Goal: Task Accomplishment & Management: Use online tool/utility

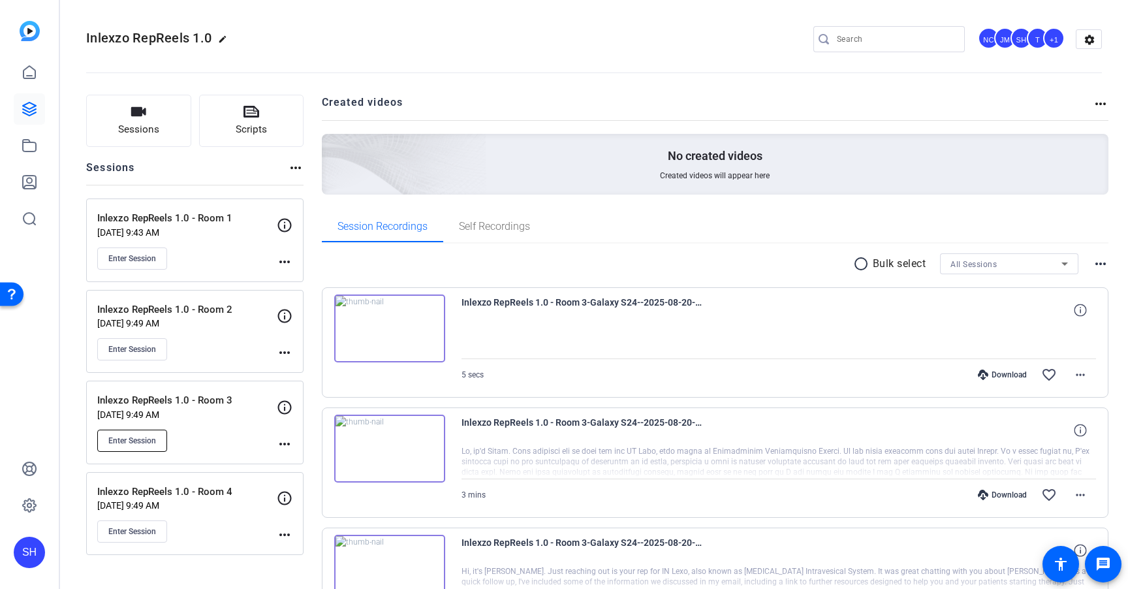
click at [136, 441] on span "Enter Session" at bounding box center [132, 440] width 48 height 10
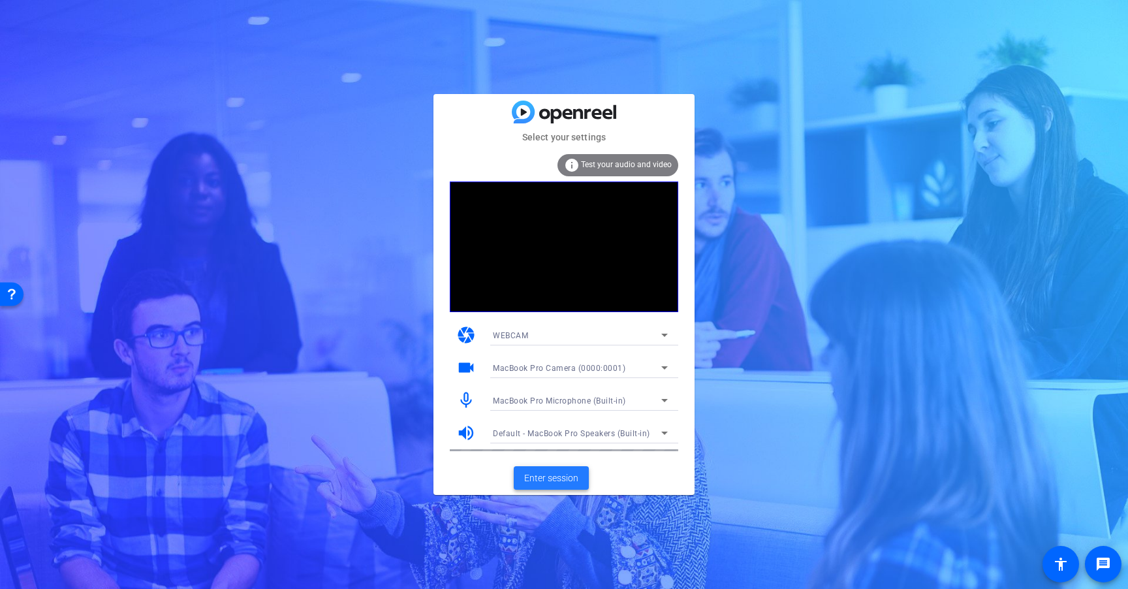
click at [569, 475] on span "Enter session" at bounding box center [551, 478] width 54 height 14
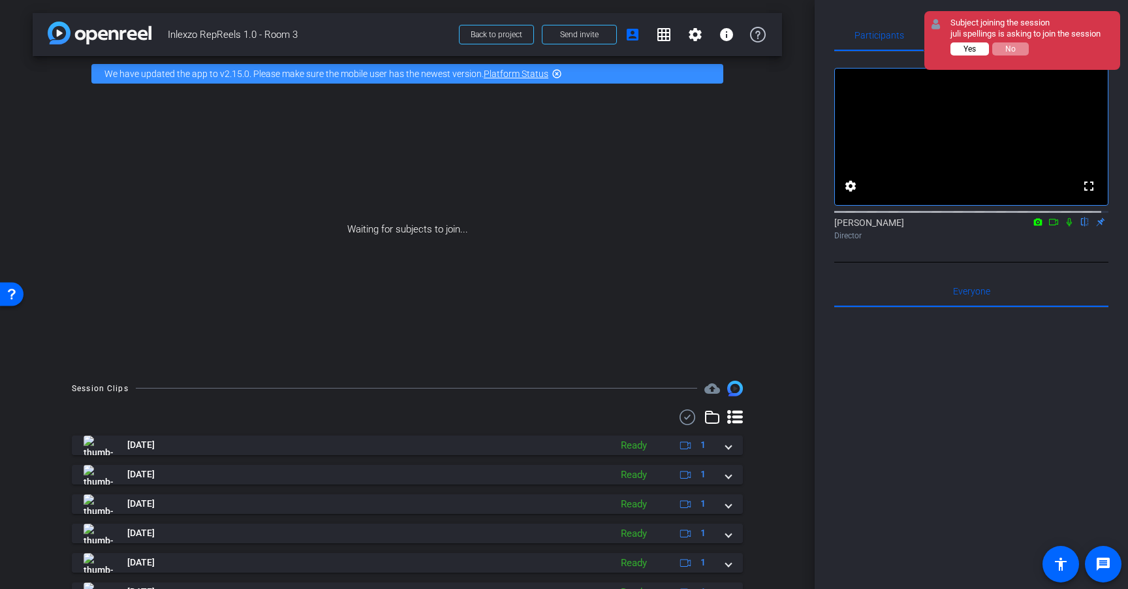
click at [970, 52] on span "Yes" at bounding box center [970, 48] width 12 height 9
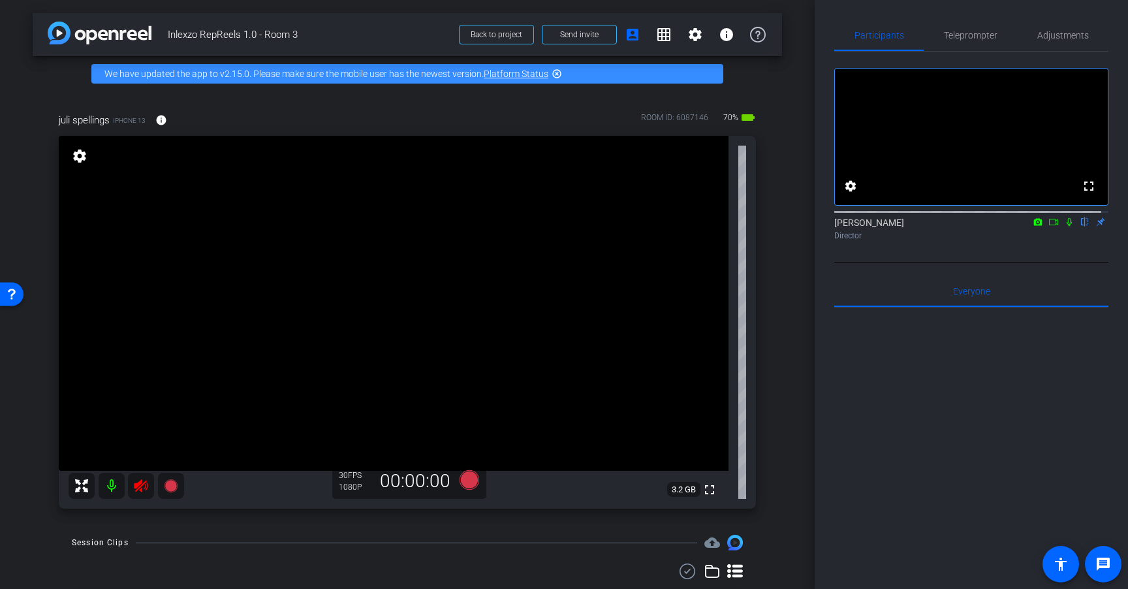
click at [138, 484] on icon at bounding box center [141, 485] width 14 height 13
click at [1077, 33] on span "Adjustments" at bounding box center [1063, 35] width 52 height 9
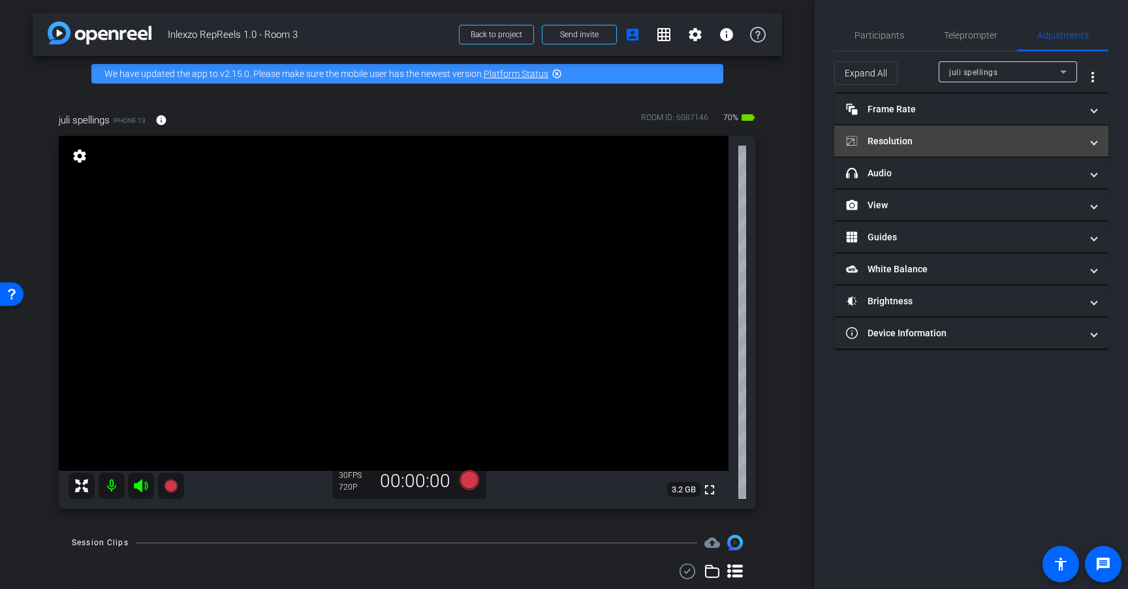
click at [915, 140] on mat-panel-title "Resolution" at bounding box center [963, 141] width 235 height 14
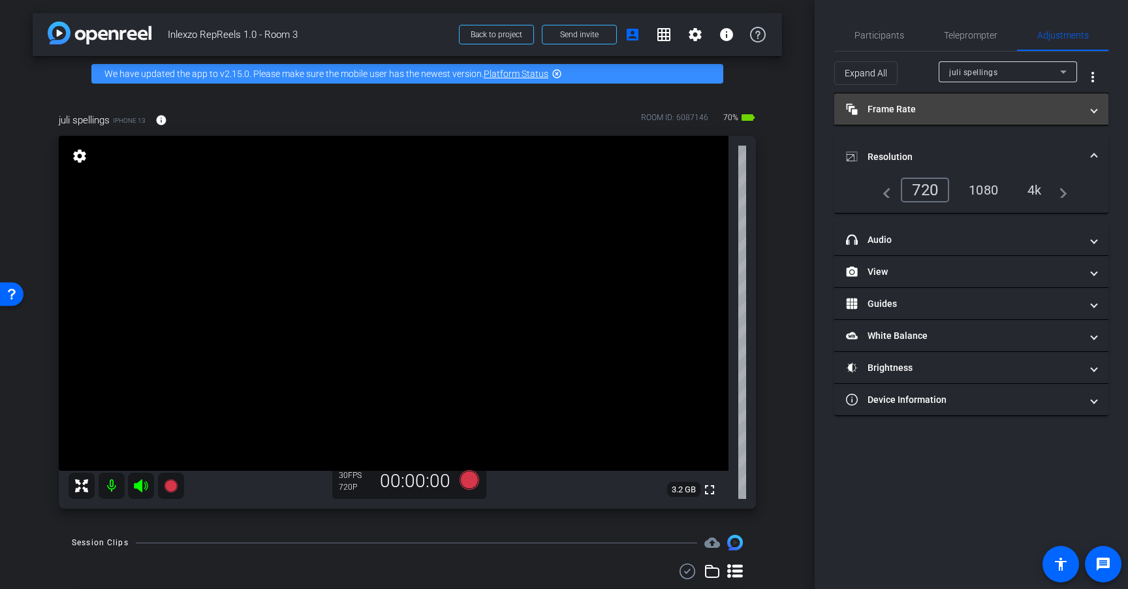
click at [913, 114] on mat-panel-title "Frame Rate Frame Rate" at bounding box center [963, 110] width 235 height 14
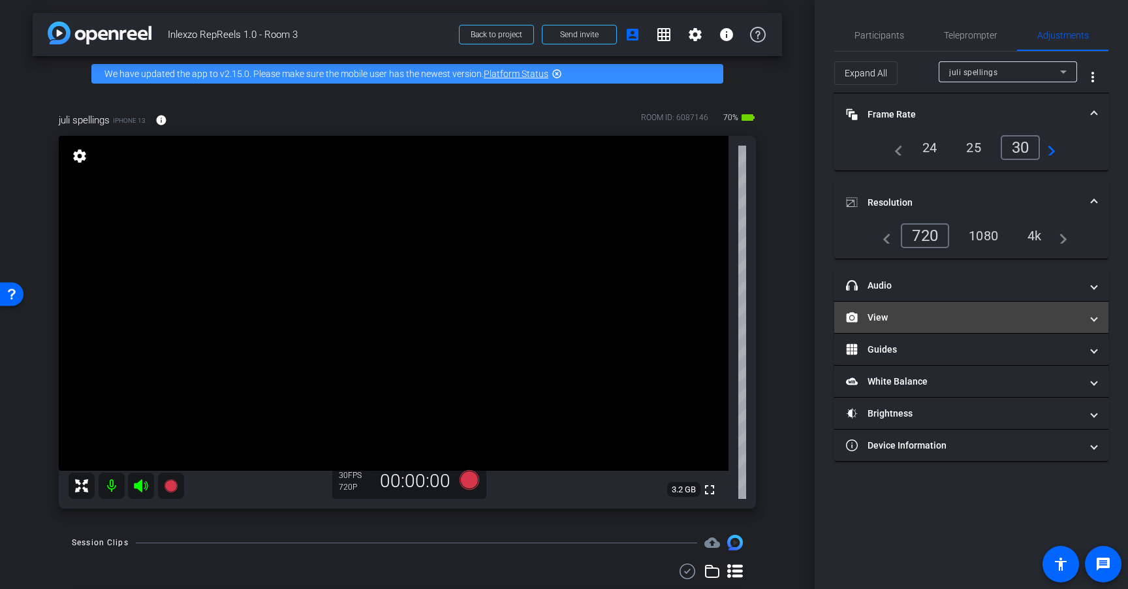
click at [921, 321] on mat-panel-title "View" at bounding box center [963, 318] width 235 height 14
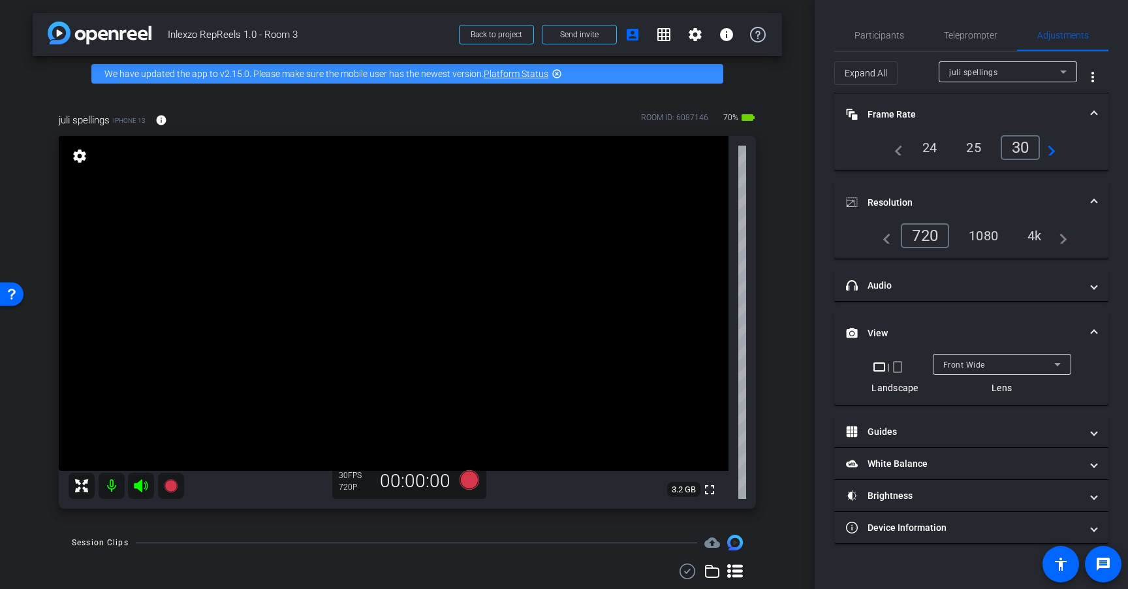
click at [900, 368] on mat-icon "crop_portrait" at bounding box center [898, 367] width 16 height 16
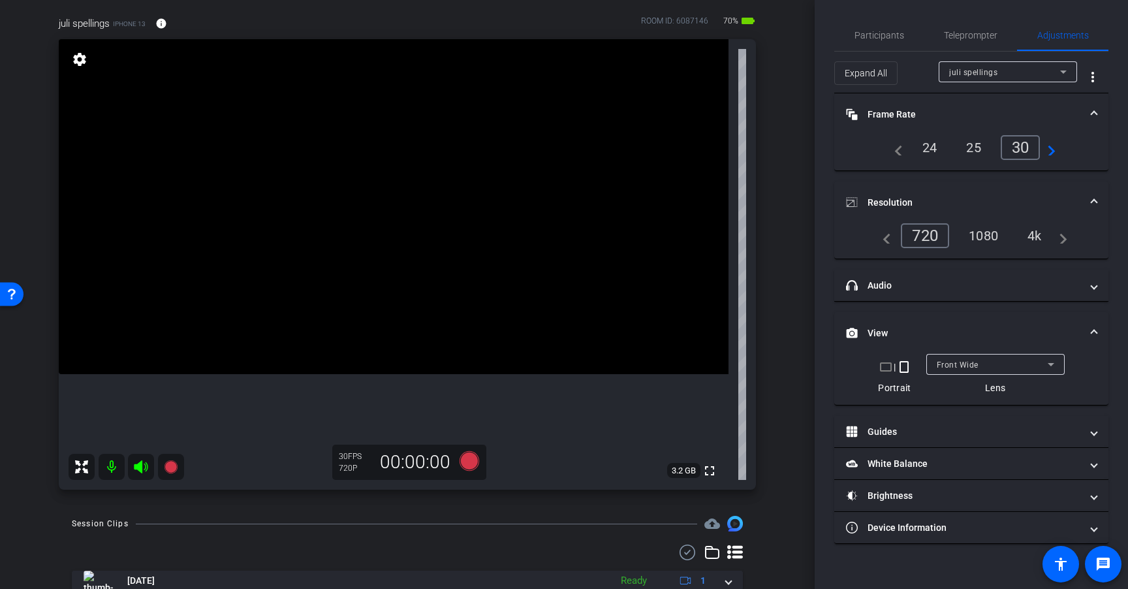
scroll to position [98, 0]
click at [935, 140] on div "24" at bounding box center [930, 147] width 35 height 22
click at [1029, 232] on div "4k" at bounding box center [1035, 236] width 34 height 22
click at [976, 43] on span "Teleprompter" at bounding box center [971, 35] width 54 height 31
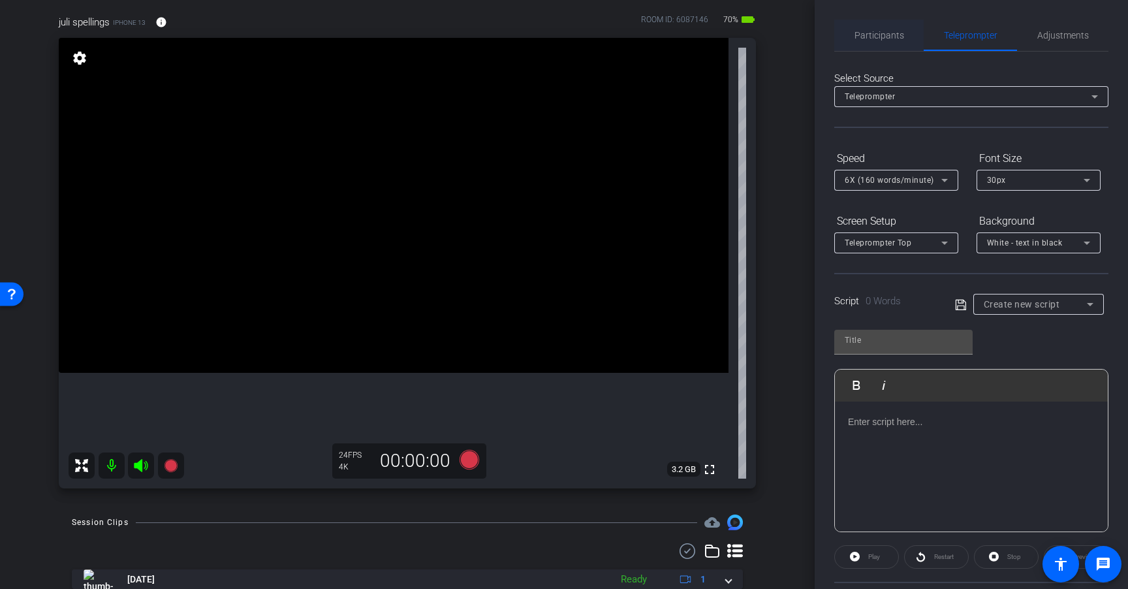
click at [887, 34] on span "Participants" at bounding box center [880, 35] width 50 height 9
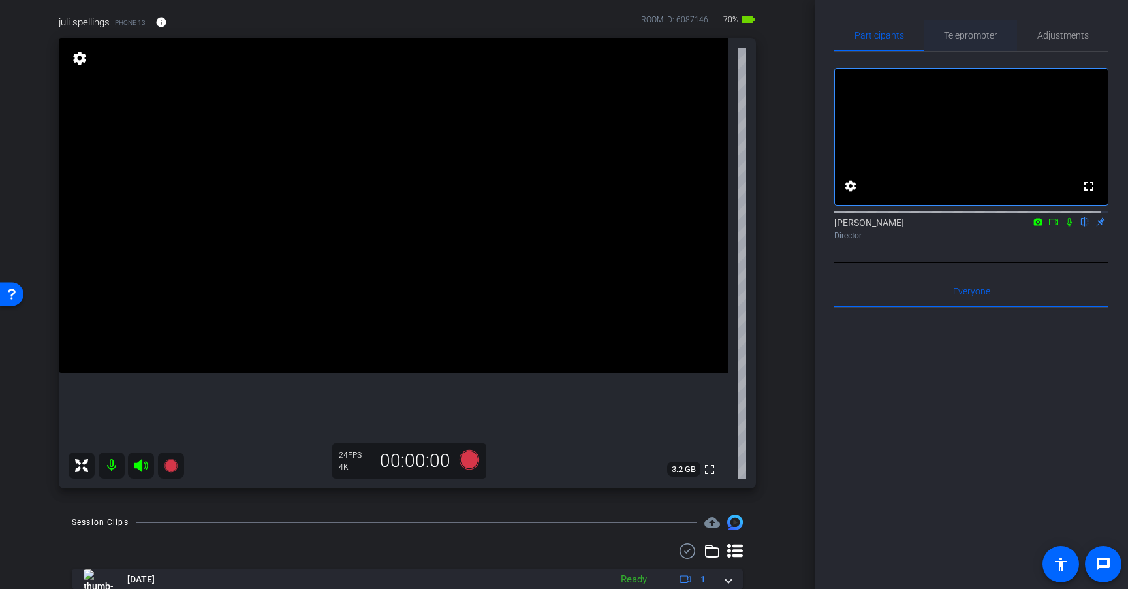
click at [969, 37] on span "Teleprompter" at bounding box center [971, 35] width 54 height 9
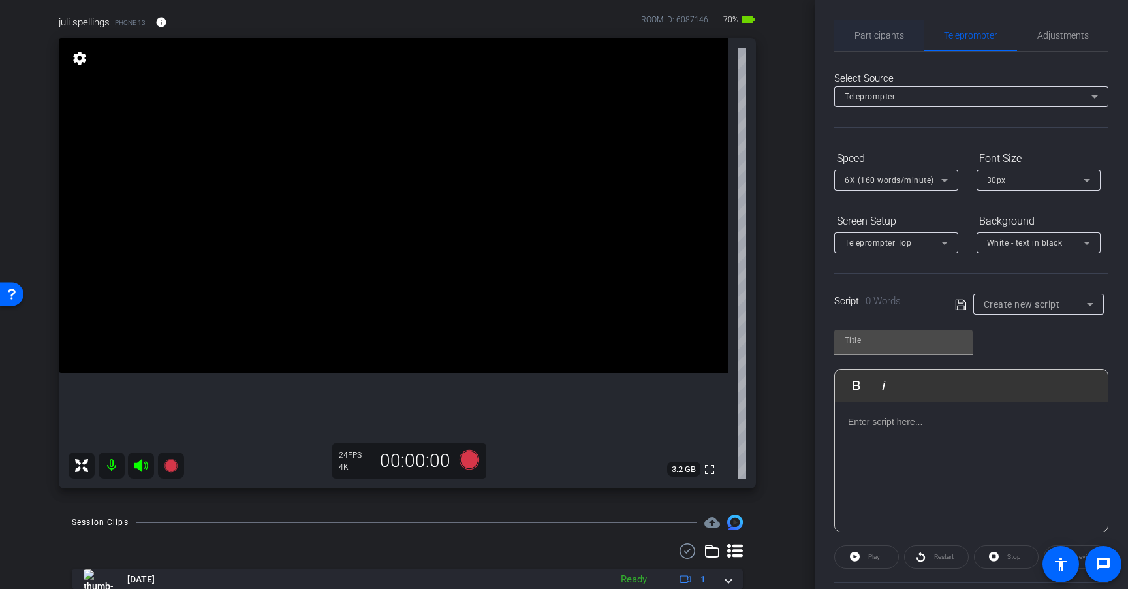
click at [887, 42] on span "Participants" at bounding box center [880, 35] width 50 height 31
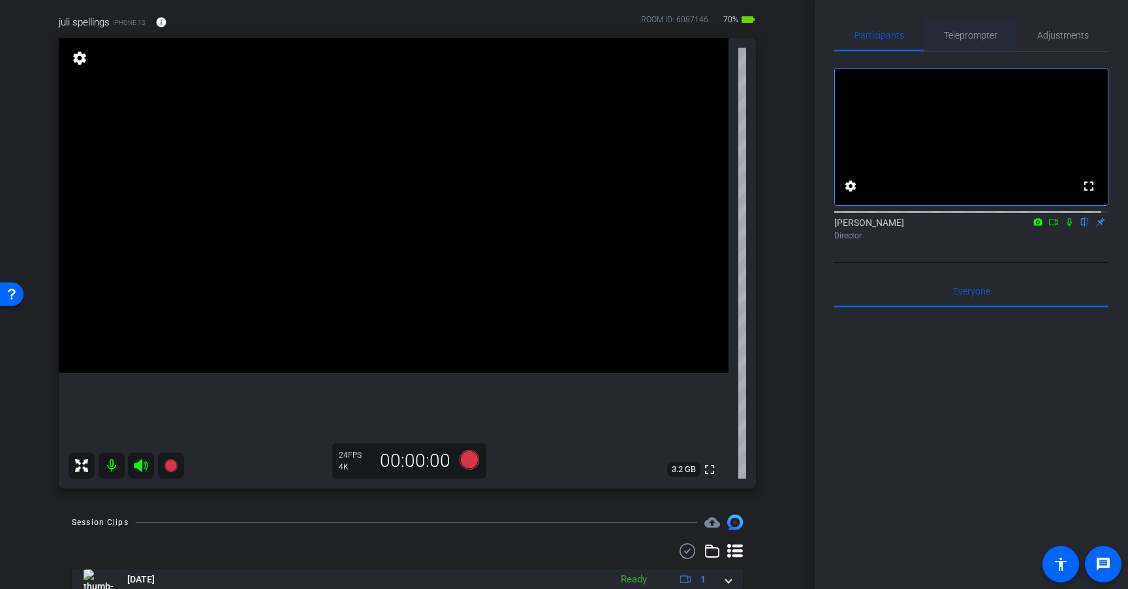
click at [970, 37] on span "Teleprompter" at bounding box center [971, 35] width 54 height 9
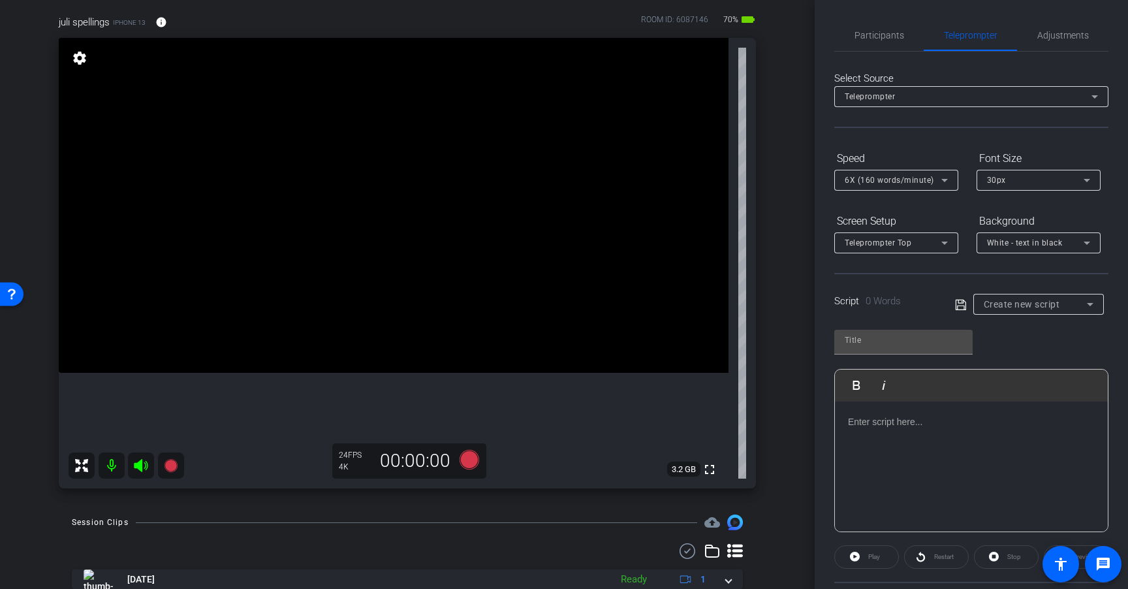
scroll to position [125, 0]
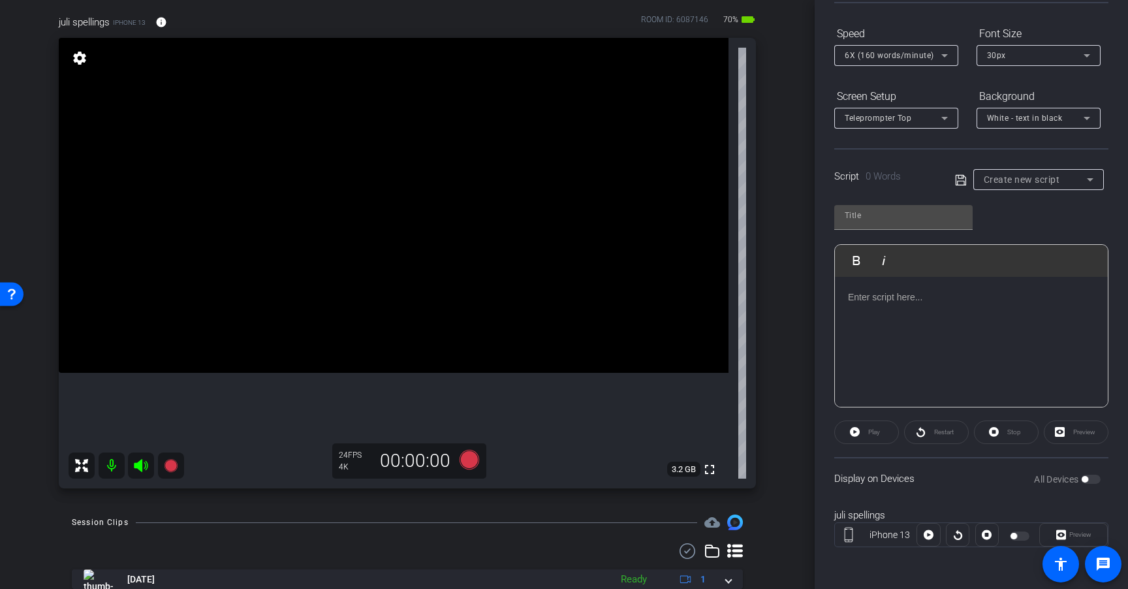
click at [1041, 180] on span "Create new script" at bounding box center [1022, 179] width 76 height 10
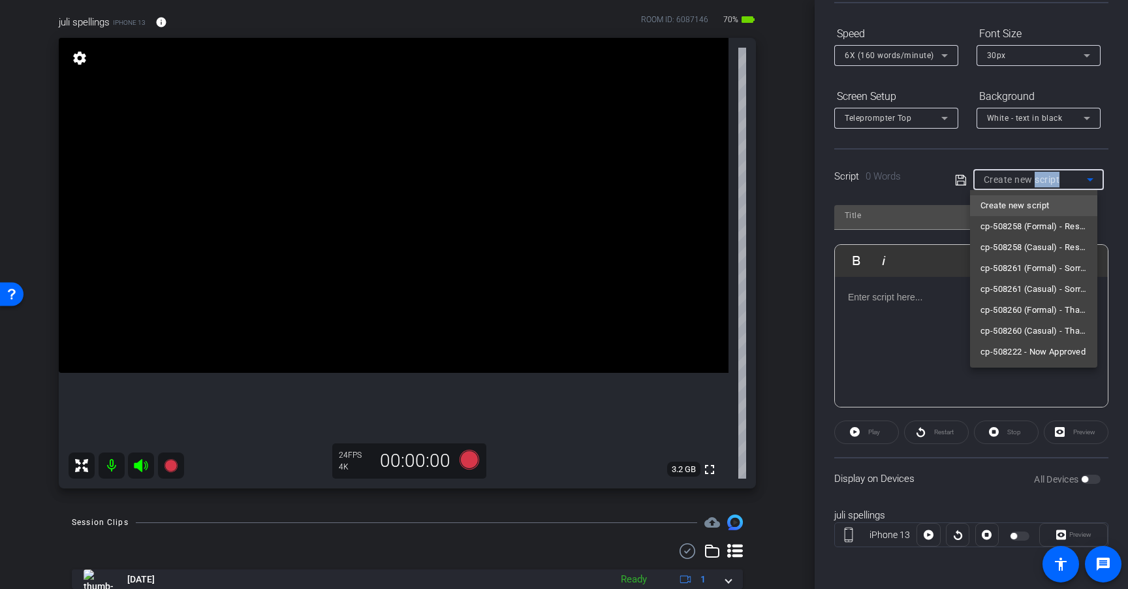
click at [1041, 180] on body "Accessibility Screen-Reader Guide, Feedback, and Issue Reporting | New window m…" at bounding box center [564, 294] width 1128 height 589
click at [1049, 355] on span "cp-508222 - Now Approved" at bounding box center [1033, 352] width 105 height 16
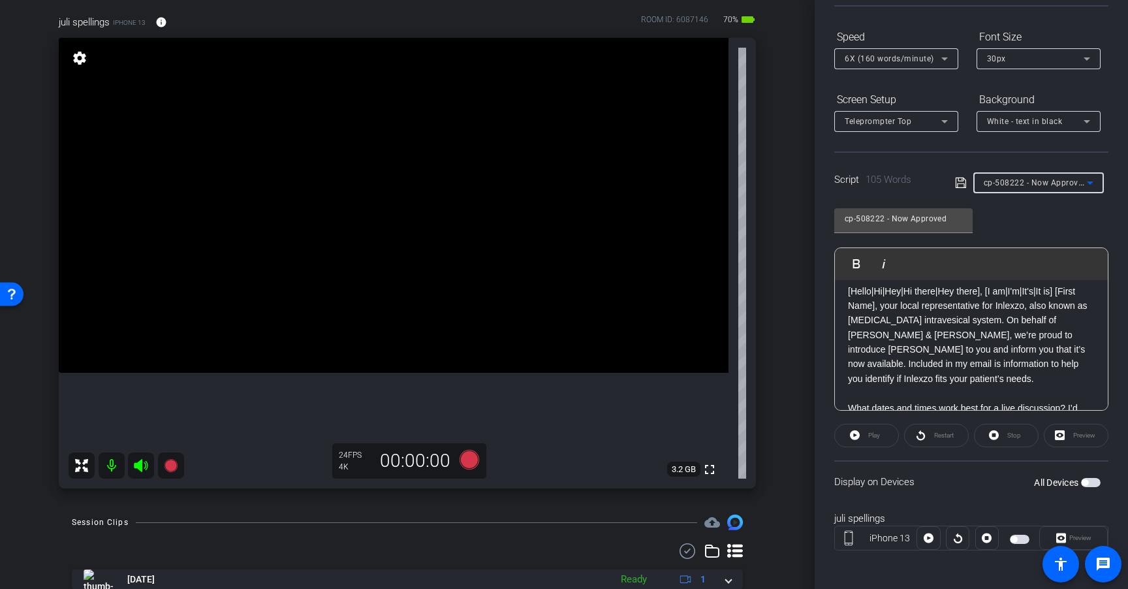
scroll to position [0, 0]
click at [1058, 205] on div "cp-508222 - Now Approved Play Play from this location Play Selected Play and di…" at bounding box center [971, 304] width 274 height 212
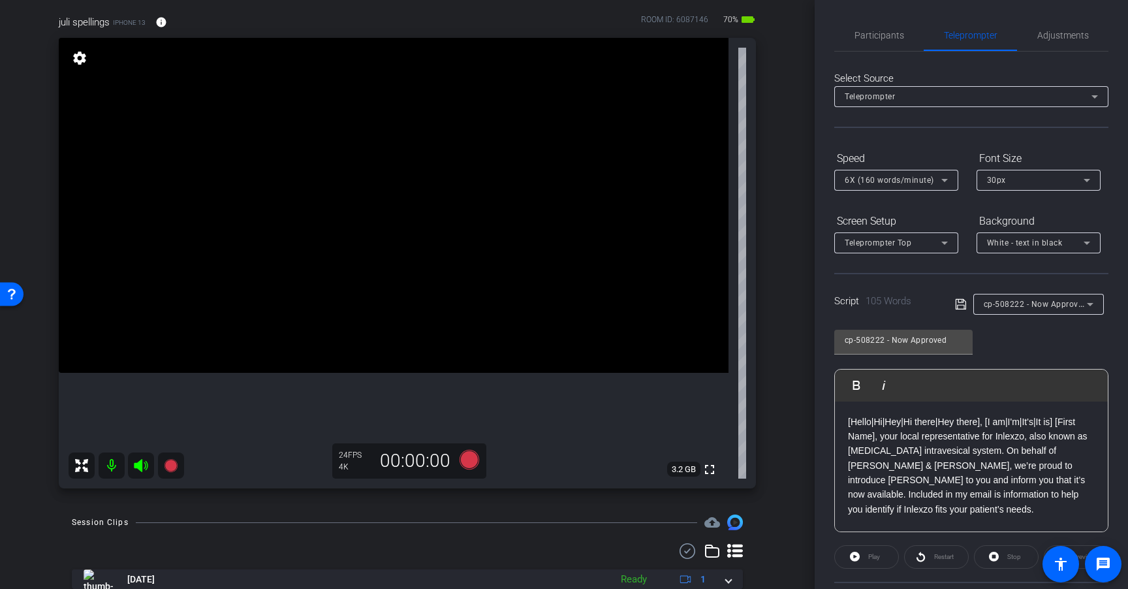
scroll to position [3, 0]
click at [1060, 37] on span "Adjustments" at bounding box center [1063, 32] width 52 height 31
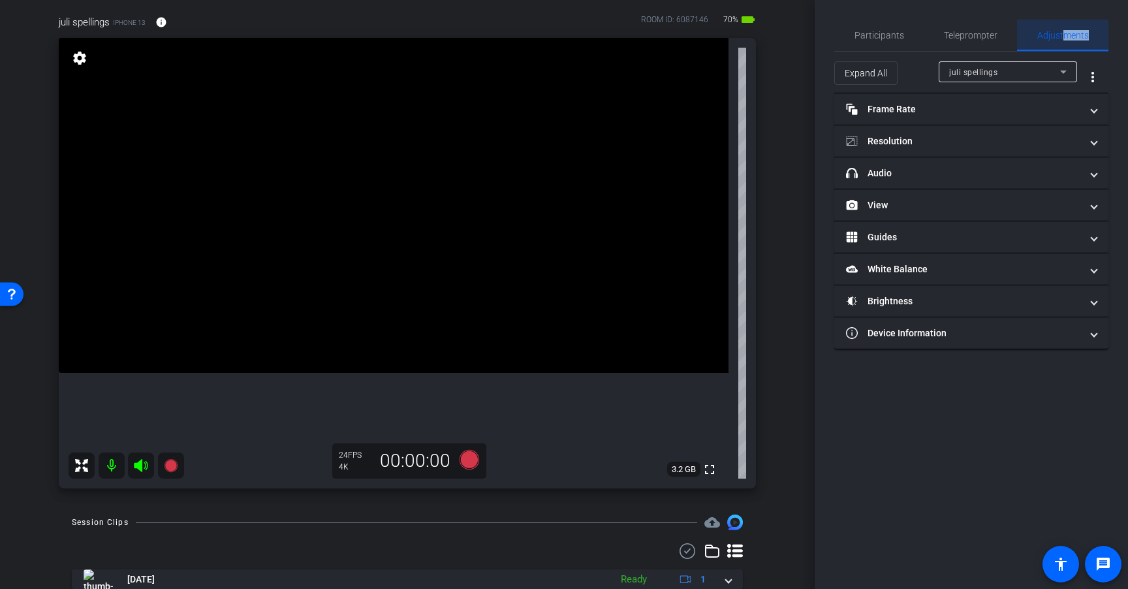
scroll to position [0, 0]
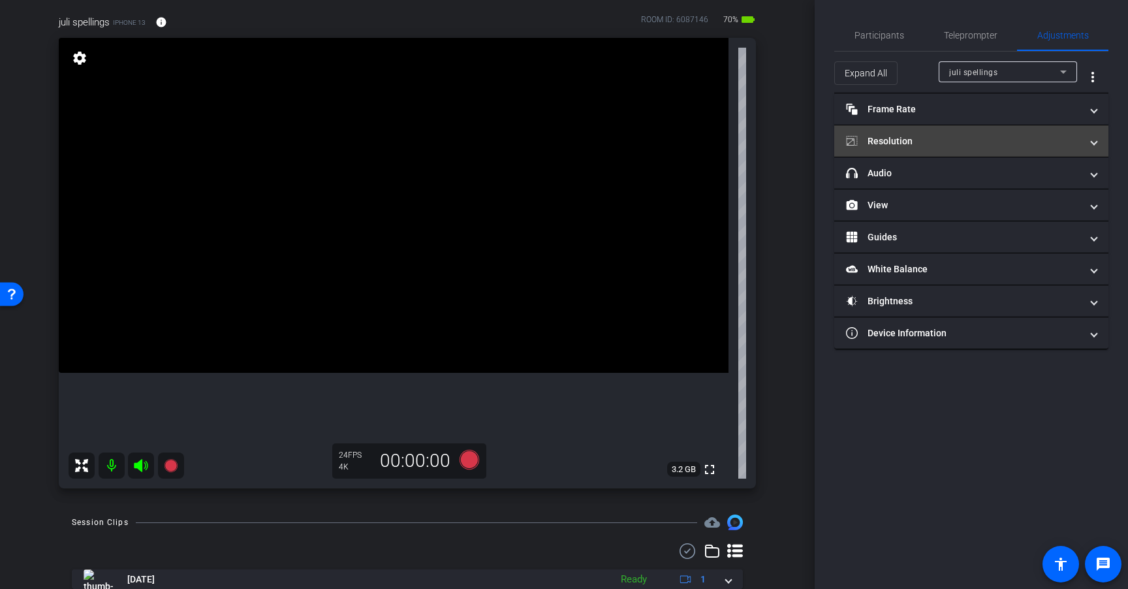
click at [983, 133] on mat-expansion-panel-header "Resolution" at bounding box center [971, 140] width 274 height 31
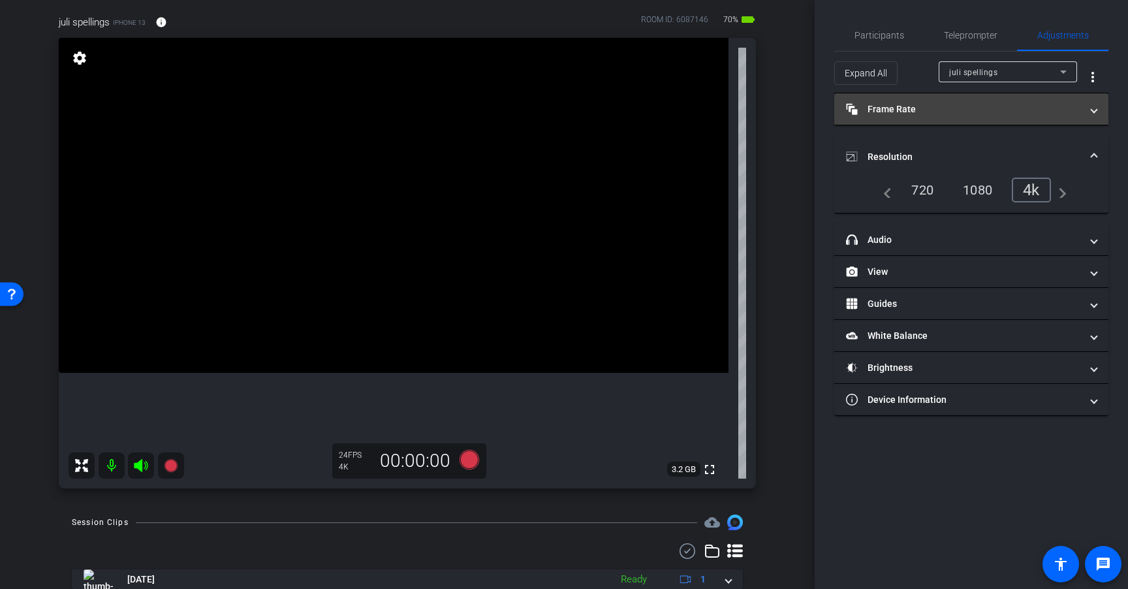
click at [968, 114] on mat-panel-title "Frame Rate Frame Rate" at bounding box center [963, 110] width 235 height 14
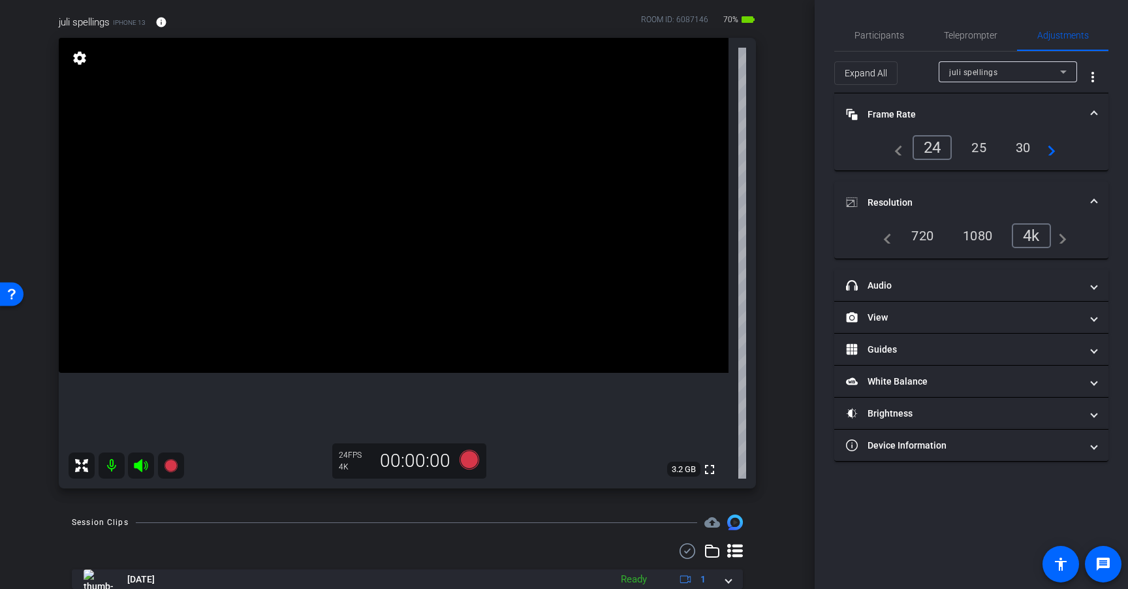
click at [969, 114] on mat-panel-title "Frame Rate Frame Rate" at bounding box center [963, 115] width 235 height 14
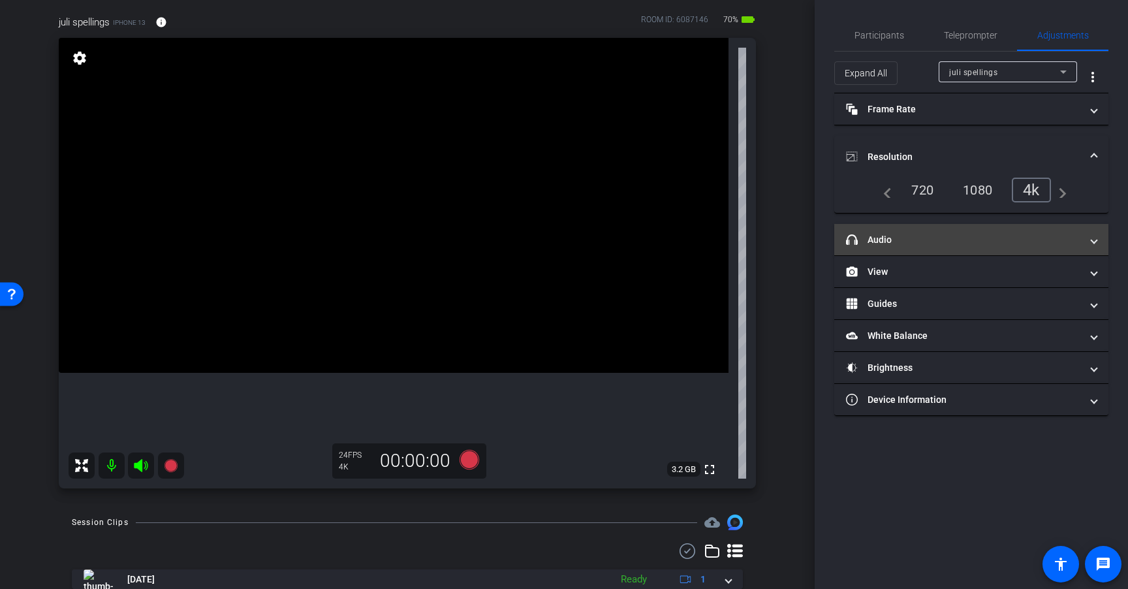
click at [925, 244] on mat-panel-title "headphone icon Audio" at bounding box center [963, 240] width 235 height 14
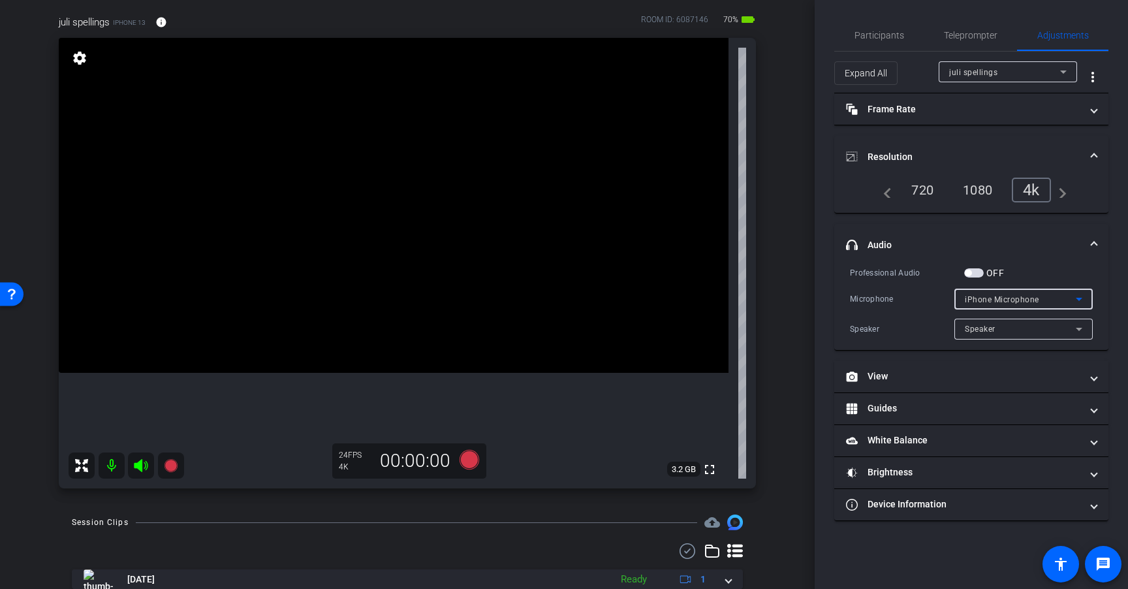
click at [1017, 300] on span "iPhone Microphone" at bounding box center [1002, 299] width 74 height 9
click at [1026, 297] on div at bounding box center [564, 294] width 1128 height 589
click at [1022, 327] on div "Speaker" at bounding box center [1020, 329] width 111 height 16
click at [1022, 327] on div at bounding box center [564, 294] width 1128 height 589
click at [974, 40] on span "Teleprompter" at bounding box center [971, 35] width 54 height 31
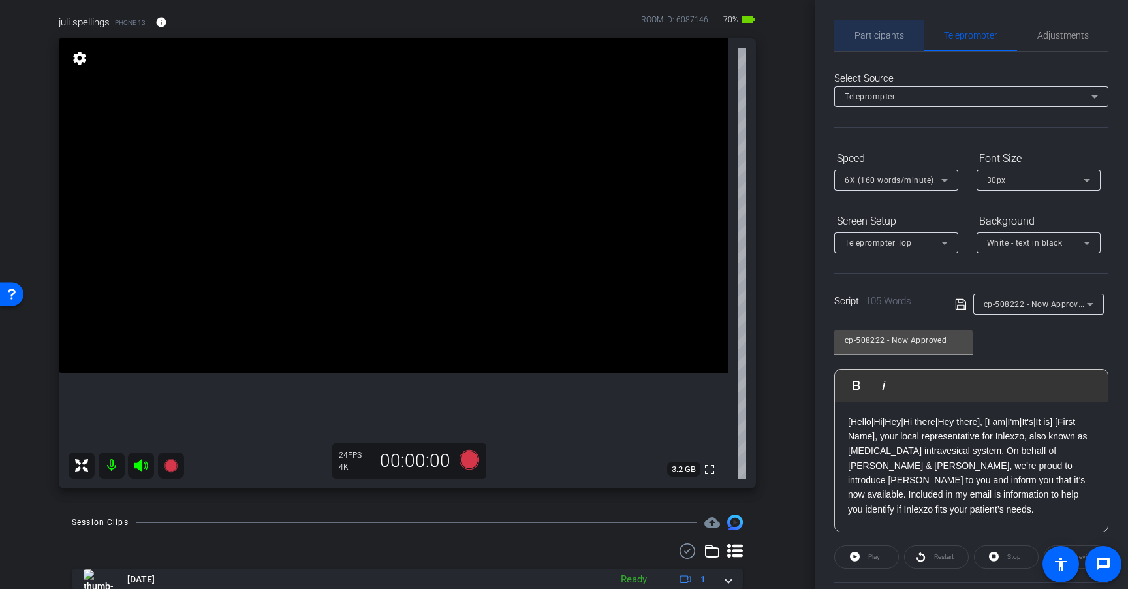
click at [886, 40] on span "Participants" at bounding box center [880, 35] width 50 height 31
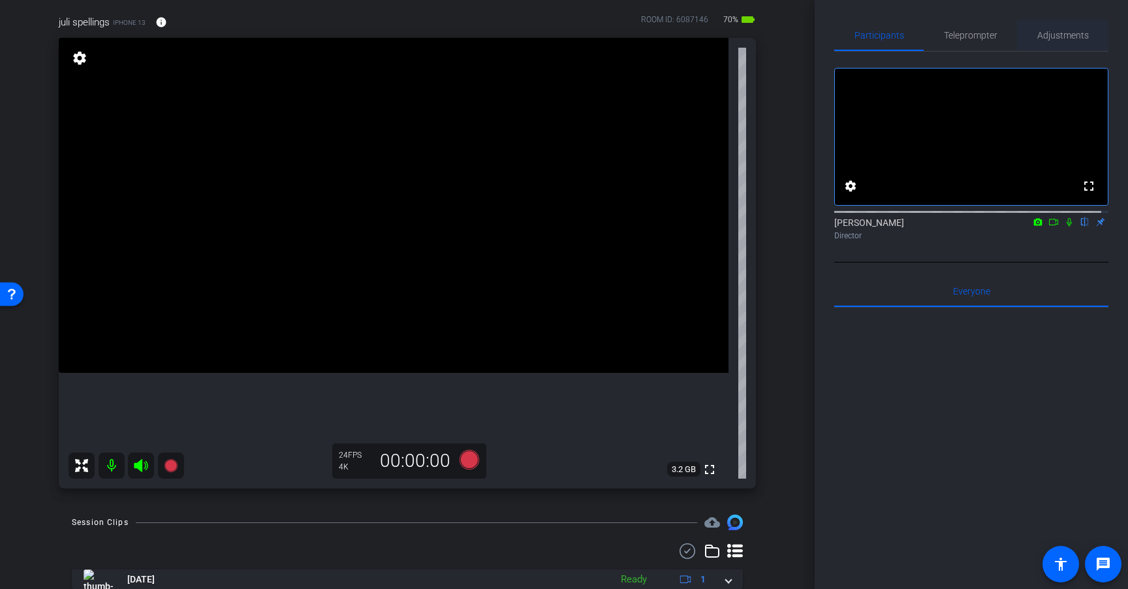
click at [1050, 40] on span "Adjustments" at bounding box center [1063, 35] width 52 height 31
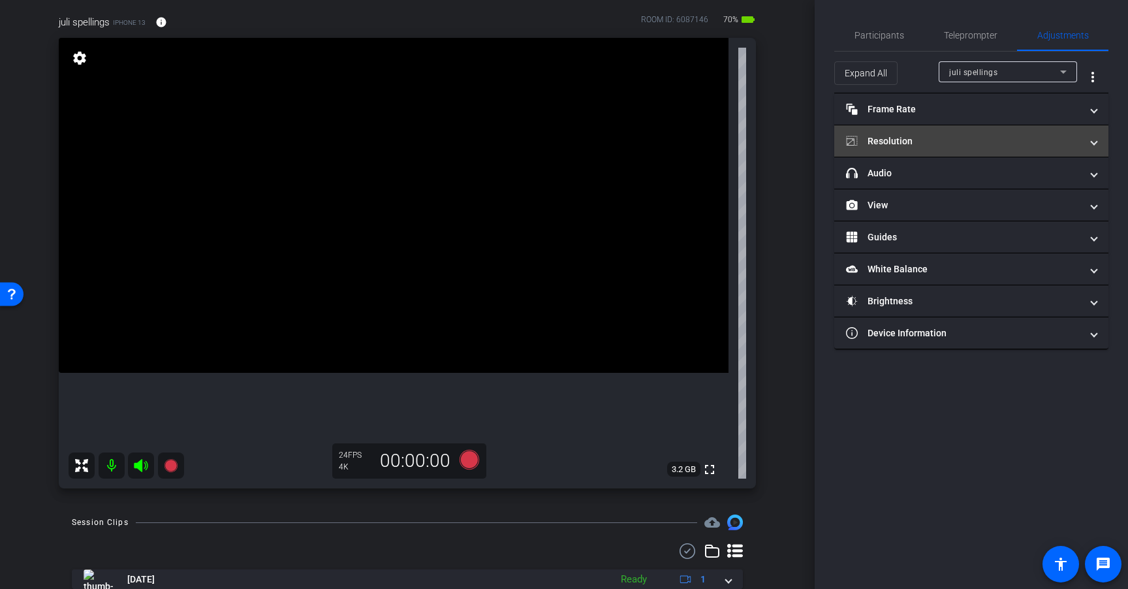
click at [1003, 143] on mat-panel-title "Resolution" at bounding box center [963, 141] width 235 height 14
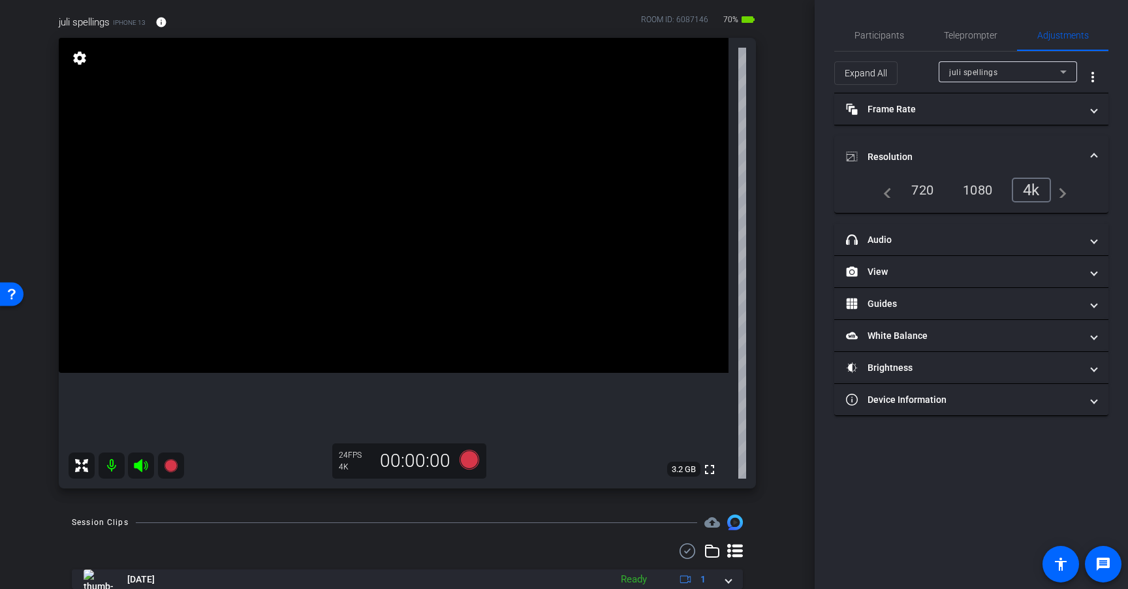
click at [1042, 148] on mat-expansion-panel-header "Resolution" at bounding box center [971, 157] width 274 height 42
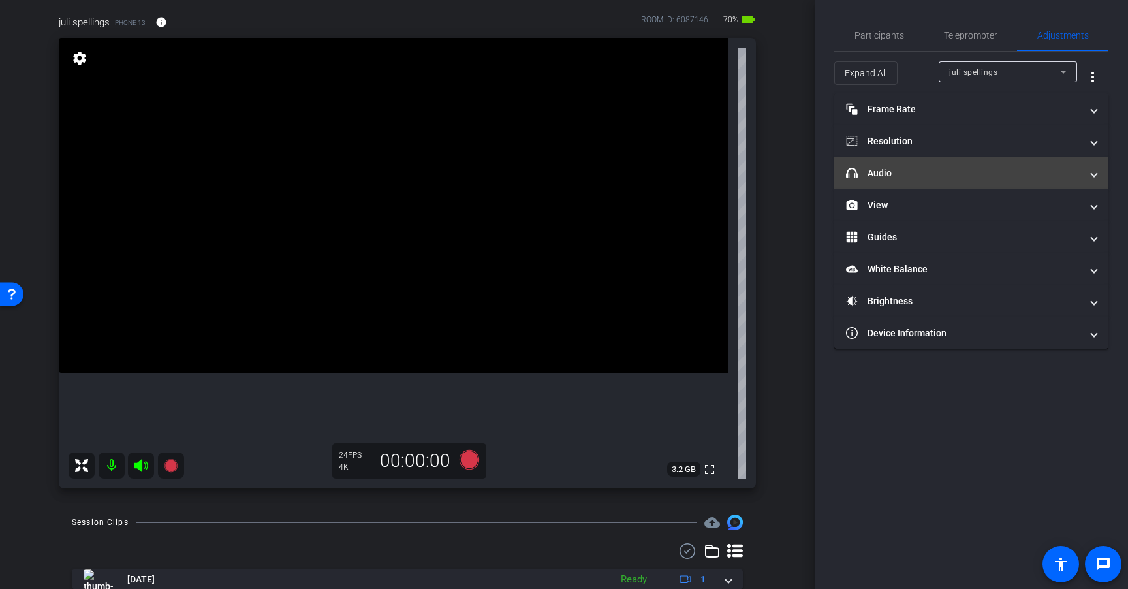
click at [1016, 178] on mat-panel-title "headphone icon Audio" at bounding box center [963, 173] width 235 height 14
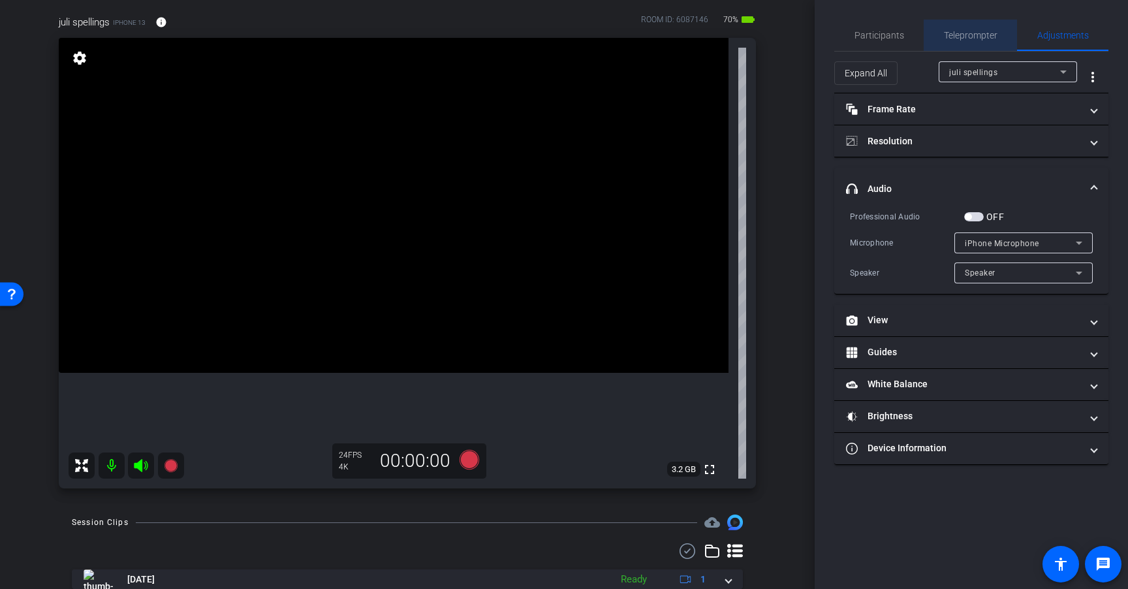
click at [974, 39] on span "Teleprompter" at bounding box center [971, 35] width 54 height 9
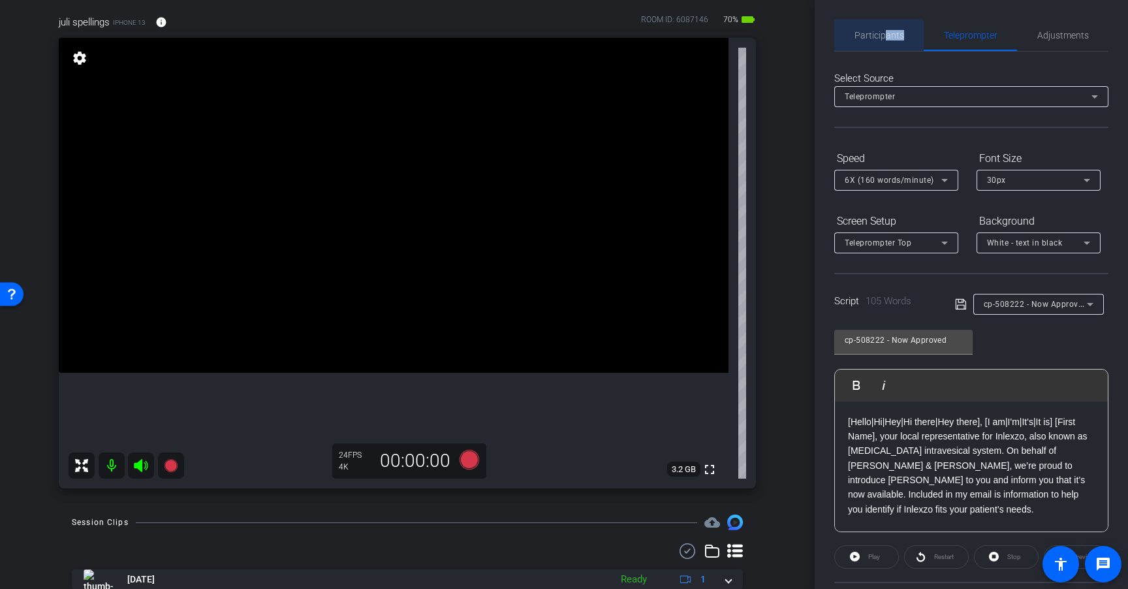
click at [884, 40] on span "Participants" at bounding box center [880, 35] width 50 height 31
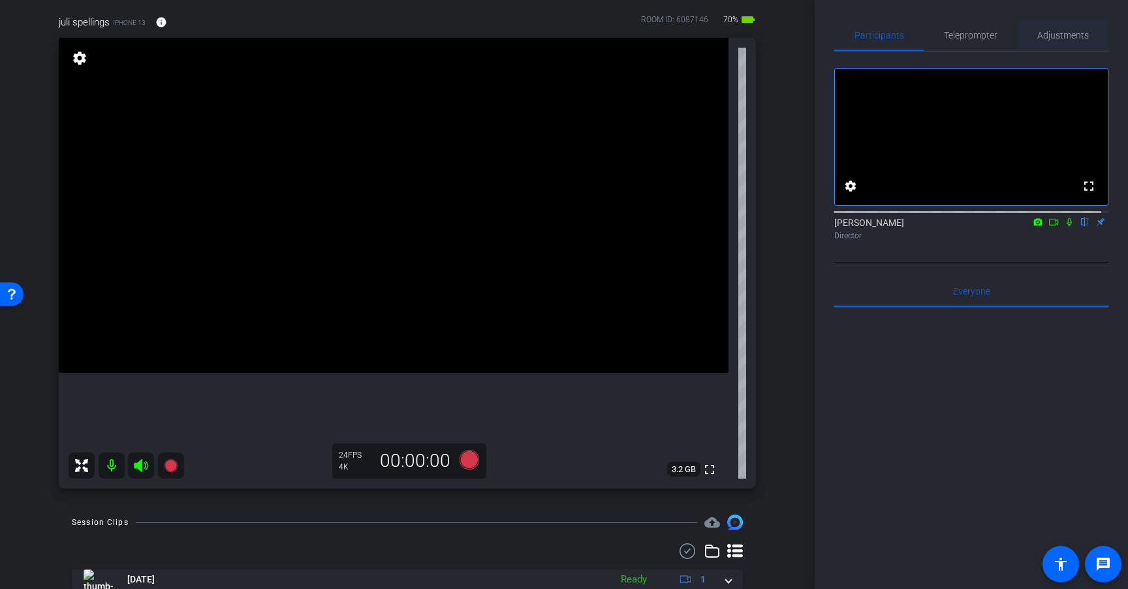
click at [1079, 38] on span "Adjustments" at bounding box center [1063, 35] width 52 height 9
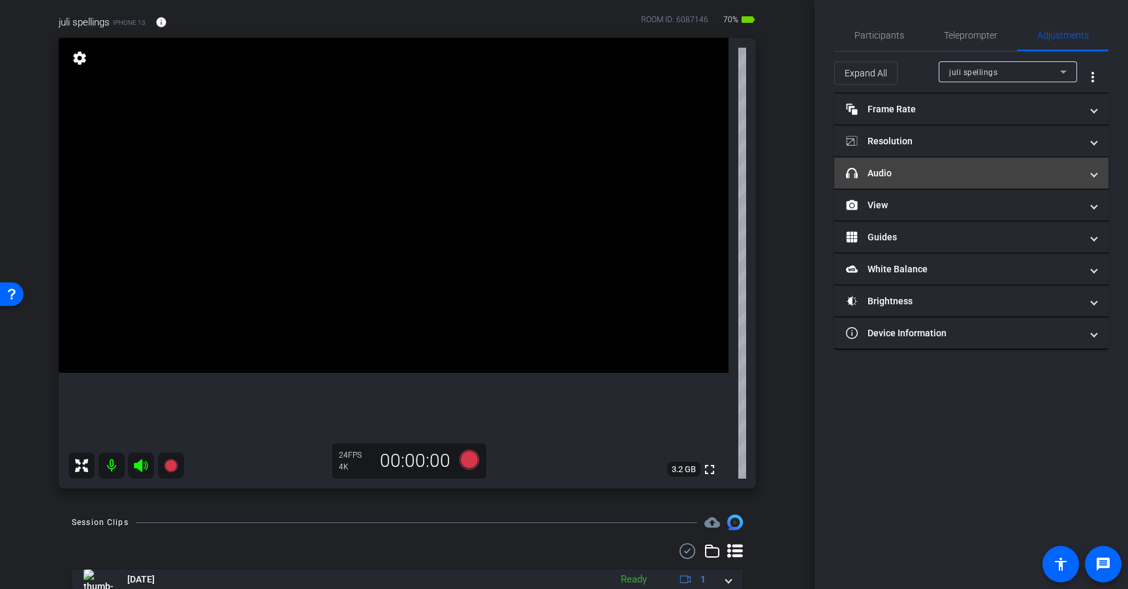
click at [967, 166] on mat-panel-title "headphone icon Audio" at bounding box center [963, 173] width 235 height 14
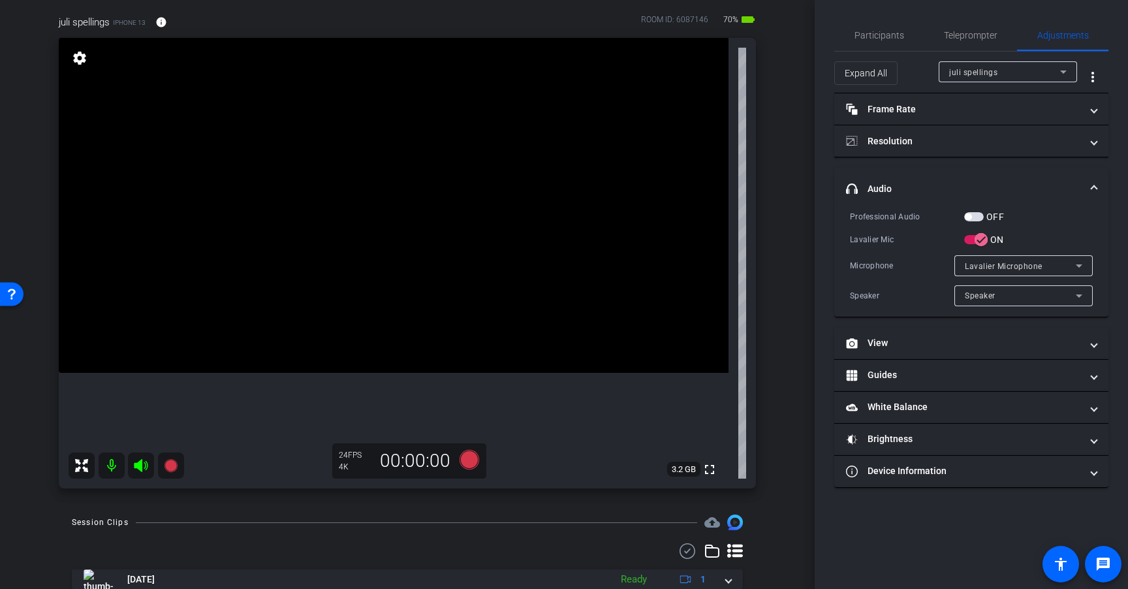
click at [981, 217] on span "button" at bounding box center [974, 216] width 20 height 9
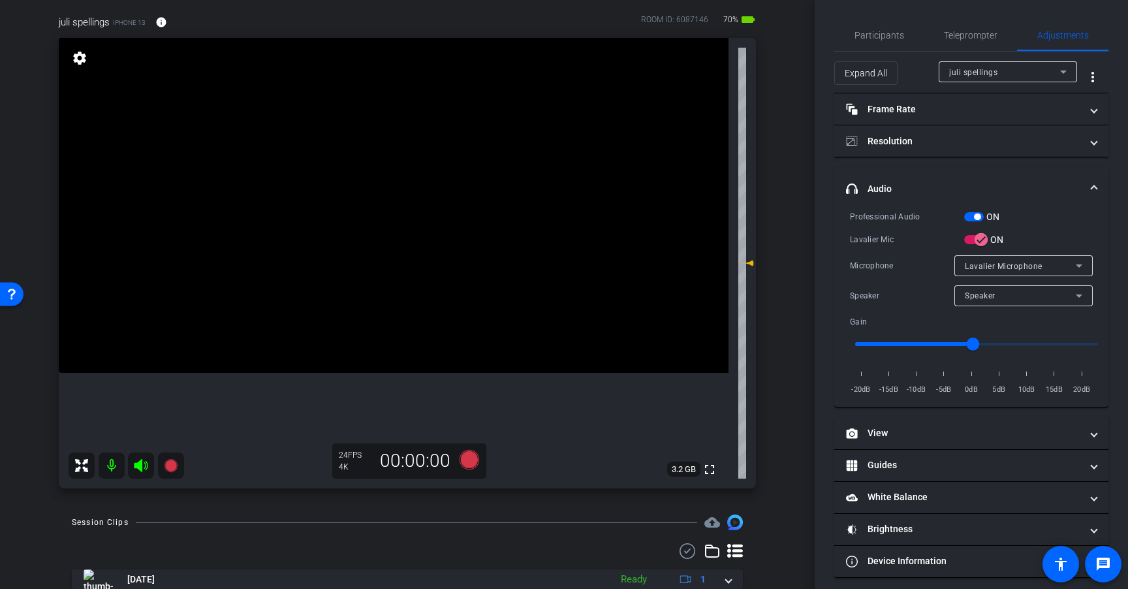
scroll to position [1, 0]
click at [1083, 185] on span "headphone icon Audio" at bounding box center [968, 188] width 245 height 14
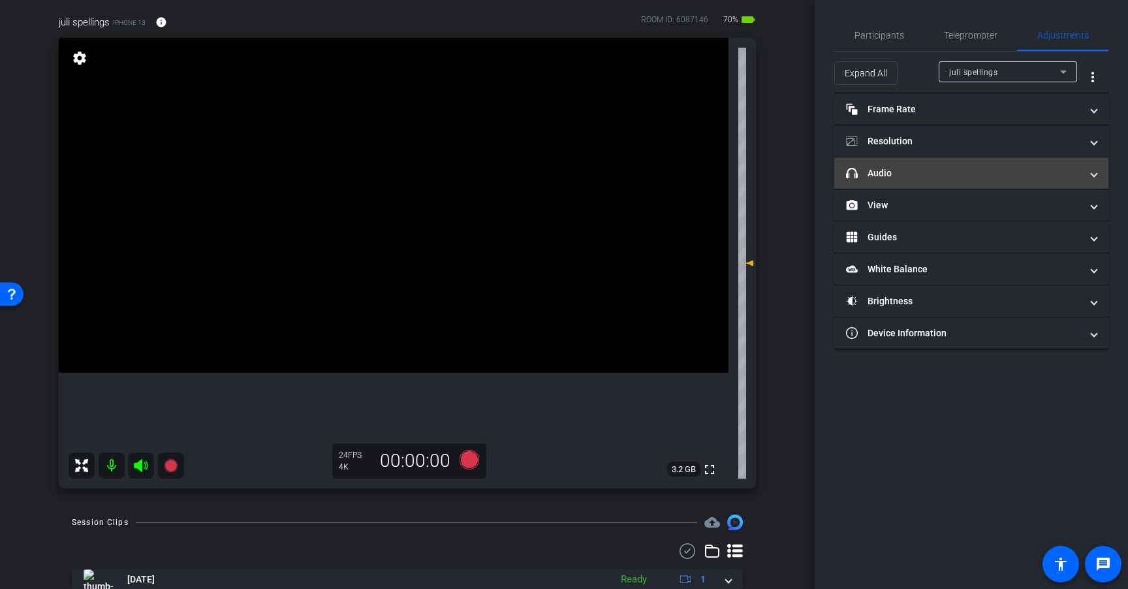
scroll to position [0, 0]
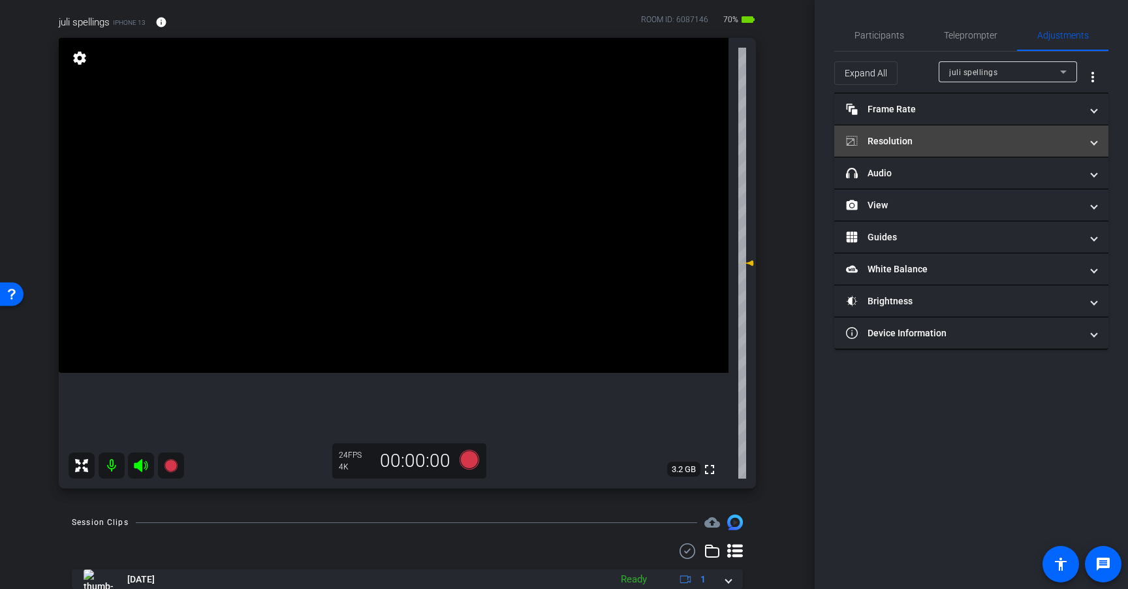
click at [1039, 138] on mat-panel-title "Resolution" at bounding box center [963, 141] width 235 height 14
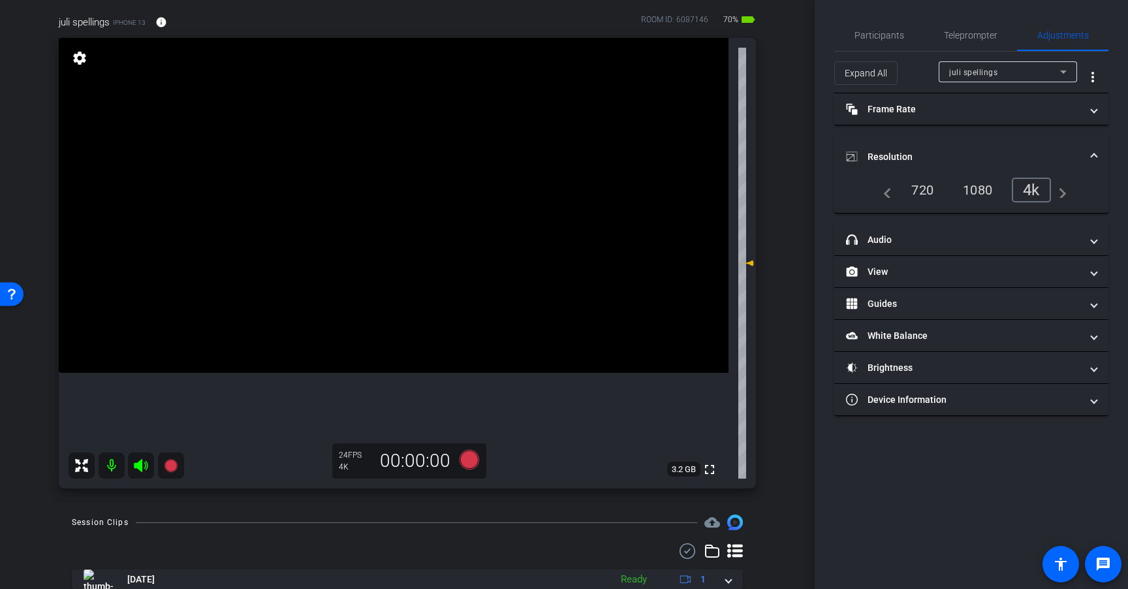
click at [1041, 144] on mat-expansion-panel-header "Resolution" at bounding box center [971, 157] width 274 height 42
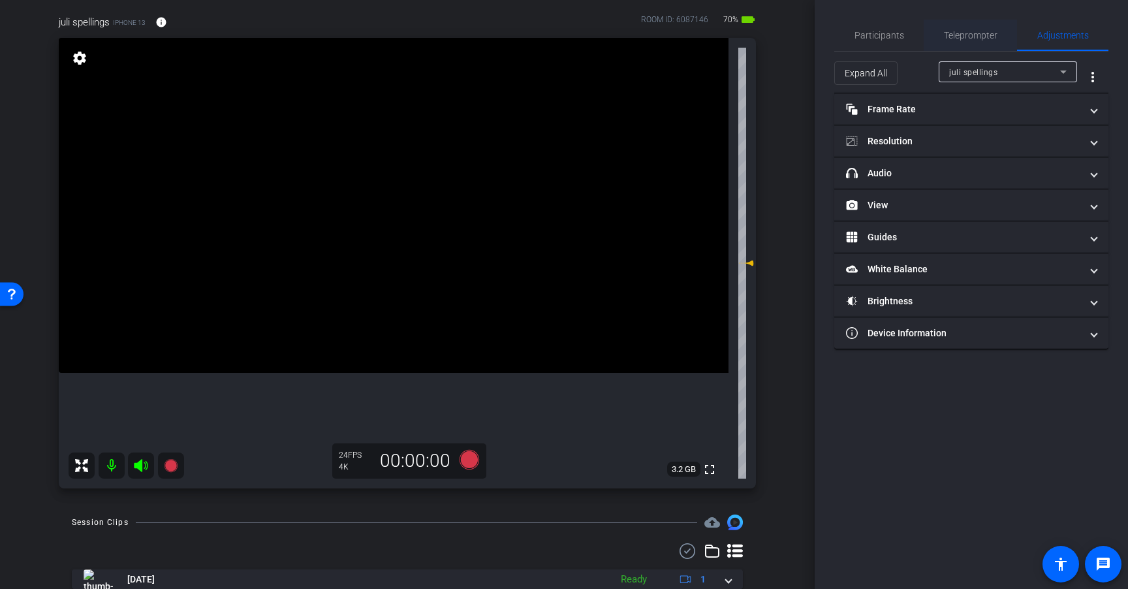
click at [976, 29] on span "Teleprompter" at bounding box center [971, 35] width 54 height 31
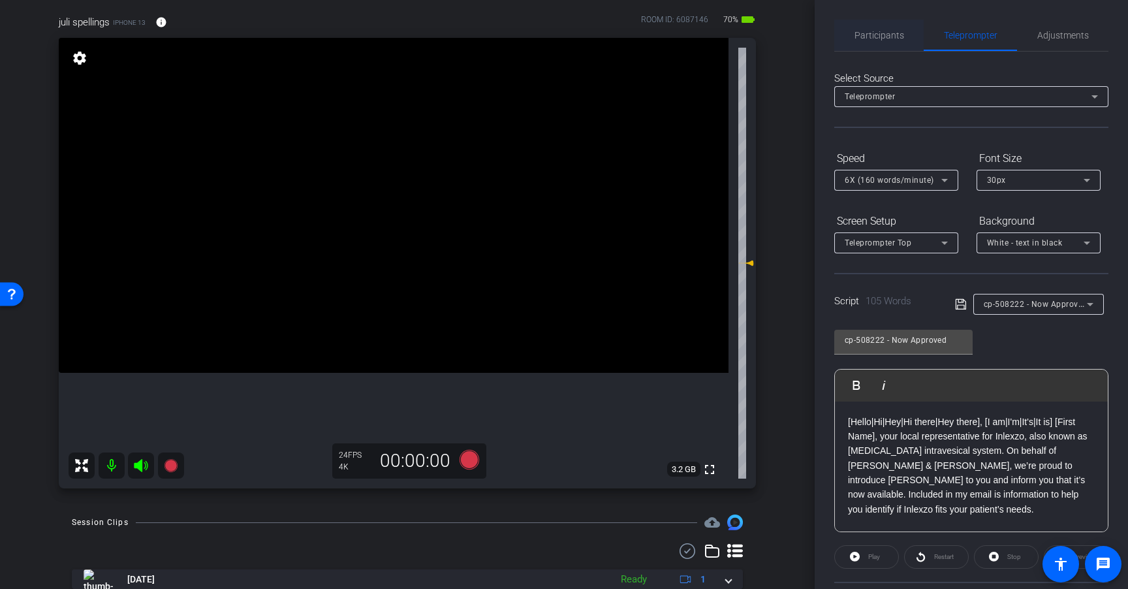
click at [880, 31] on span "Participants" at bounding box center [880, 35] width 50 height 9
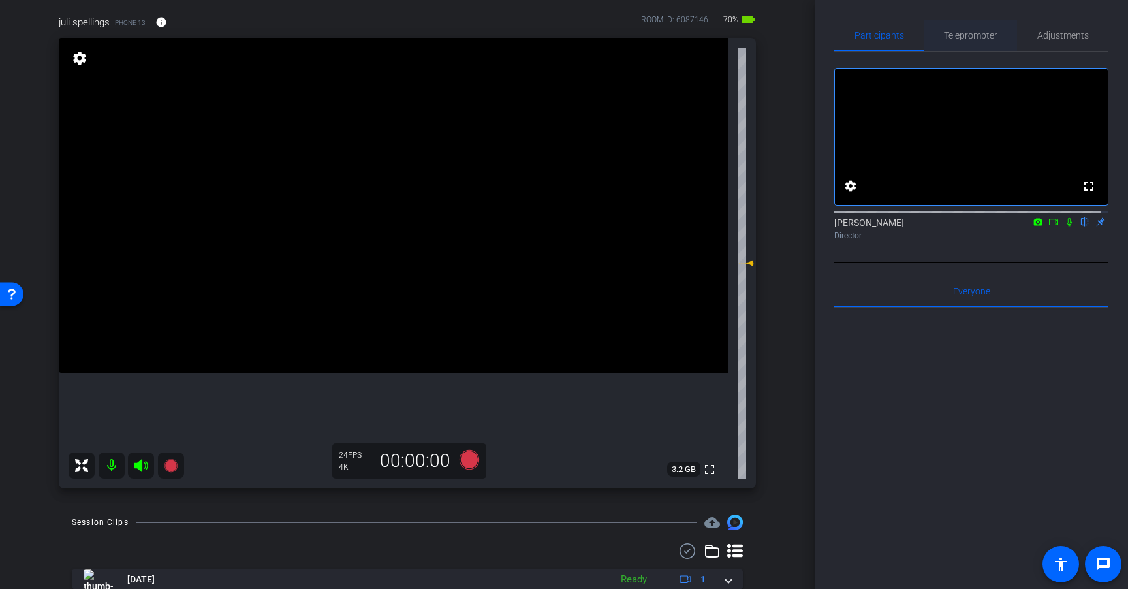
click at [972, 31] on span "Teleprompter" at bounding box center [971, 35] width 54 height 9
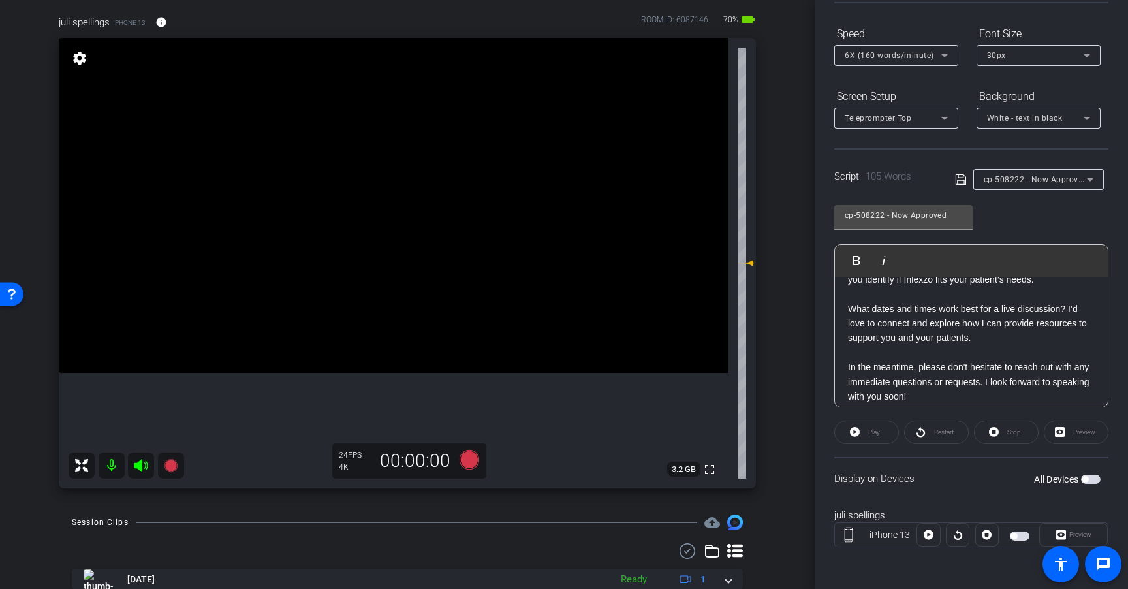
scroll to position [115, 0]
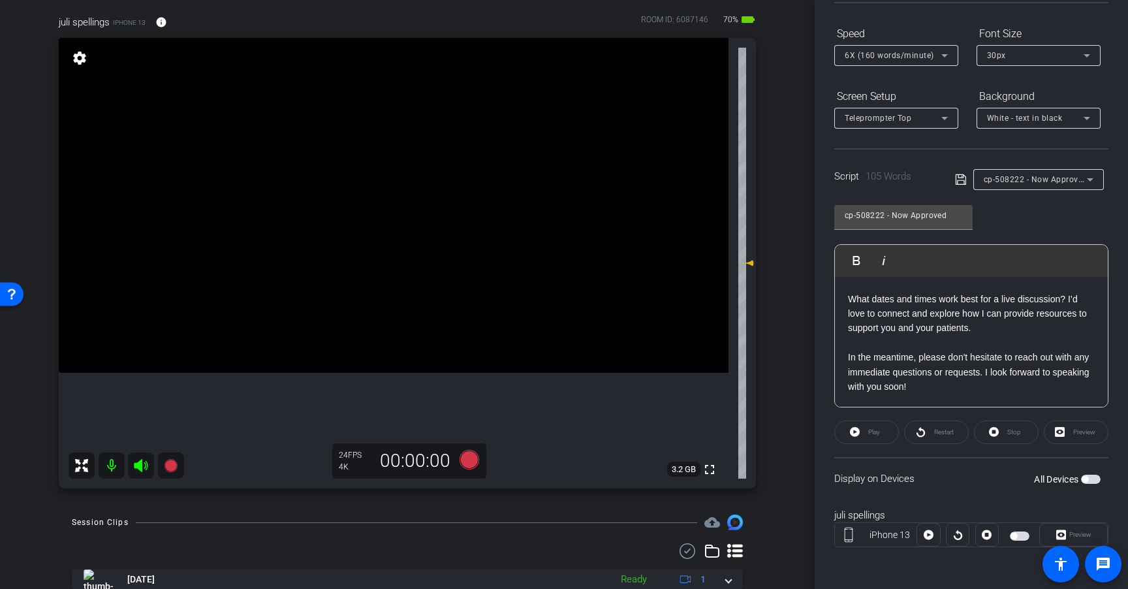
click at [1084, 481] on span "button" at bounding box center [1091, 479] width 20 height 9
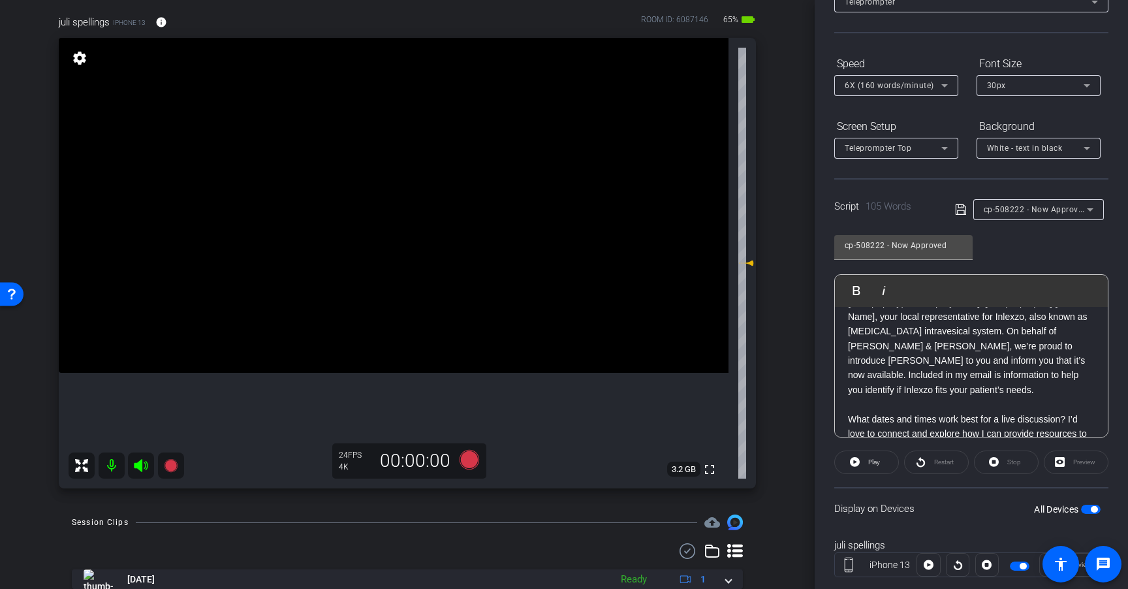
scroll to position [0, 0]
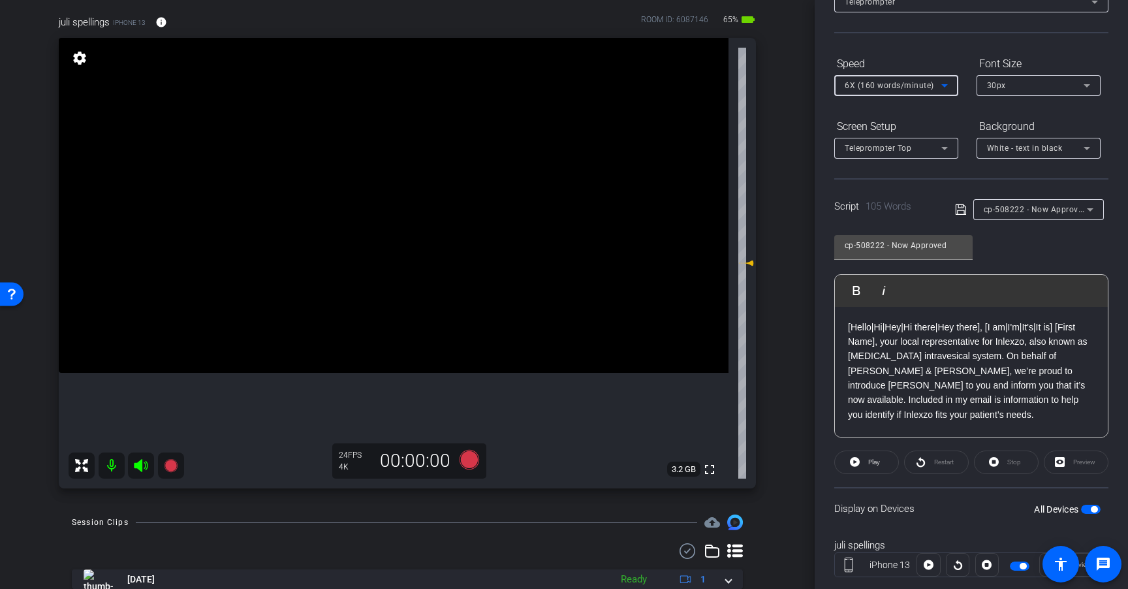
click at [908, 86] on span "6X (160 words/minute)" at bounding box center [889, 85] width 89 height 9
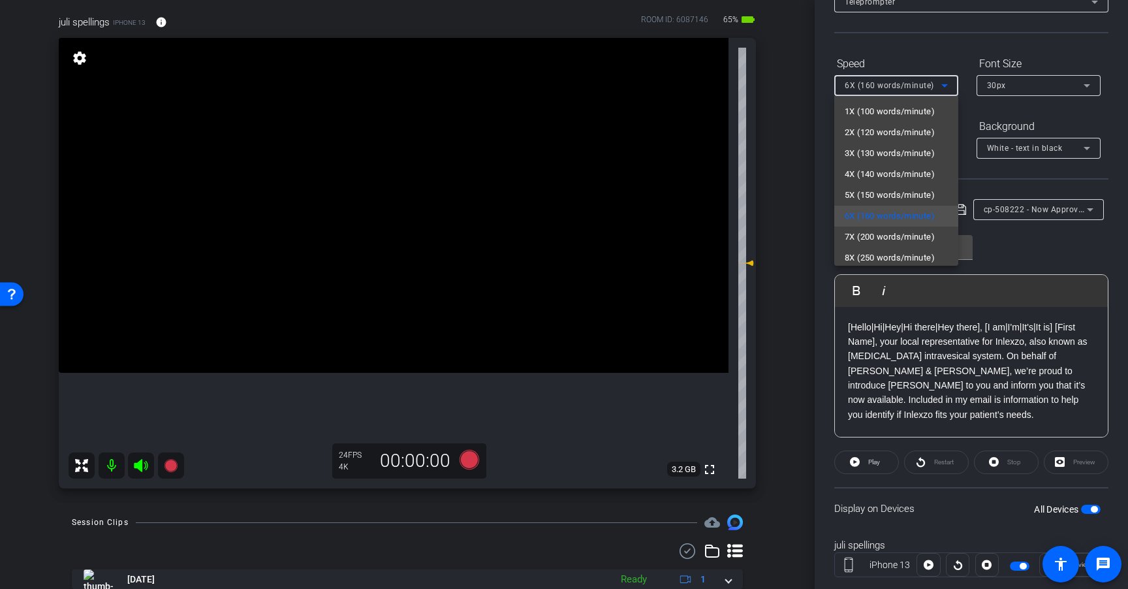
click at [908, 86] on div at bounding box center [564, 294] width 1128 height 589
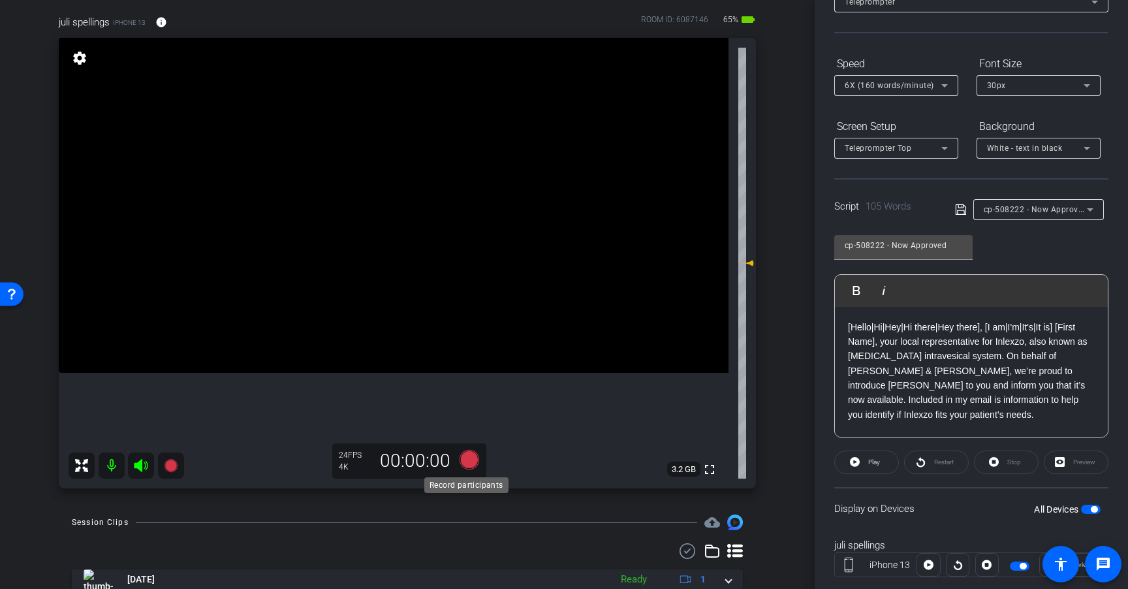
click at [467, 456] on icon at bounding box center [470, 460] width 20 height 20
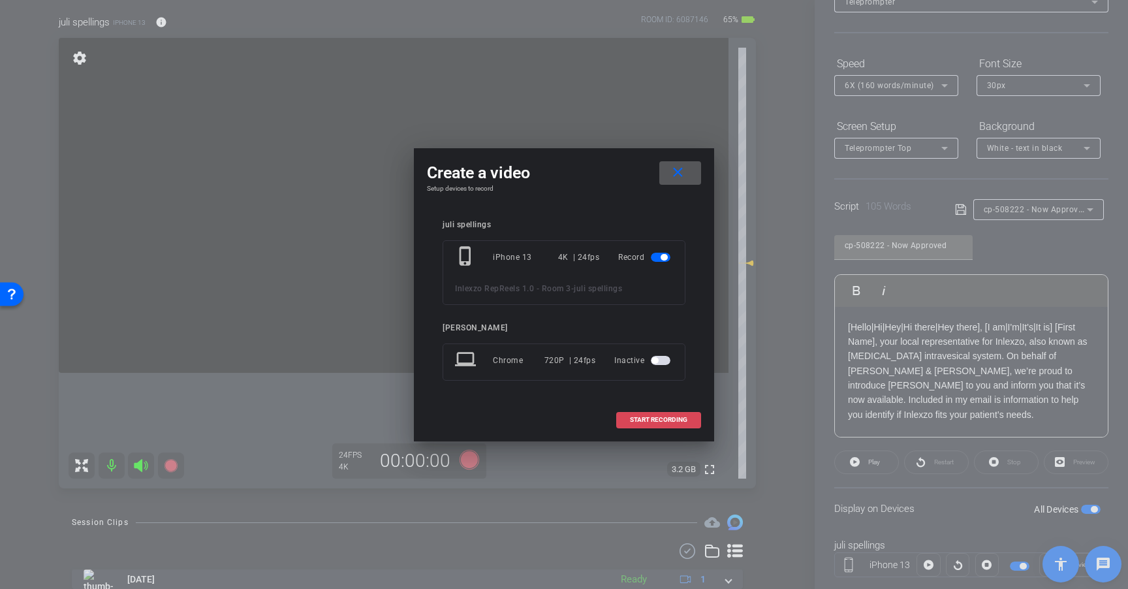
click at [659, 418] on span "START RECORDING" at bounding box center [658, 420] width 57 height 7
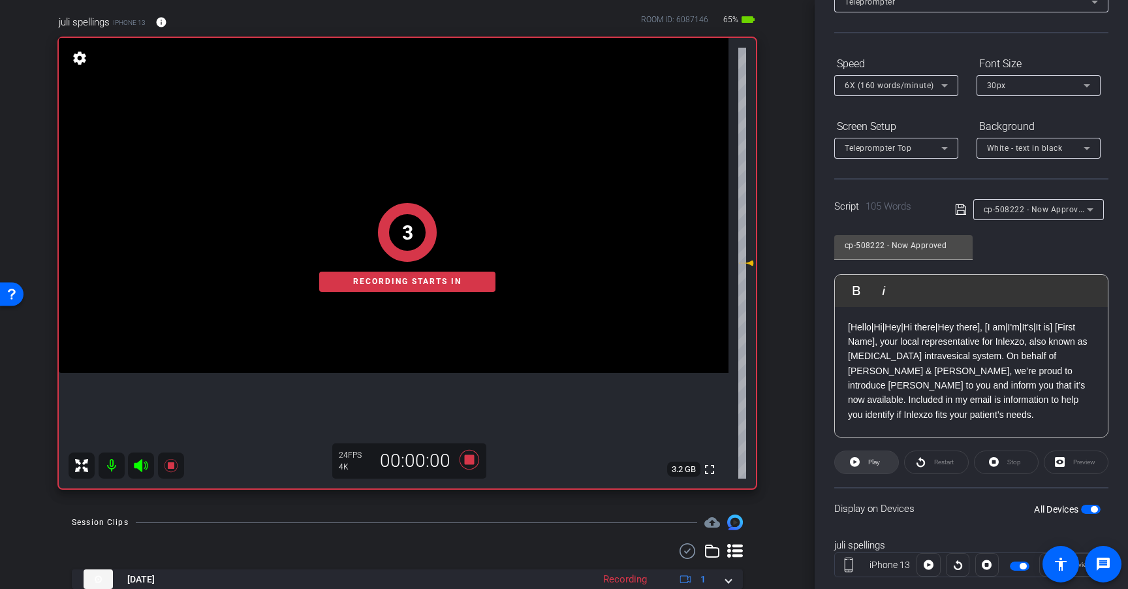
click at [872, 464] on span "Play" at bounding box center [874, 461] width 12 height 7
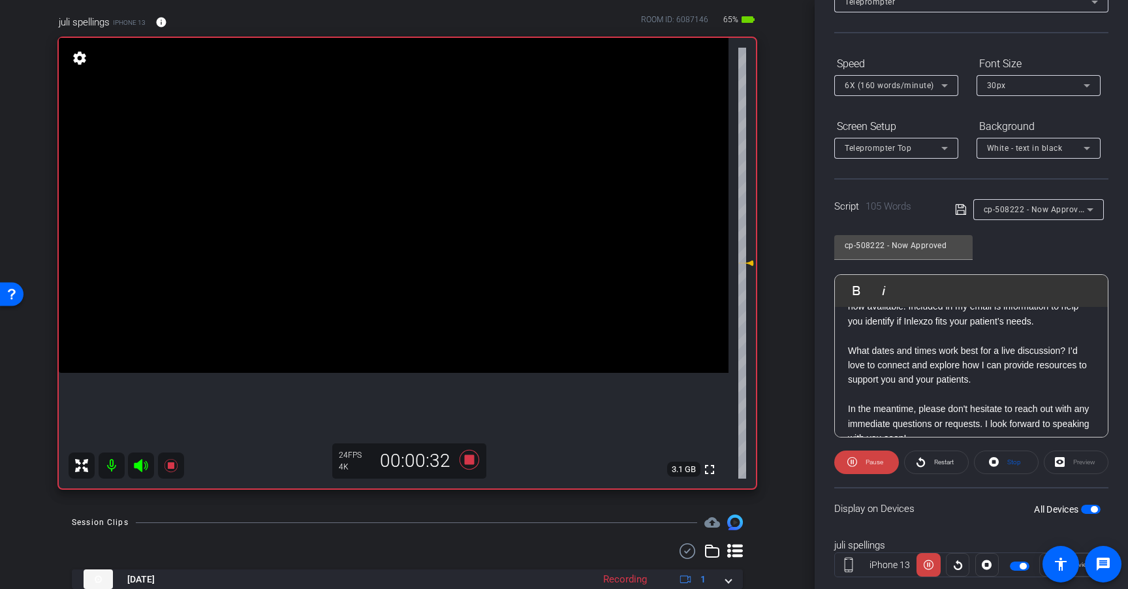
scroll to position [115, 0]
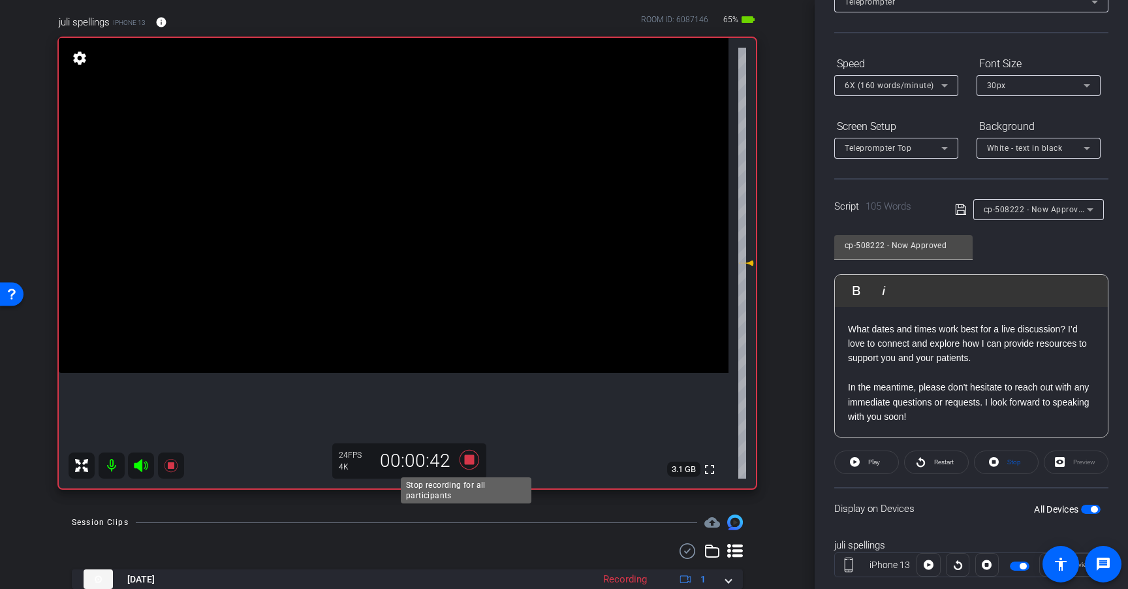
click at [468, 462] on icon at bounding box center [470, 460] width 20 height 20
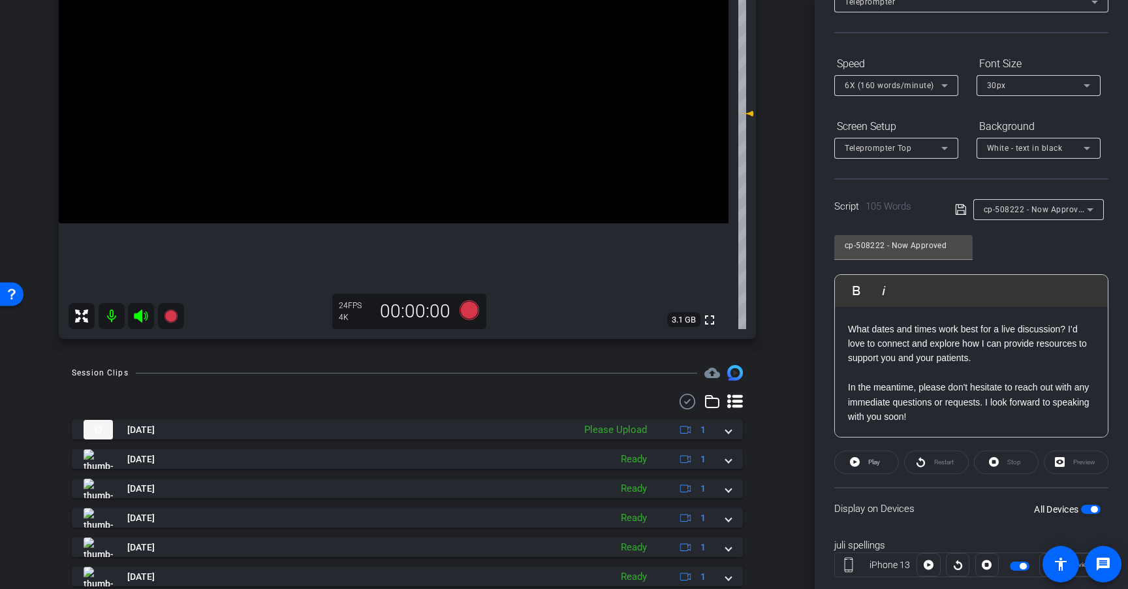
scroll to position [248, 0]
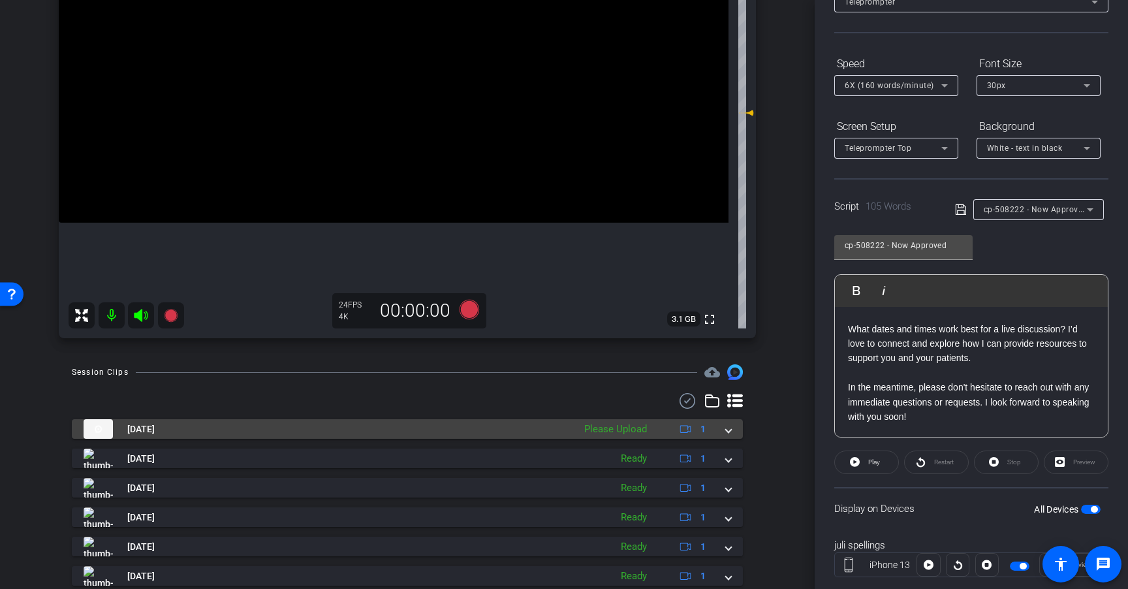
click at [625, 428] on div "Please Upload" at bounding box center [616, 429] width 76 height 15
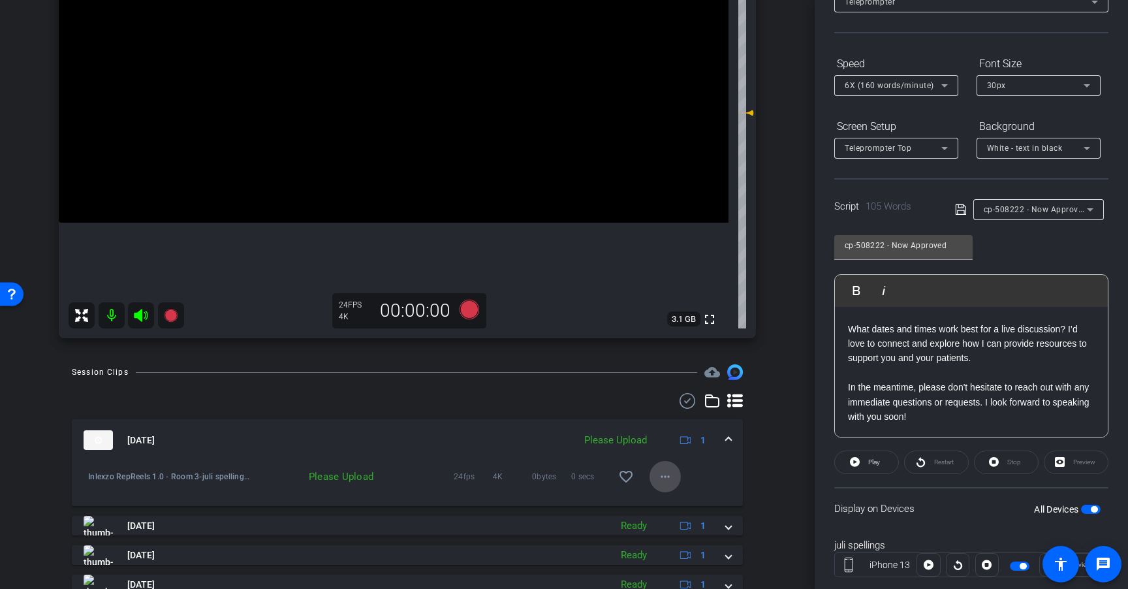
click at [657, 477] on mat-icon "more_horiz" at bounding box center [665, 477] width 16 height 16
click at [676, 503] on span "Upload" at bounding box center [680, 504] width 52 height 16
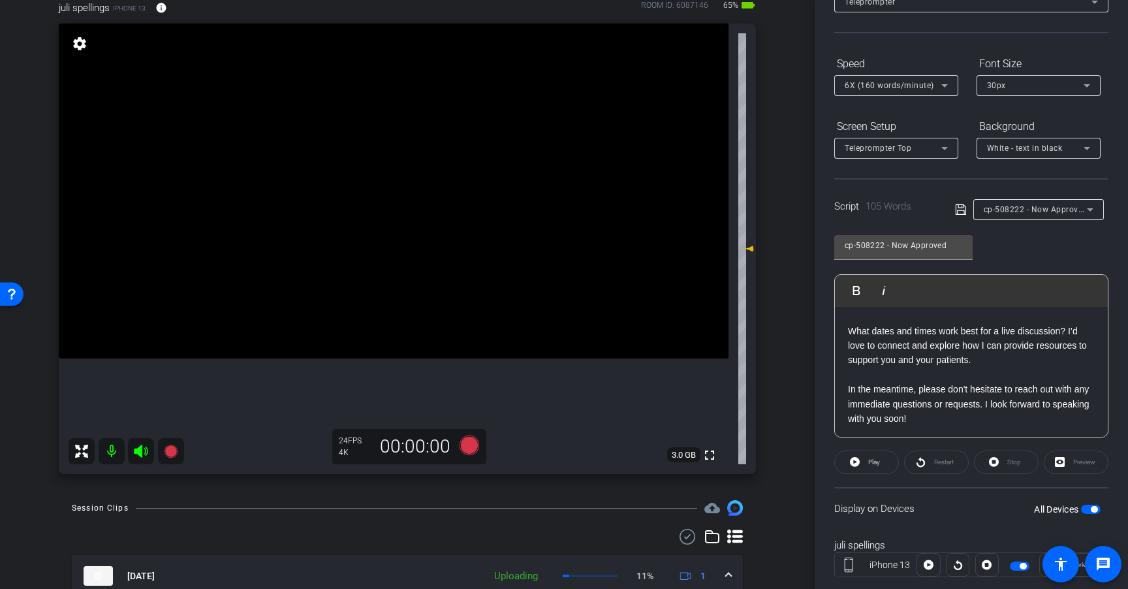
scroll to position [110, 0]
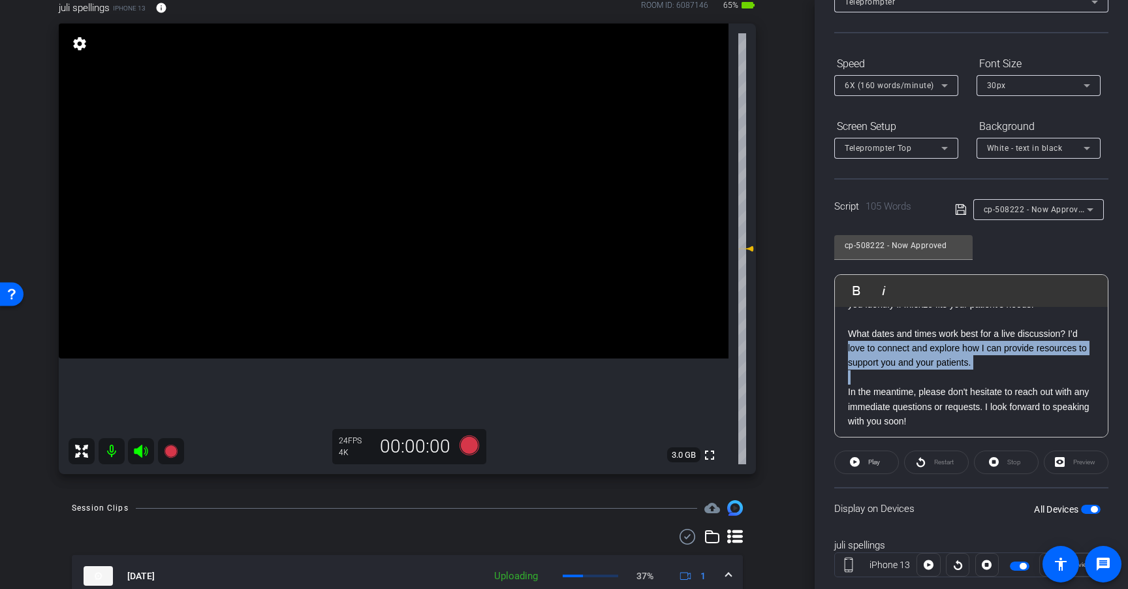
drag, startPoint x: 992, startPoint y: 379, endPoint x: 847, endPoint y: 349, distance: 148.0
click at [847, 349] on div "[Hello|Hi|Hey|Hi there|Hey there], [I am|I'm|It's|It is] [First Name], your loc…" at bounding box center [971, 319] width 273 height 245
click at [874, 466] on span "Play" at bounding box center [874, 461] width 12 height 7
click at [862, 462] on span "Pause" at bounding box center [872, 462] width 21 height 18
click at [464, 447] on icon at bounding box center [470, 445] width 20 height 20
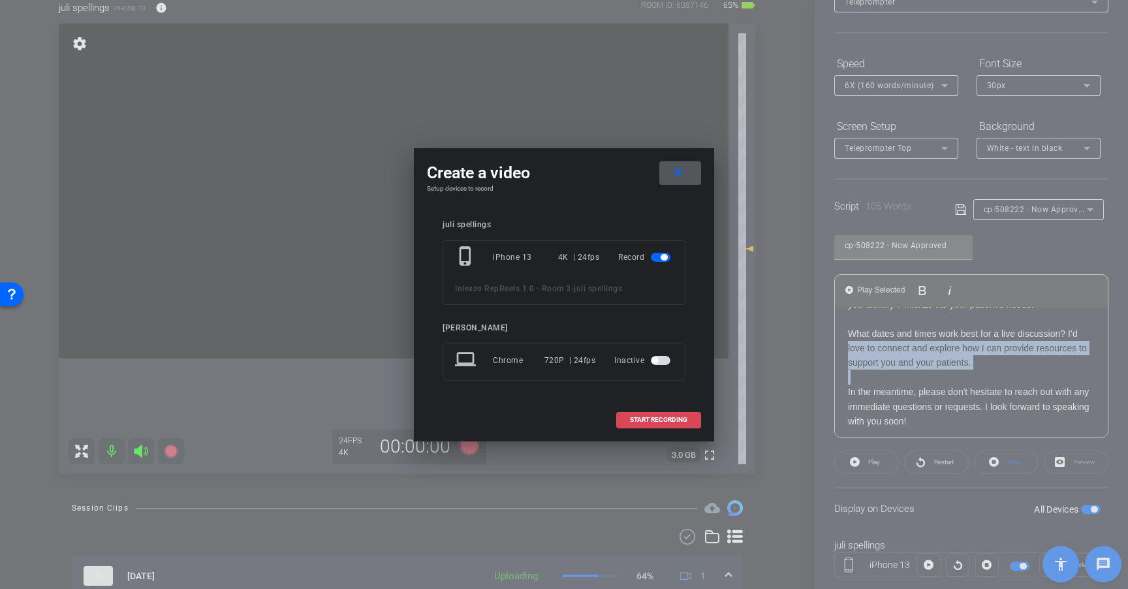
click at [673, 417] on span "START RECORDING" at bounding box center [658, 420] width 57 height 7
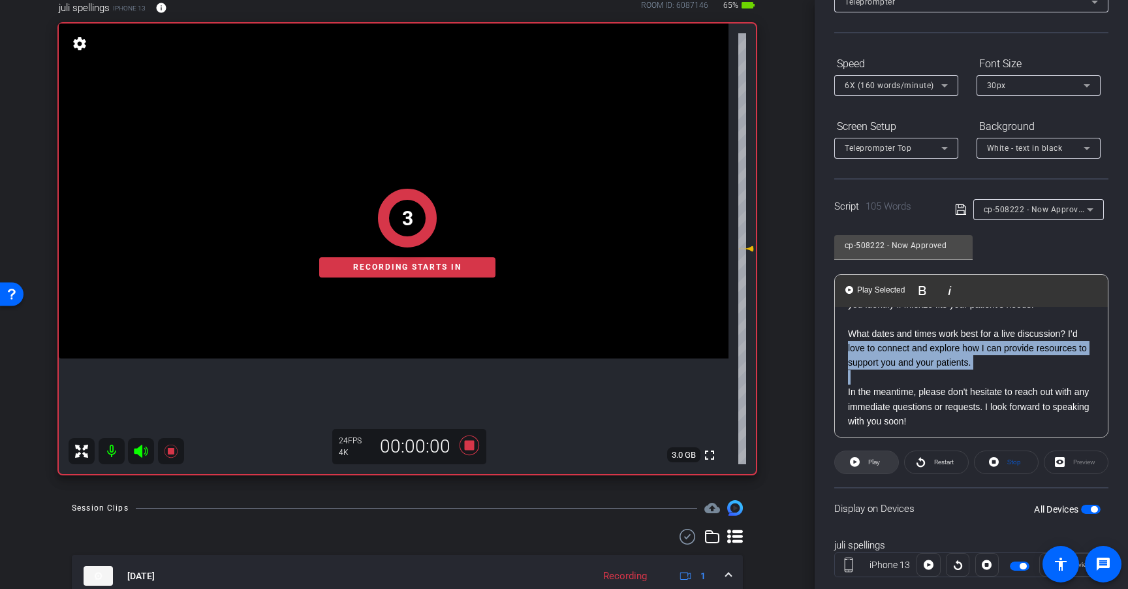
click at [877, 460] on span "Play" at bounding box center [874, 461] width 12 height 7
click at [866, 458] on span "Pause" at bounding box center [875, 461] width 18 height 7
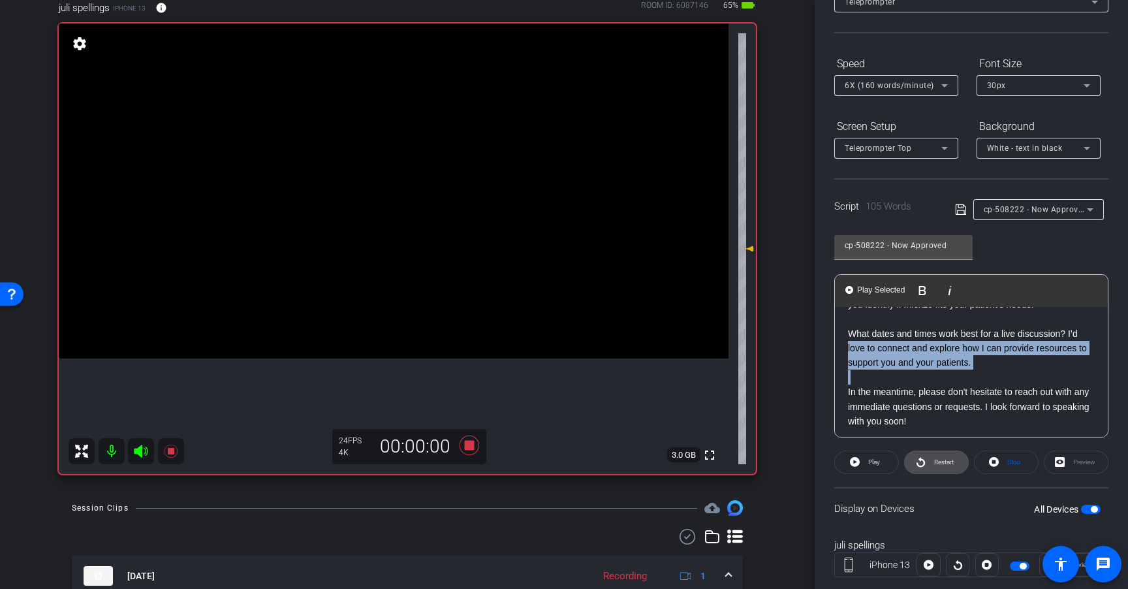
click at [951, 462] on span "Restart" at bounding box center [944, 461] width 20 height 7
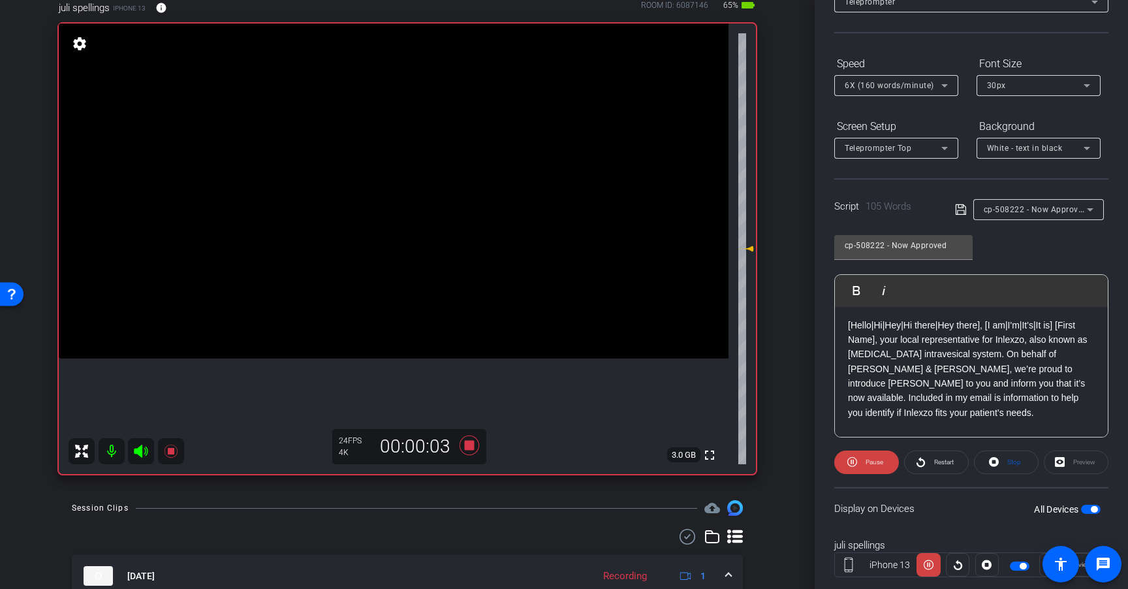
scroll to position [0, 0]
click at [960, 425] on p at bounding box center [971, 429] width 247 height 14
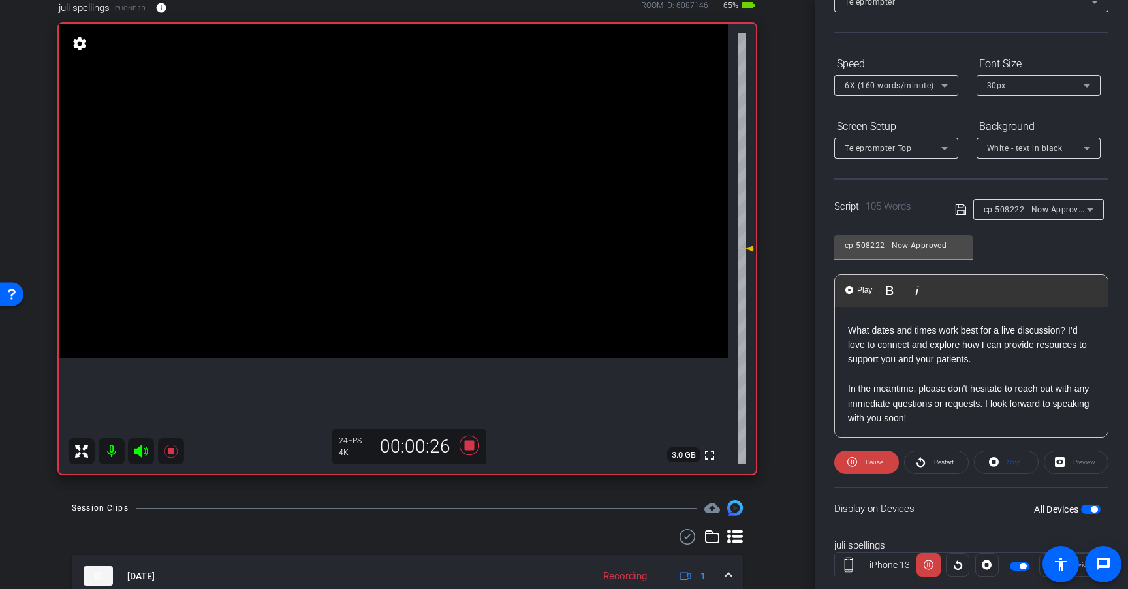
scroll to position [115, 0]
click at [935, 456] on span "Restart" at bounding box center [942, 462] width 23 height 18
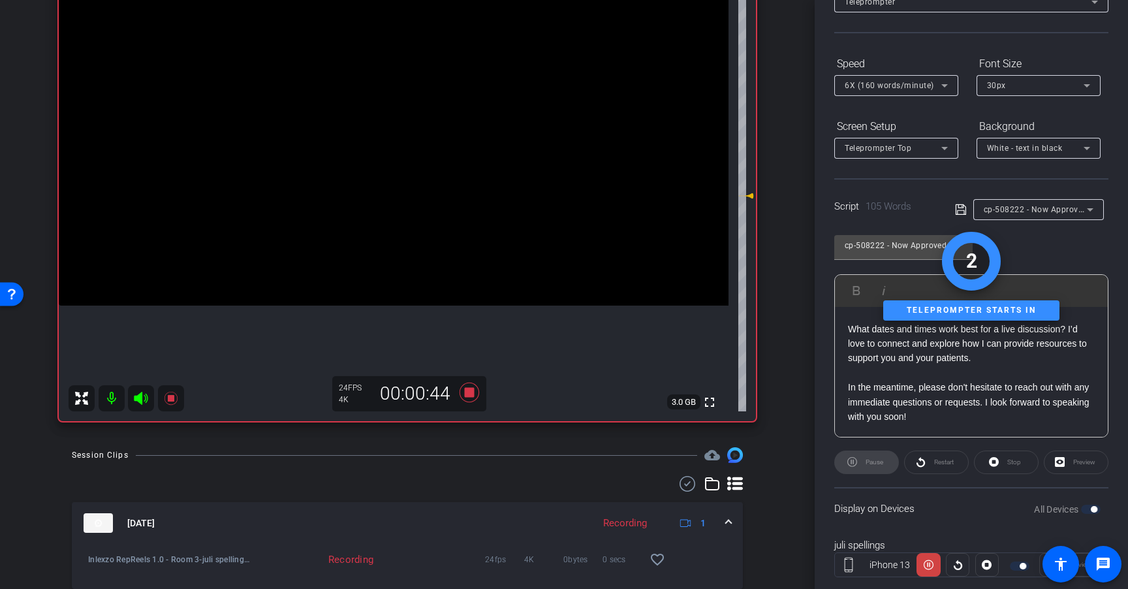
scroll to position [166, 0]
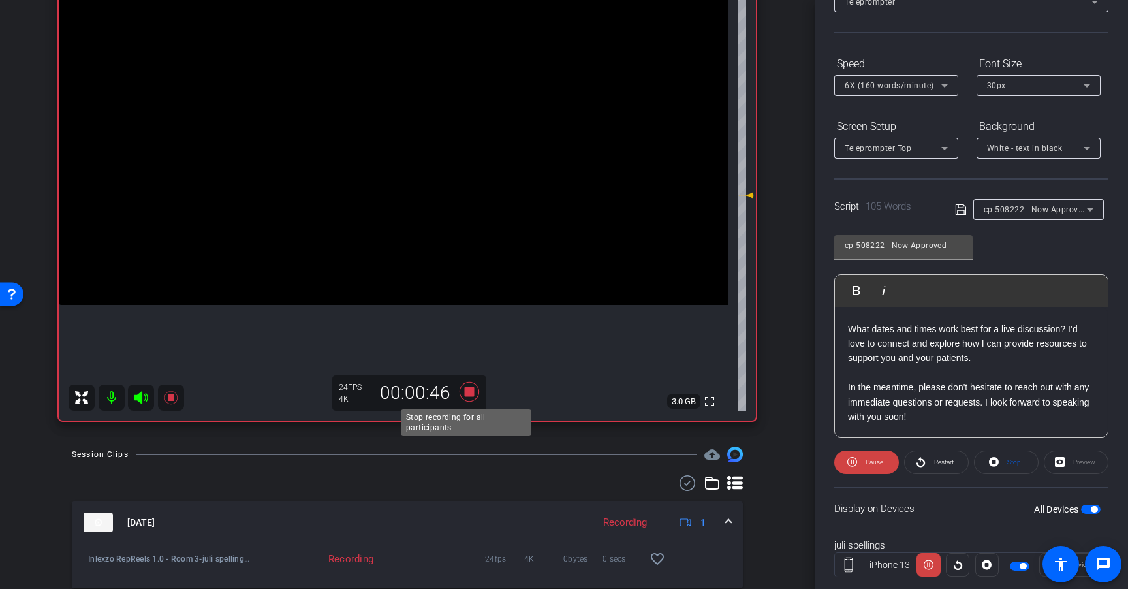
click at [460, 386] on icon at bounding box center [469, 392] width 31 height 24
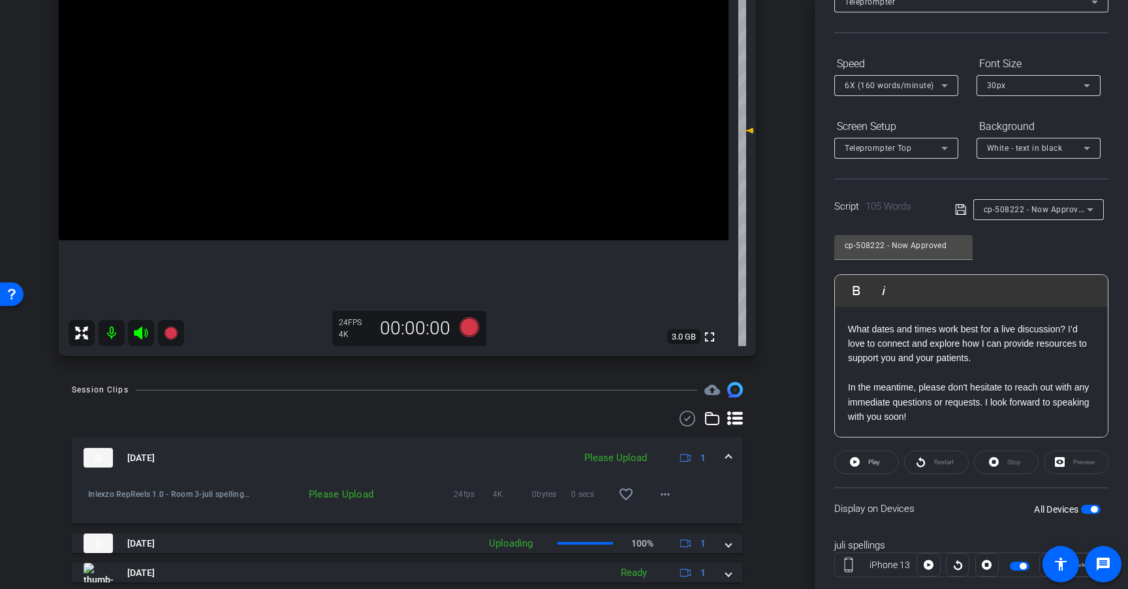
scroll to position [232, 0]
click at [657, 492] on mat-icon "more_horiz" at bounding box center [665, 493] width 16 height 16
click at [665, 511] on div "Upload Archive clip Delete clip" at bounding box center [679, 536] width 73 height 55
click at [661, 495] on mat-icon "more_horiz" at bounding box center [665, 493] width 16 height 16
click at [680, 523] on span "Upload" at bounding box center [680, 521] width 52 height 16
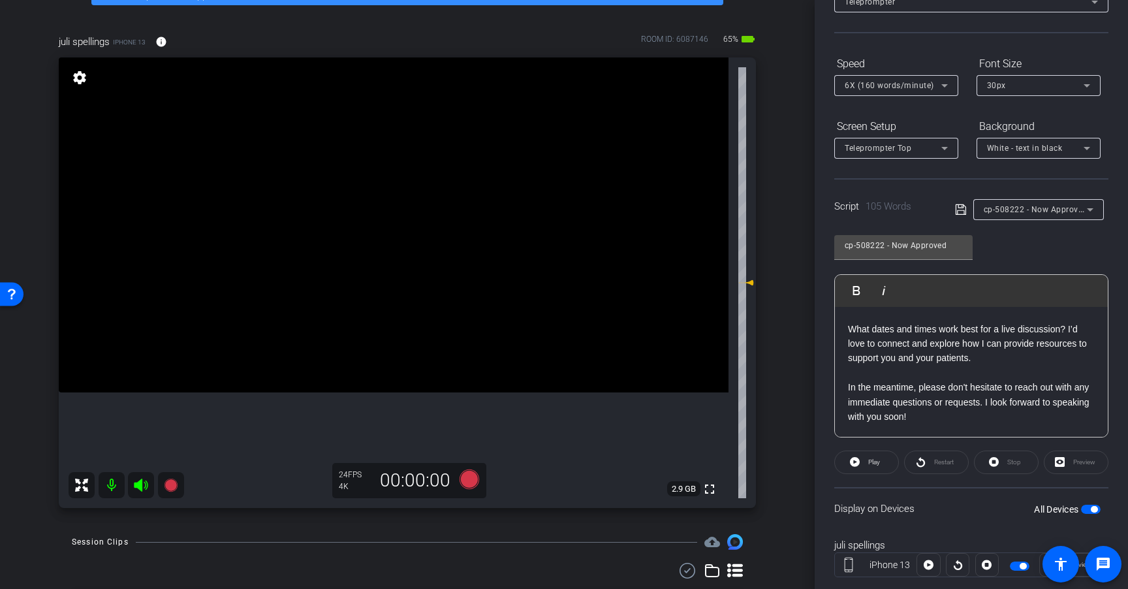
scroll to position [75, 0]
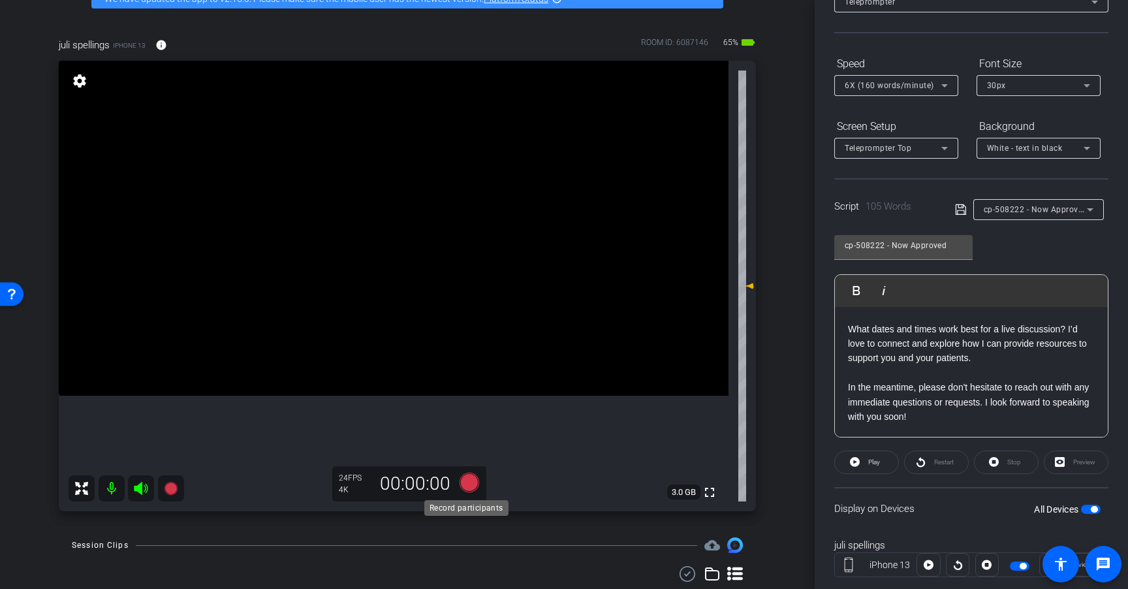
click at [467, 481] on icon at bounding box center [470, 483] width 20 height 20
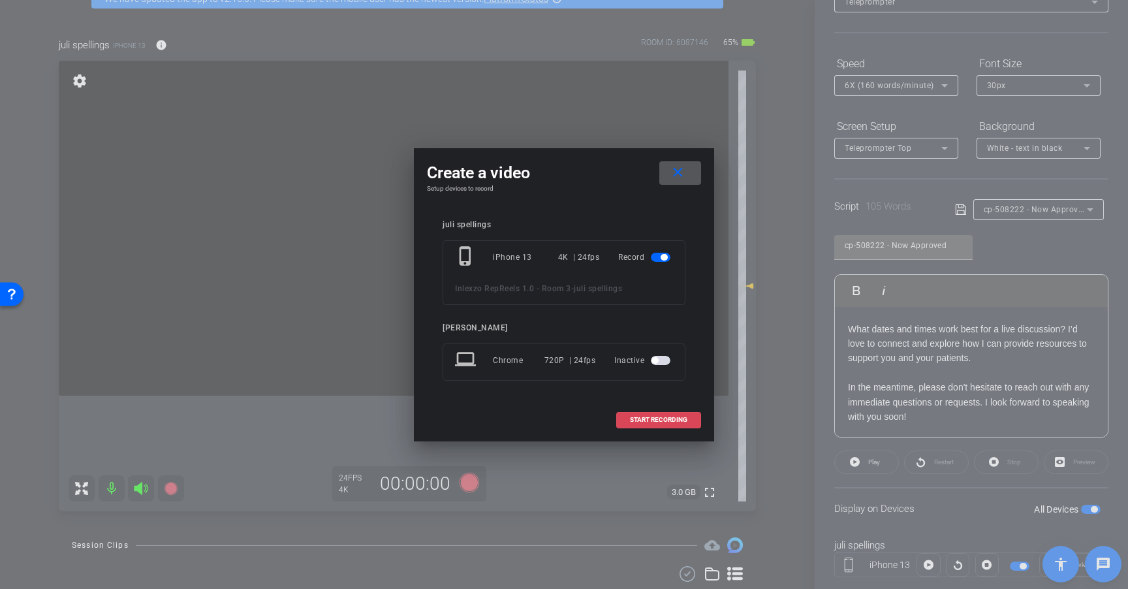
click at [646, 417] on span "START RECORDING" at bounding box center [658, 420] width 57 height 7
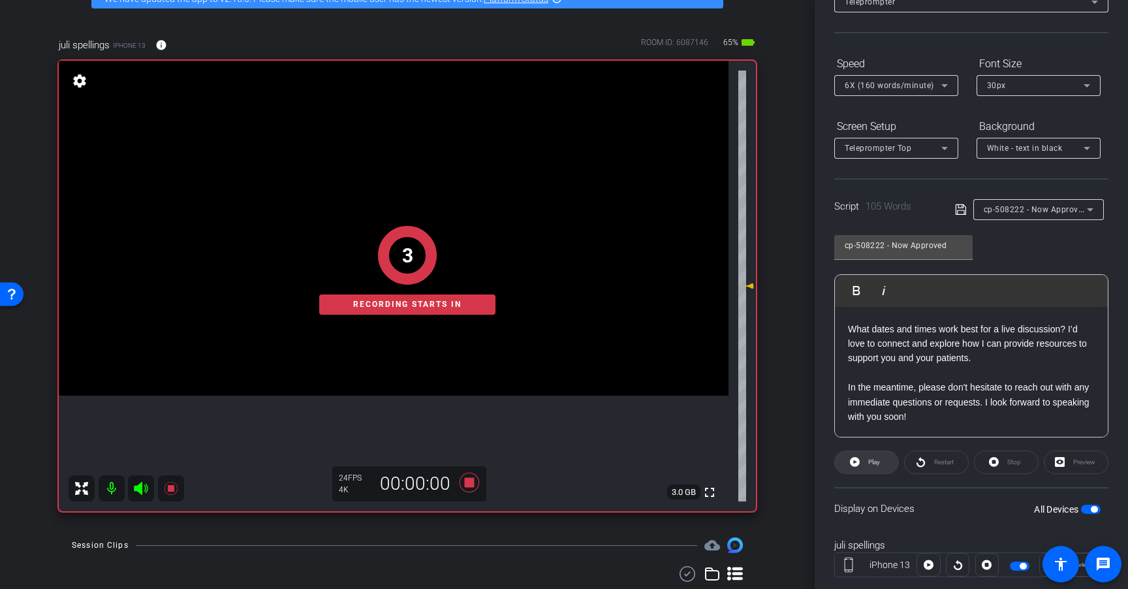
click at [866, 462] on span "Play" at bounding box center [872, 462] width 15 height 18
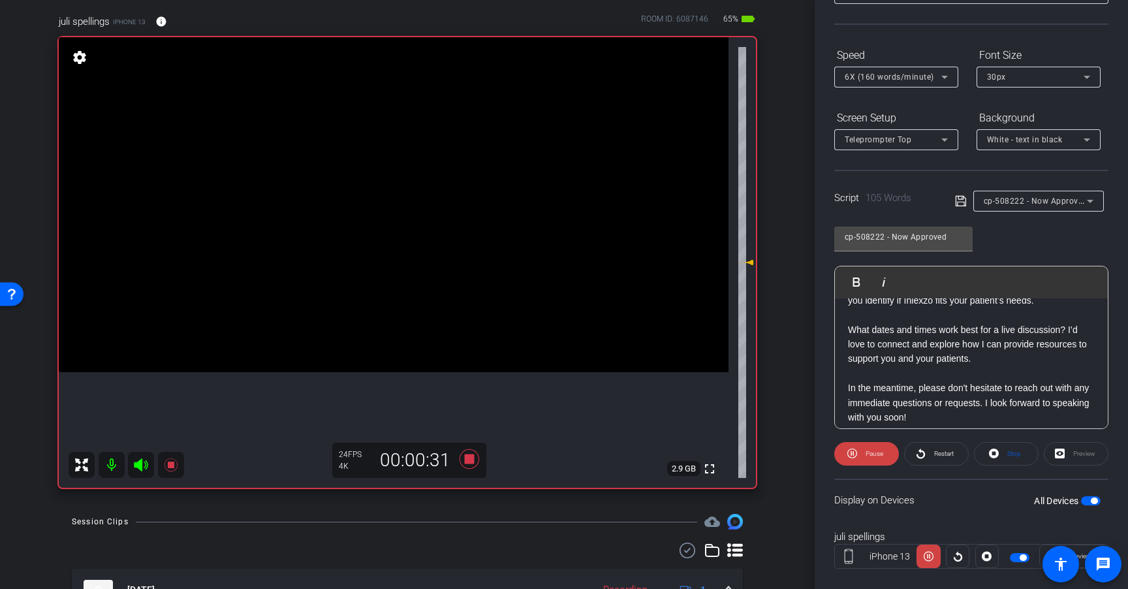
scroll to position [100, 0]
click at [926, 452] on span at bounding box center [936, 453] width 63 height 31
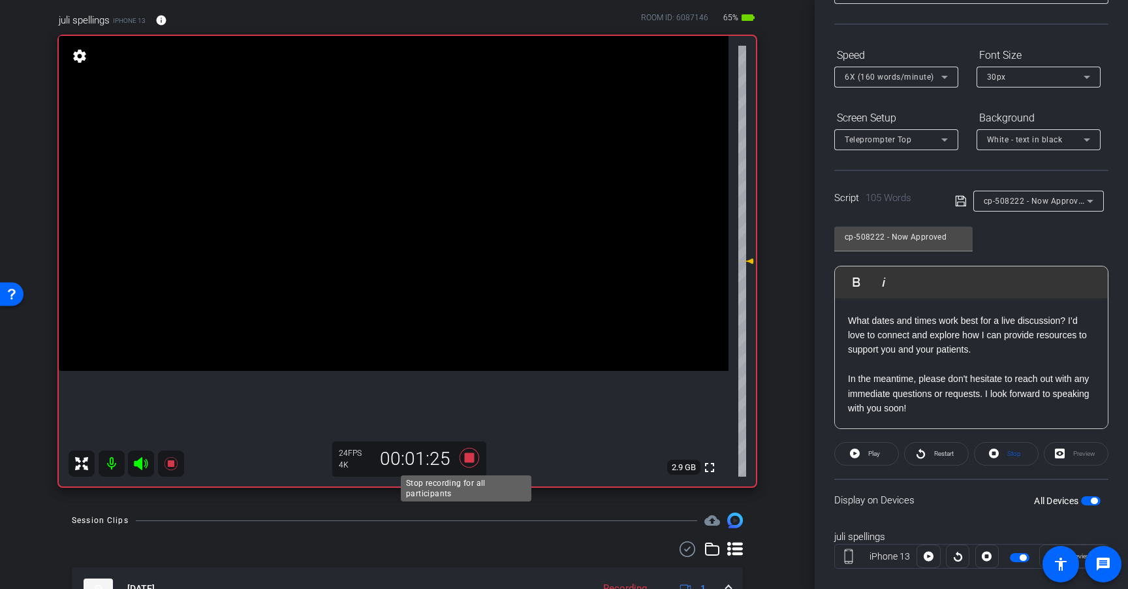
click at [468, 456] on icon at bounding box center [470, 458] width 20 height 20
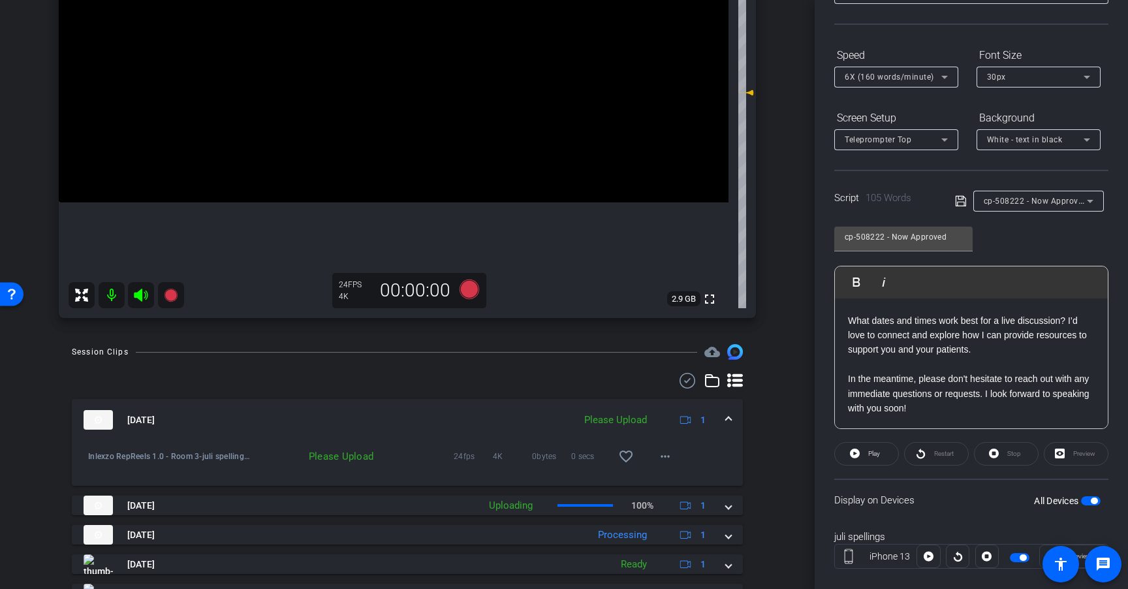
scroll to position [283, 0]
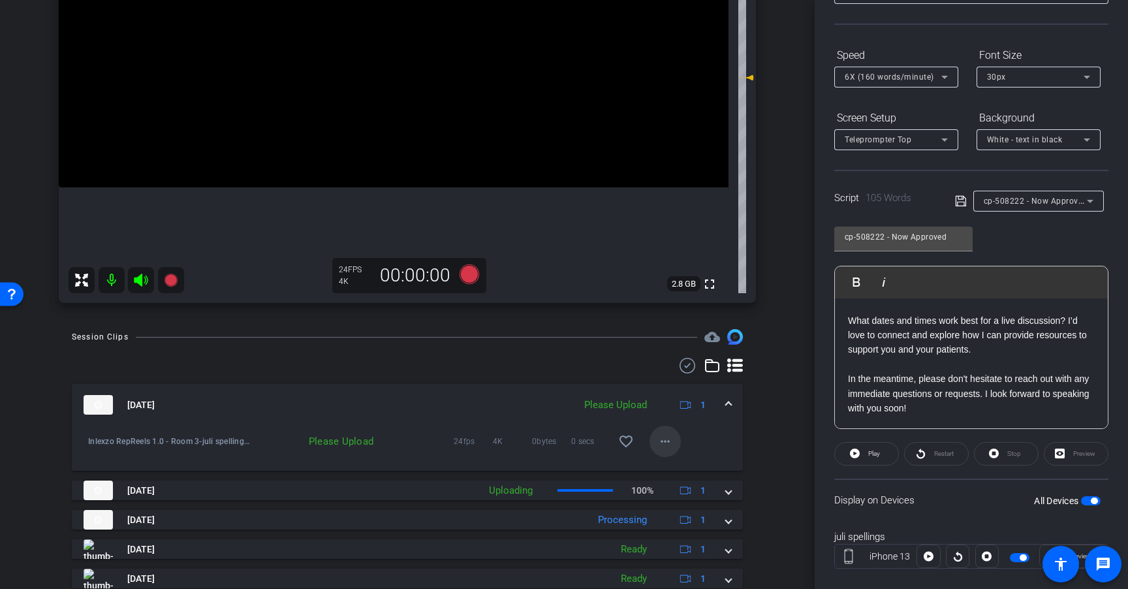
click at [660, 444] on mat-icon "more_horiz" at bounding box center [665, 442] width 16 height 16
click at [669, 469] on span "Upload" at bounding box center [680, 469] width 52 height 16
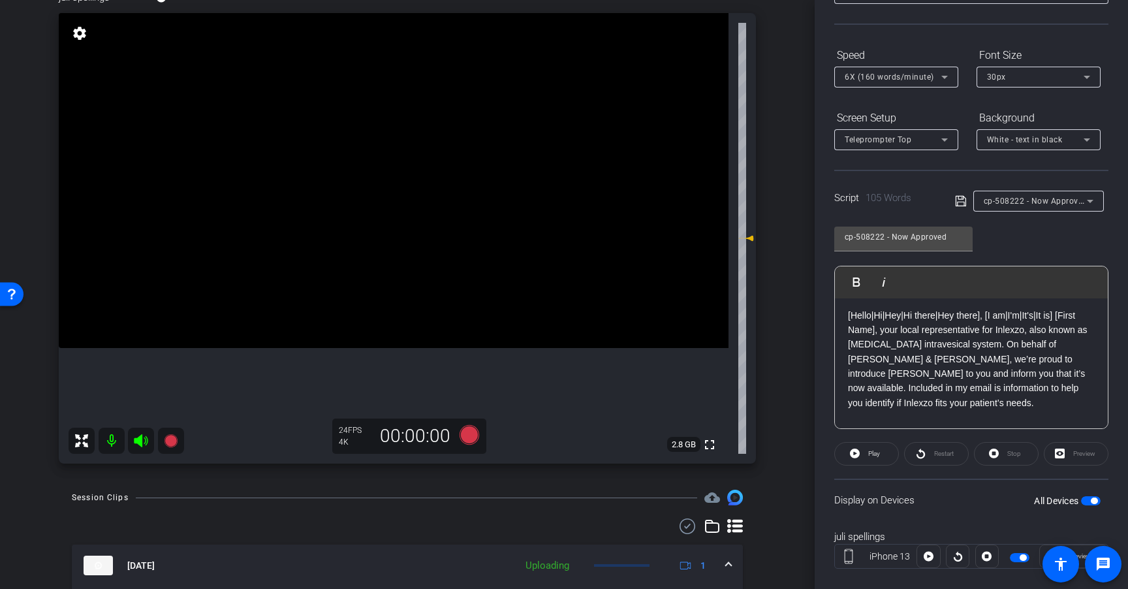
scroll to position [0, 0]
click at [1082, 206] on icon at bounding box center [1090, 201] width 16 height 16
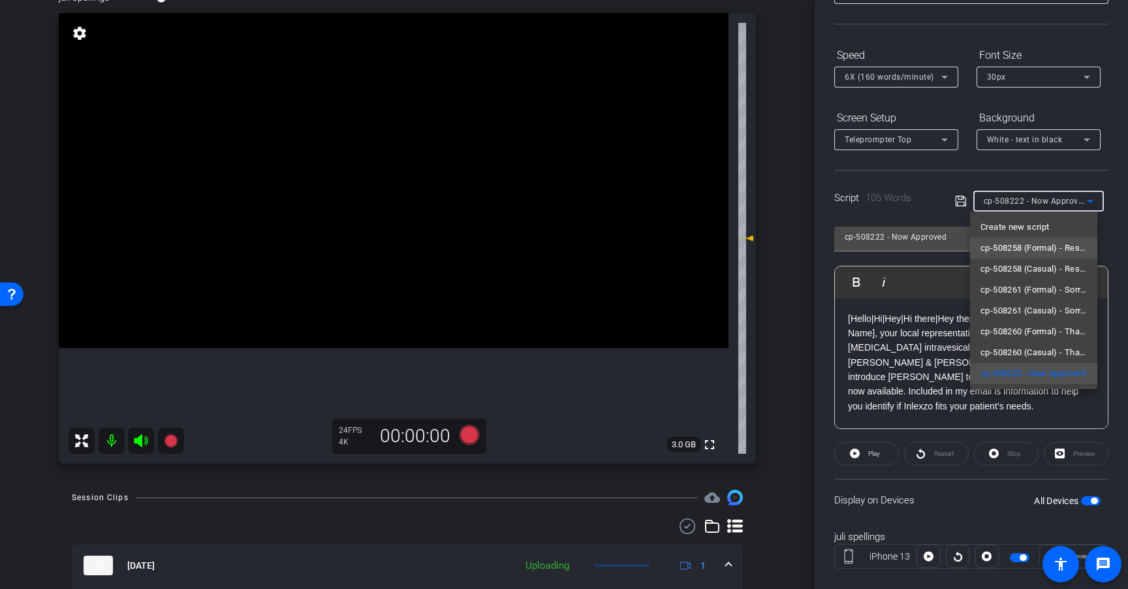
click at [1040, 248] on span "cp-508258 (Formal) - Resources to Share" at bounding box center [1034, 248] width 106 height 16
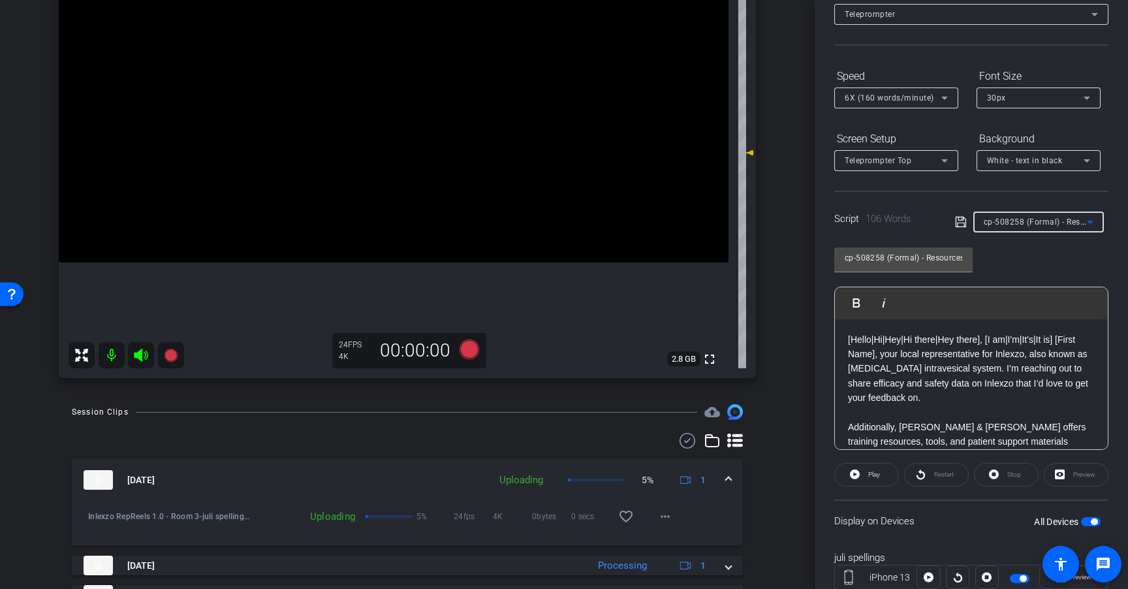
click at [1064, 227] on div "cp-508258 (Formal) - Resources to Share" at bounding box center [1035, 221] width 103 height 16
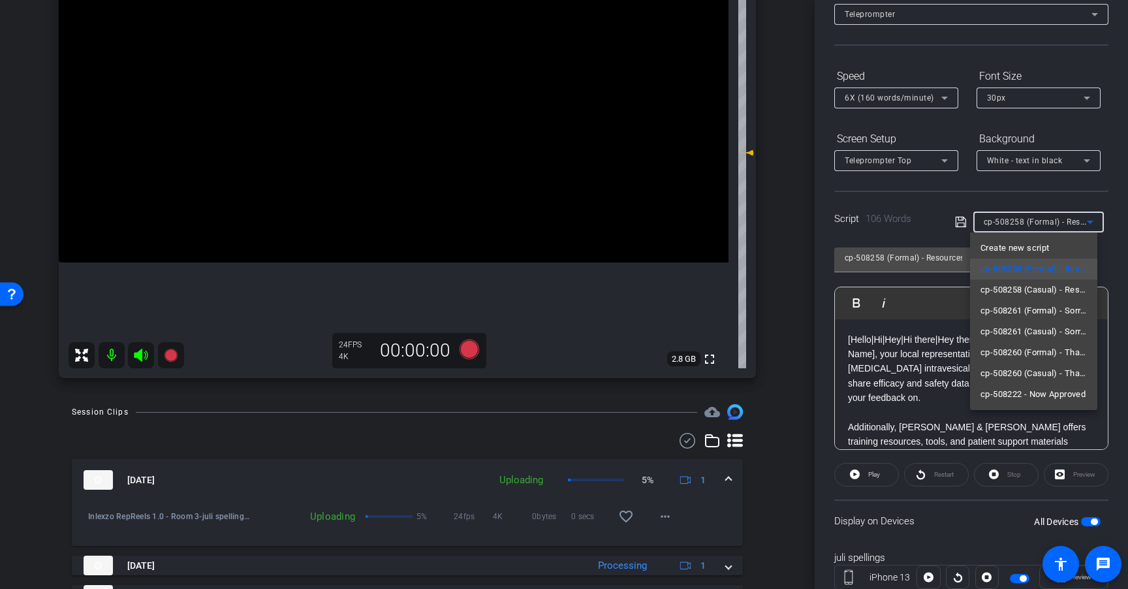
click at [1064, 227] on div at bounding box center [564, 294] width 1128 height 589
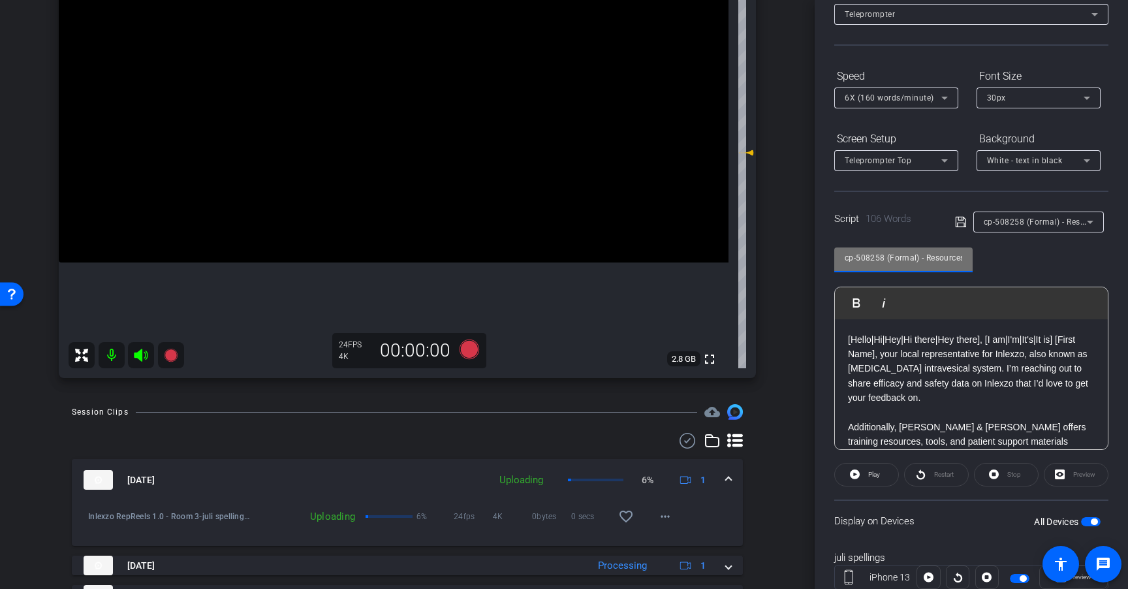
click at [896, 261] on input "cp-508258 (Formal) - Resources to Share" at bounding box center [904, 258] width 118 height 16
drag, startPoint x: 934, startPoint y: 256, endPoint x: 1021, endPoint y: 256, distance: 87.5
click at [1021, 256] on div "cp-508258 (Formal) - Resources to Share Play Play from this location Play Selec…" at bounding box center [971, 344] width 274 height 212
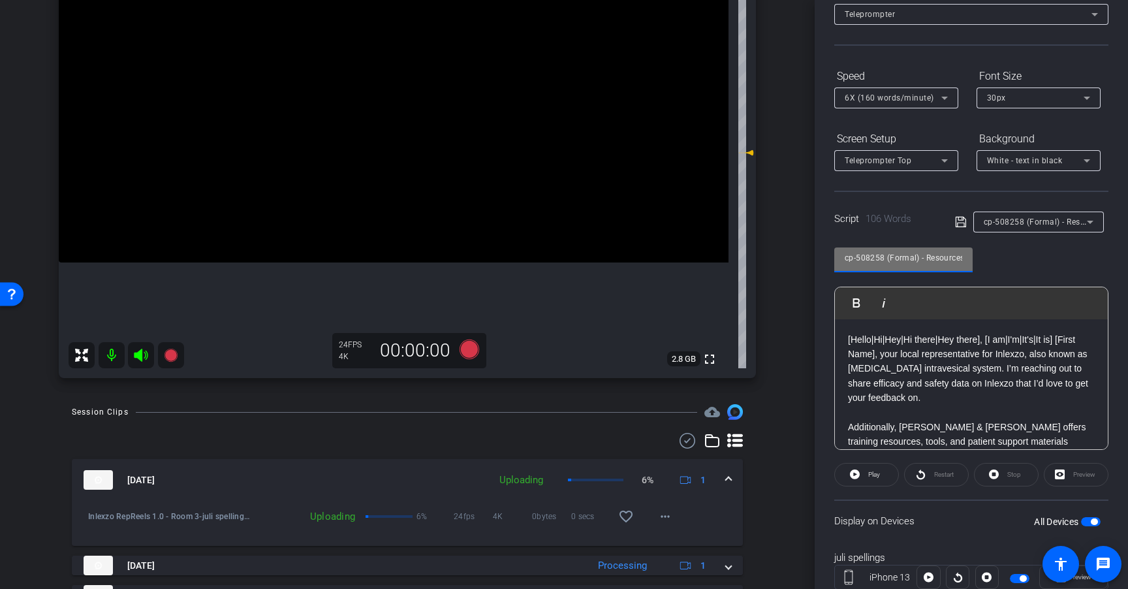
click at [1021, 256] on div "cp-508258 (Formal) - Resources to Share Play Play from this location Play Selec…" at bounding box center [971, 344] width 274 height 212
click at [466, 349] on icon at bounding box center [470, 349] width 20 height 20
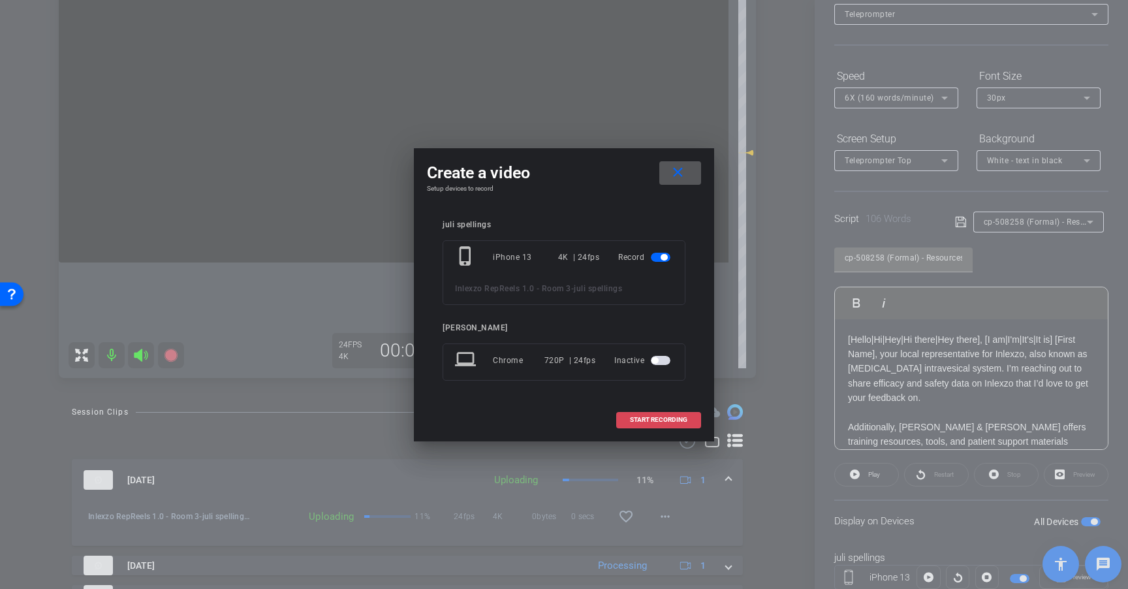
click at [660, 425] on span at bounding box center [659, 419] width 84 height 31
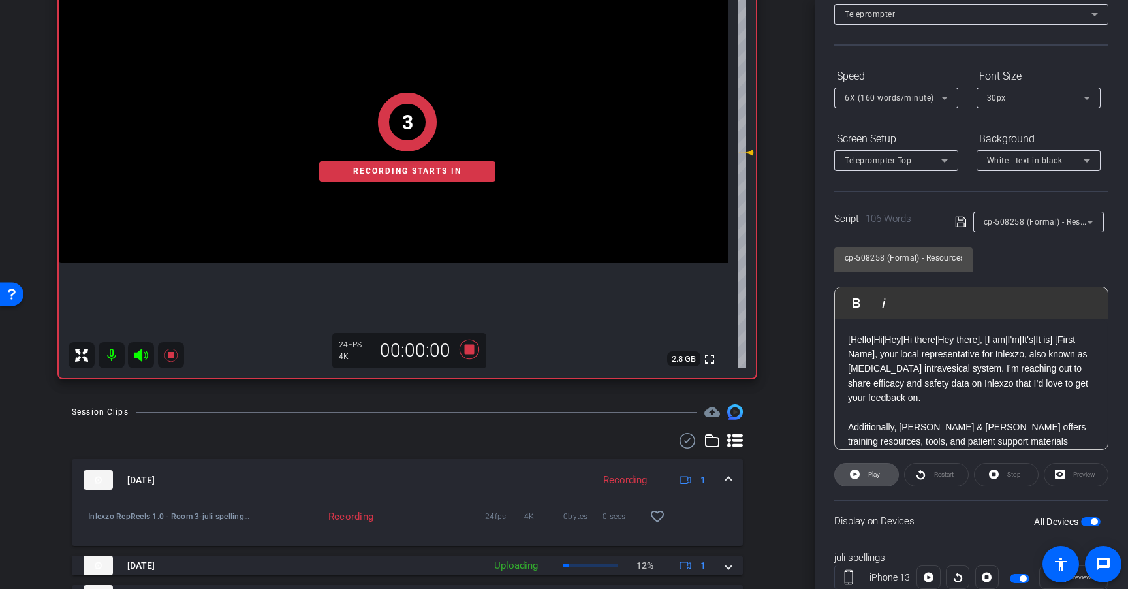
click at [869, 478] on span "Play" at bounding box center [872, 475] width 15 height 18
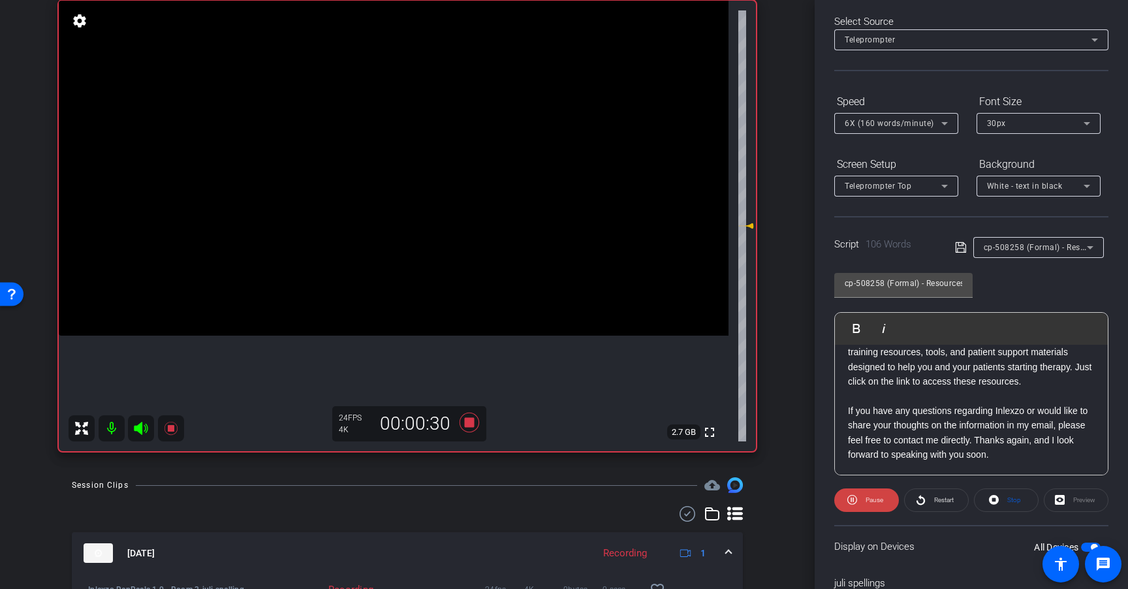
scroll to position [67, 0]
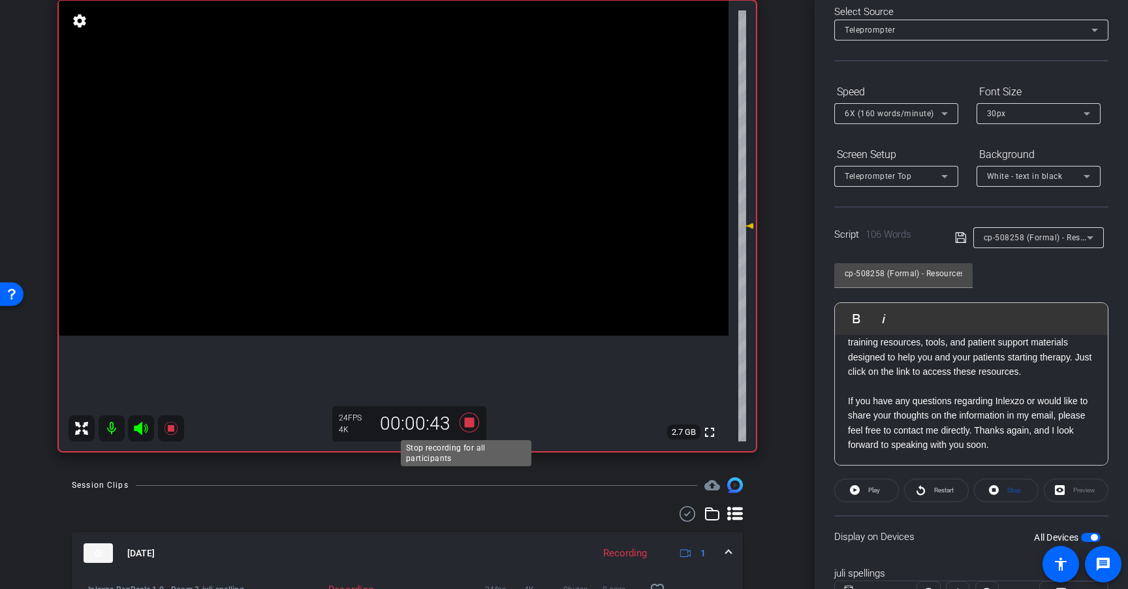
click at [466, 422] on icon at bounding box center [470, 423] width 20 height 20
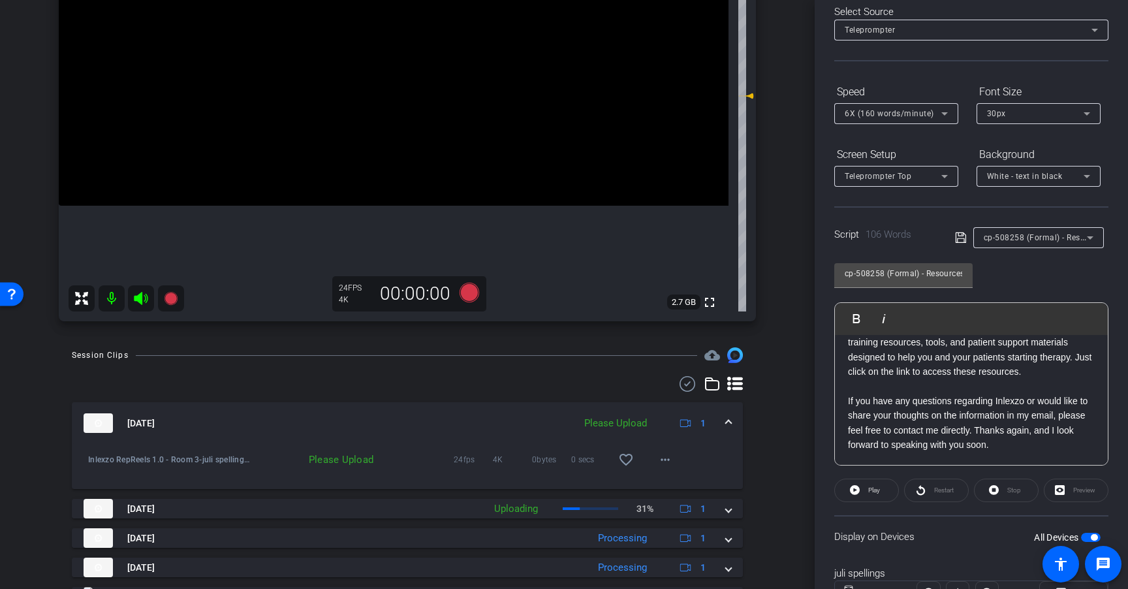
scroll to position [276, 0]
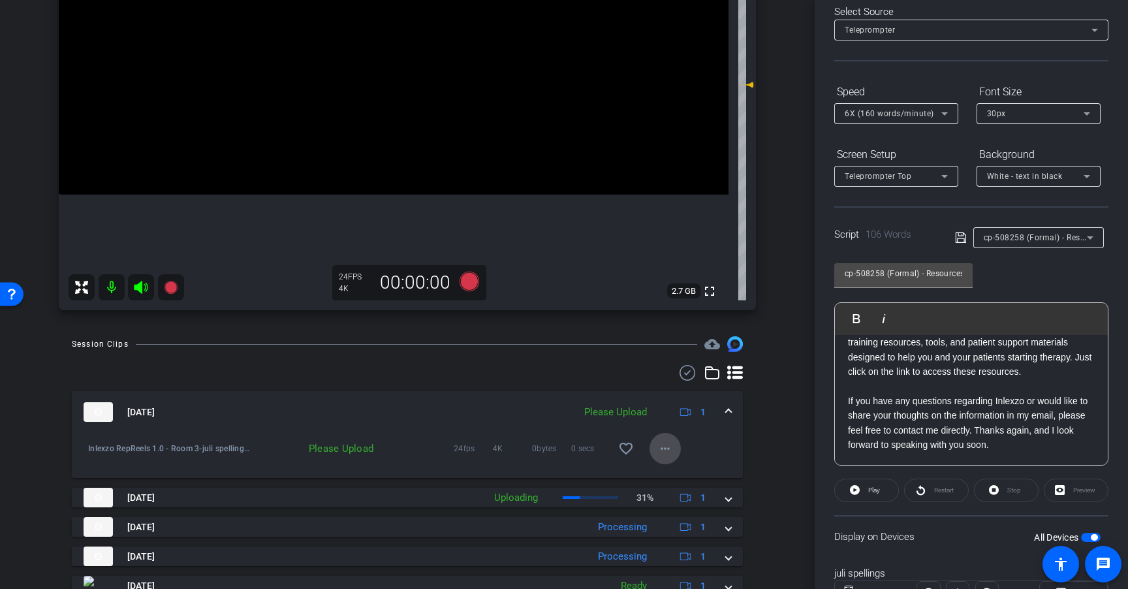
click at [665, 454] on mat-icon "more_horiz" at bounding box center [665, 449] width 16 height 16
click at [676, 477] on span "Upload" at bounding box center [680, 476] width 52 height 16
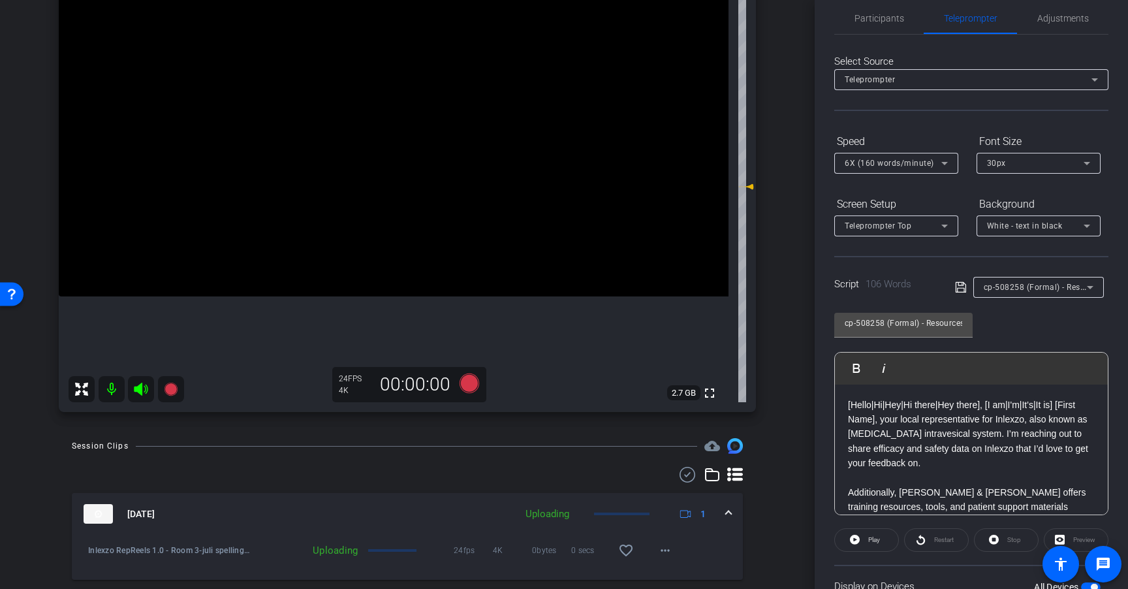
scroll to position [168, 0]
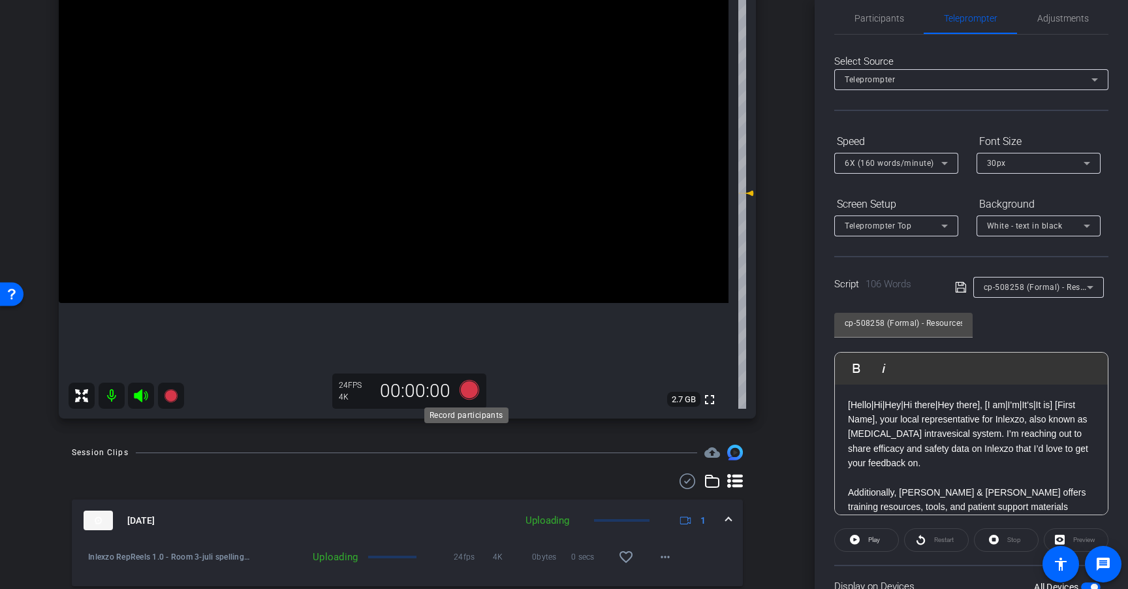
click at [465, 393] on icon at bounding box center [470, 390] width 20 height 20
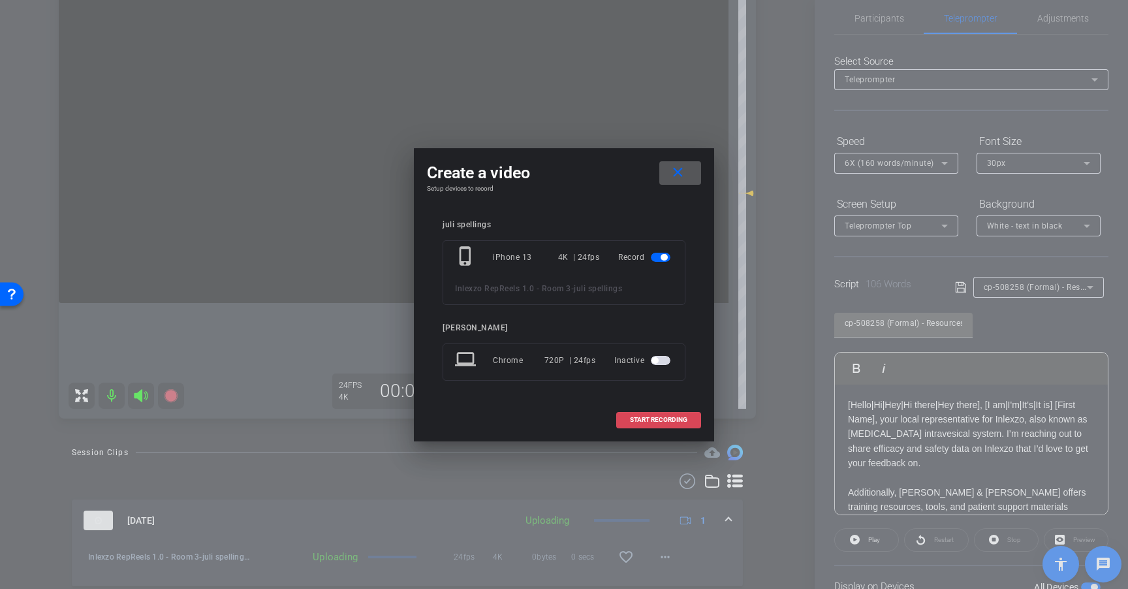
click at [683, 420] on span "START RECORDING" at bounding box center [658, 420] width 57 height 7
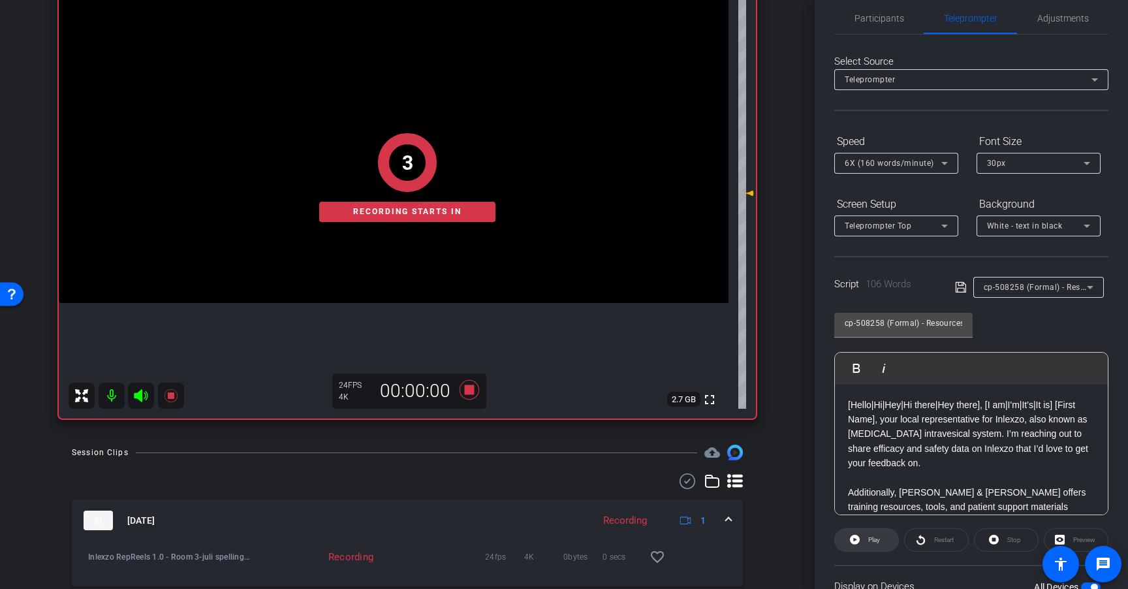
click at [879, 545] on span "Play" at bounding box center [872, 540] width 15 height 18
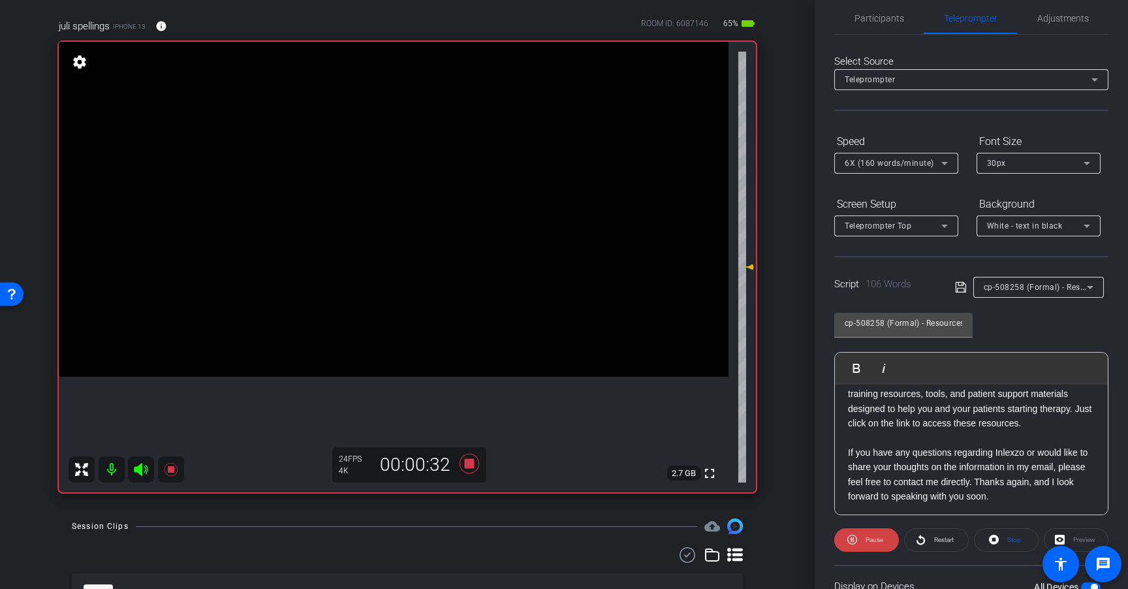
scroll to position [115, 0]
click at [922, 537] on icon at bounding box center [921, 539] width 10 height 16
click at [465, 461] on icon at bounding box center [470, 464] width 20 height 20
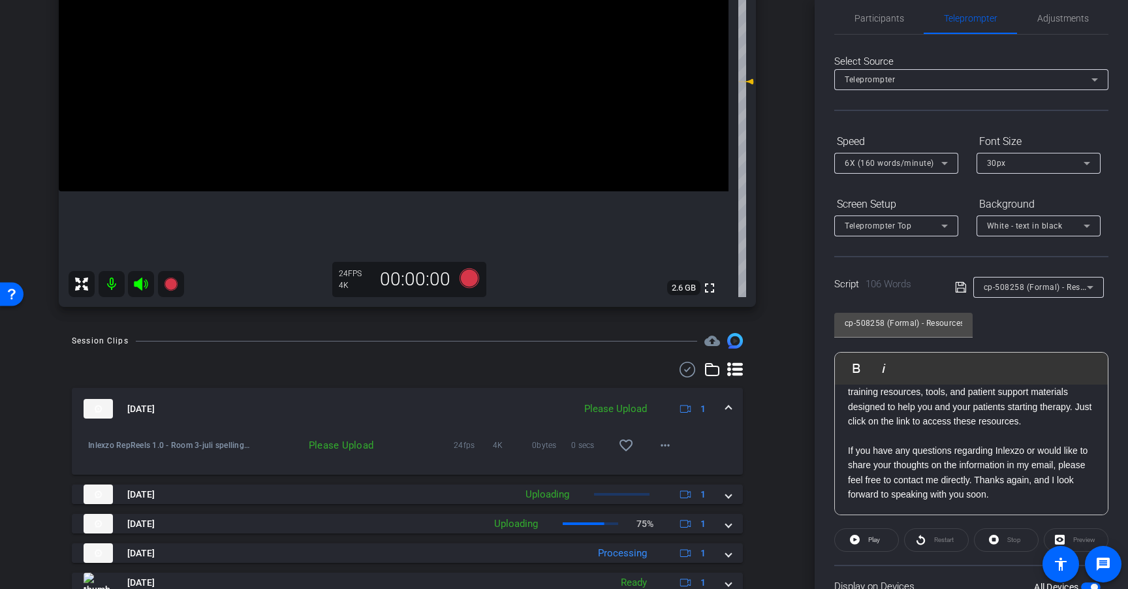
scroll to position [285, 0]
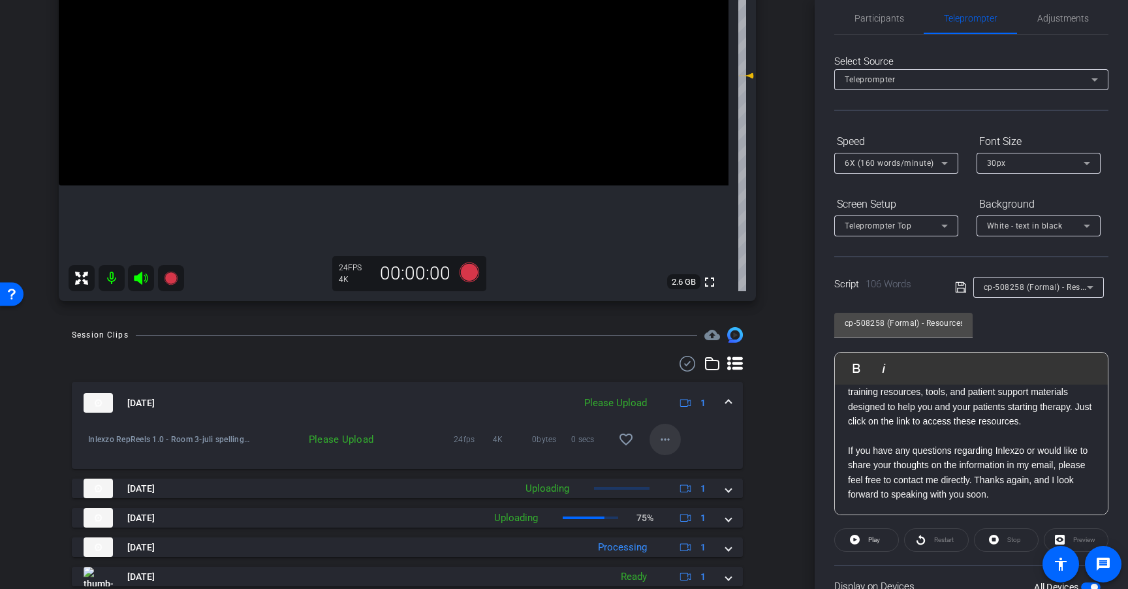
click at [662, 445] on mat-icon "more_horiz" at bounding box center [665, 440] width 16 height 16
click at [695, 461] on span "Upload" at bounding box center [680, 467] width 52 height 16
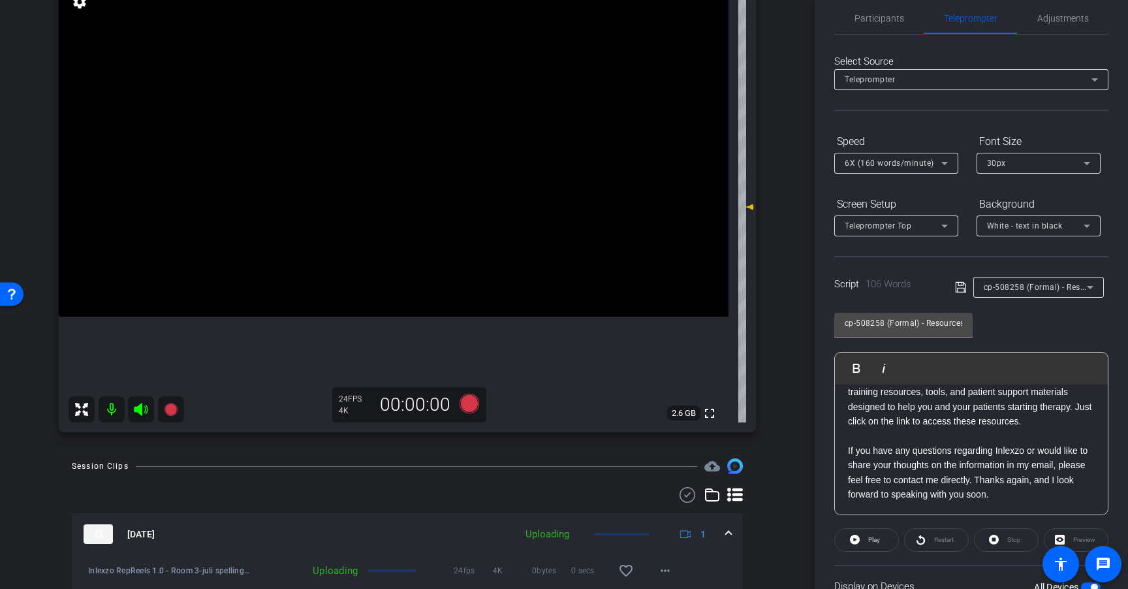
scroll to position [153, 0]
click at [1045, 289] on span "cp-508258 (Formal) - Resources to Share" at bounding box center [1062, 286] width 157 height 10
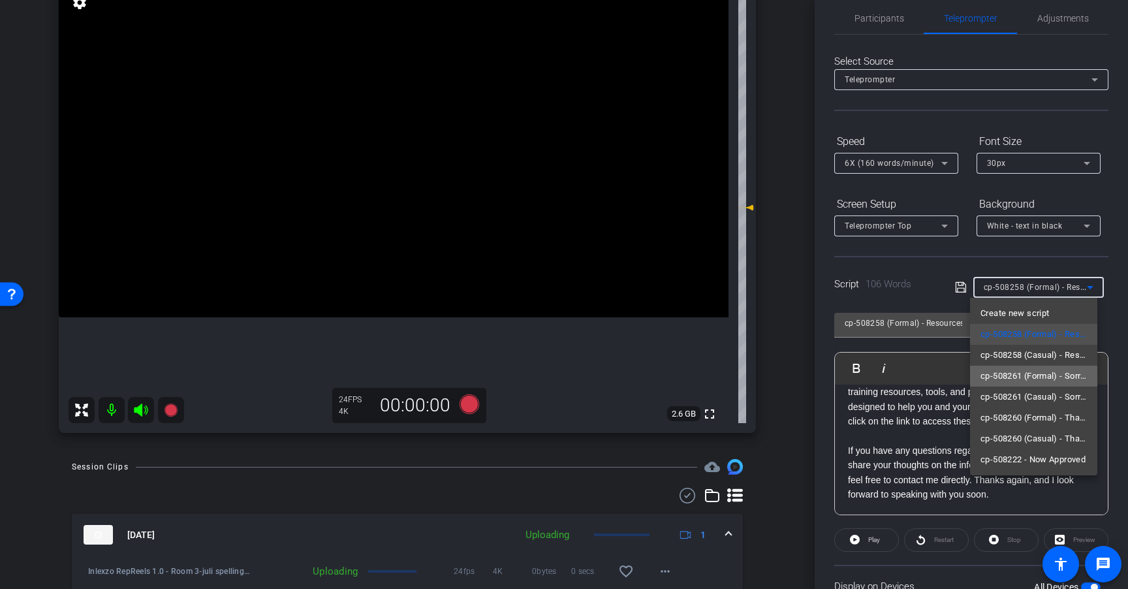
click at [1048, 373] on span "cp-508261 (Formal) - Sorry I Missed You" at bounding box center [1034, 376] width 106 height 16
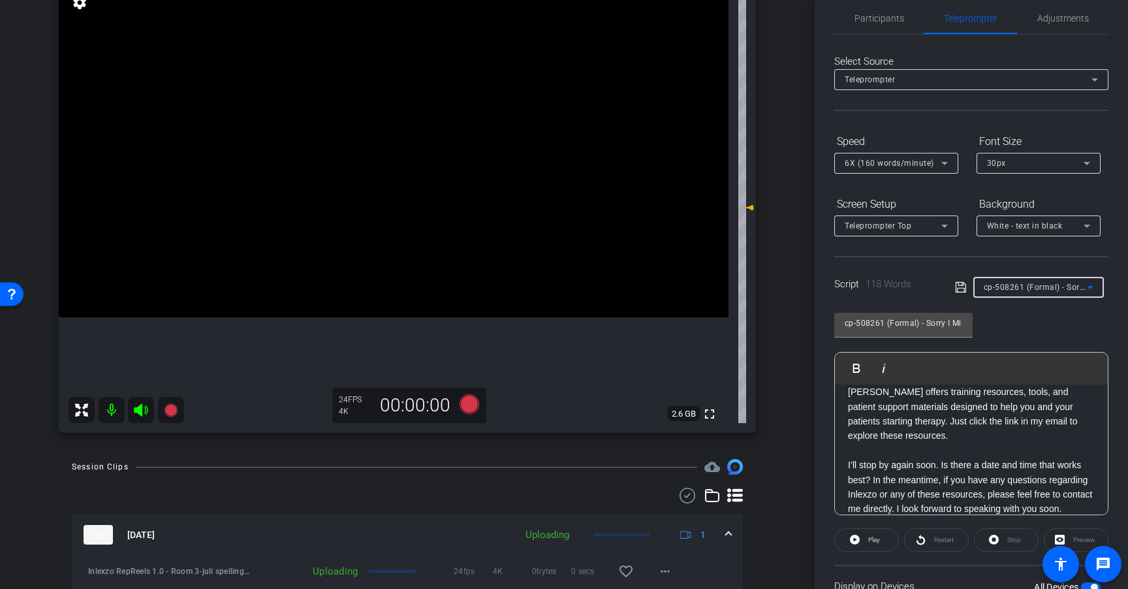
click at [1067, 285] on span "cp-508261 (Formal) - Sorry I Missed You" at bounding box center [1061, 286] width 154 height 10
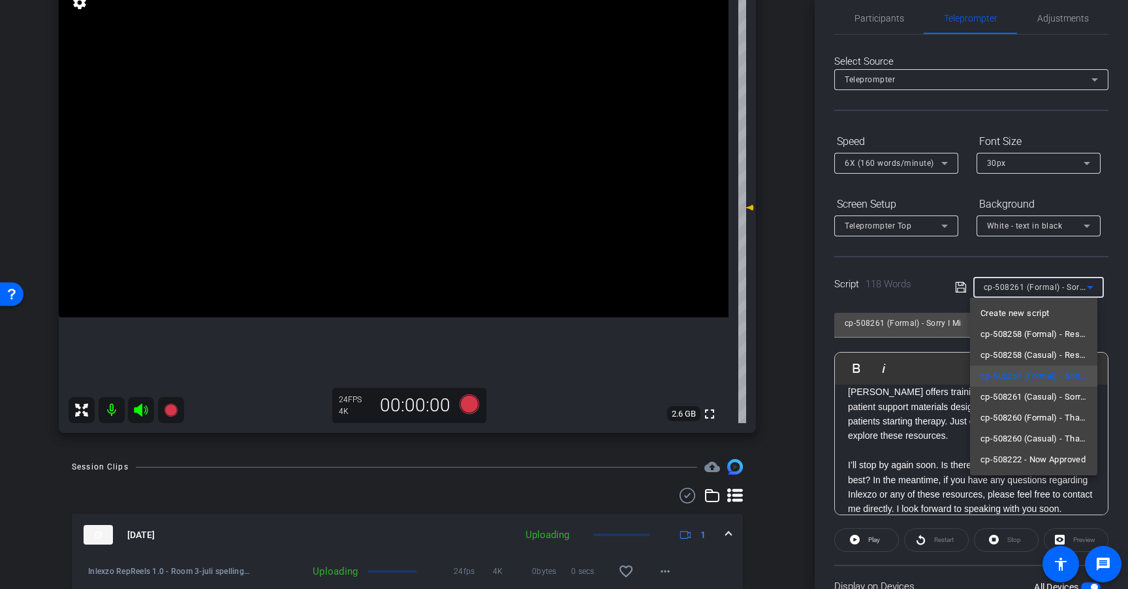
click at [1037, 245] on div at bounding box center [564, 294] width 1128 height 589
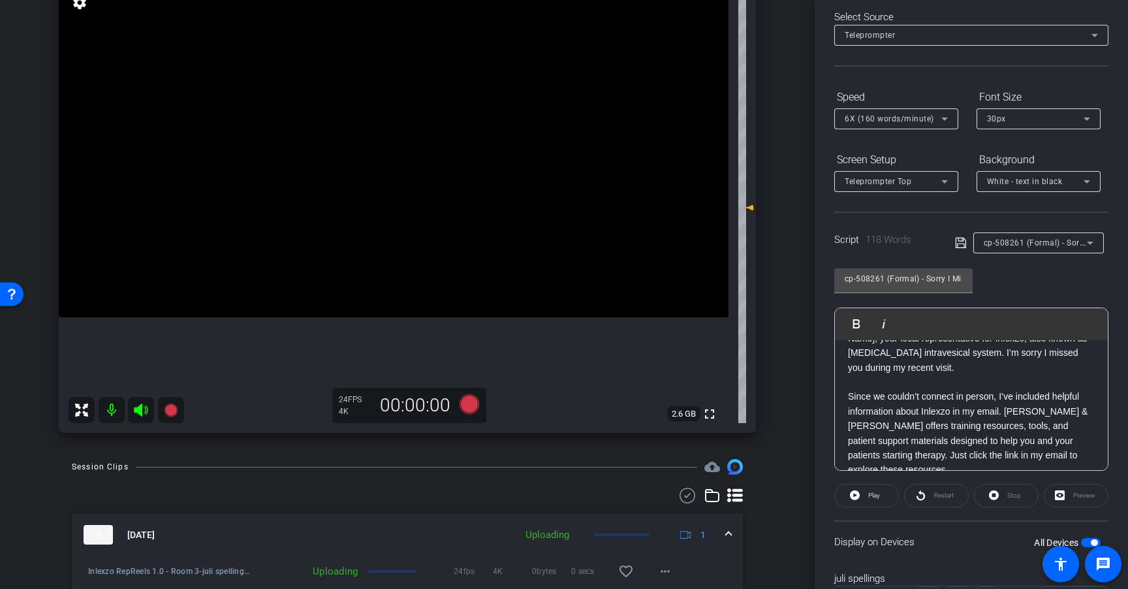
scroll to position [0, 0]
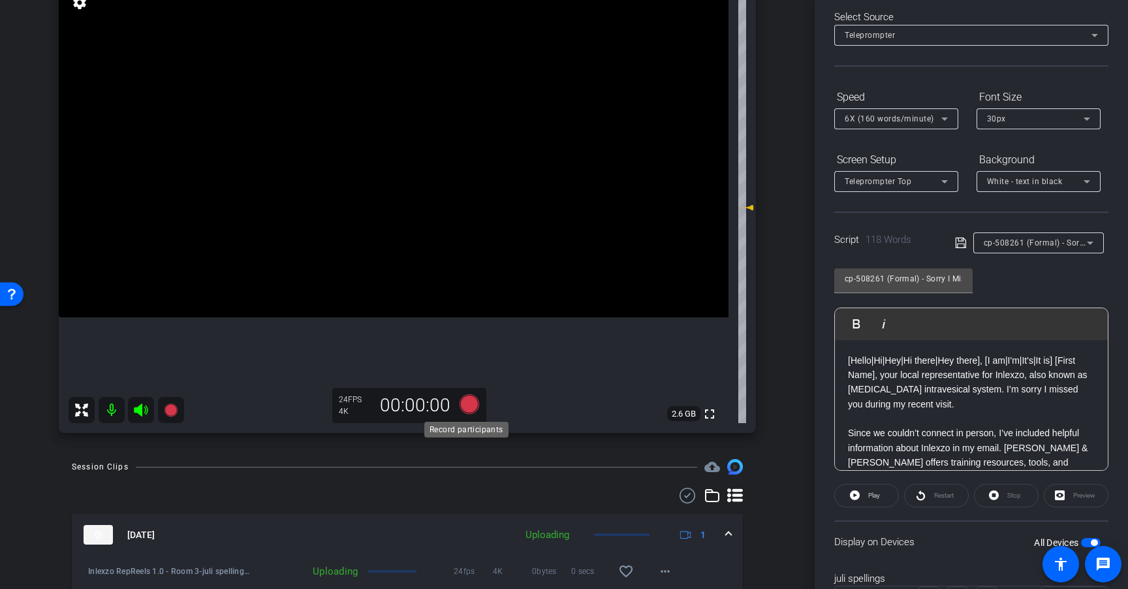
click at [472, 404] on icon at bounding box center [470, 404] width 20 height 20
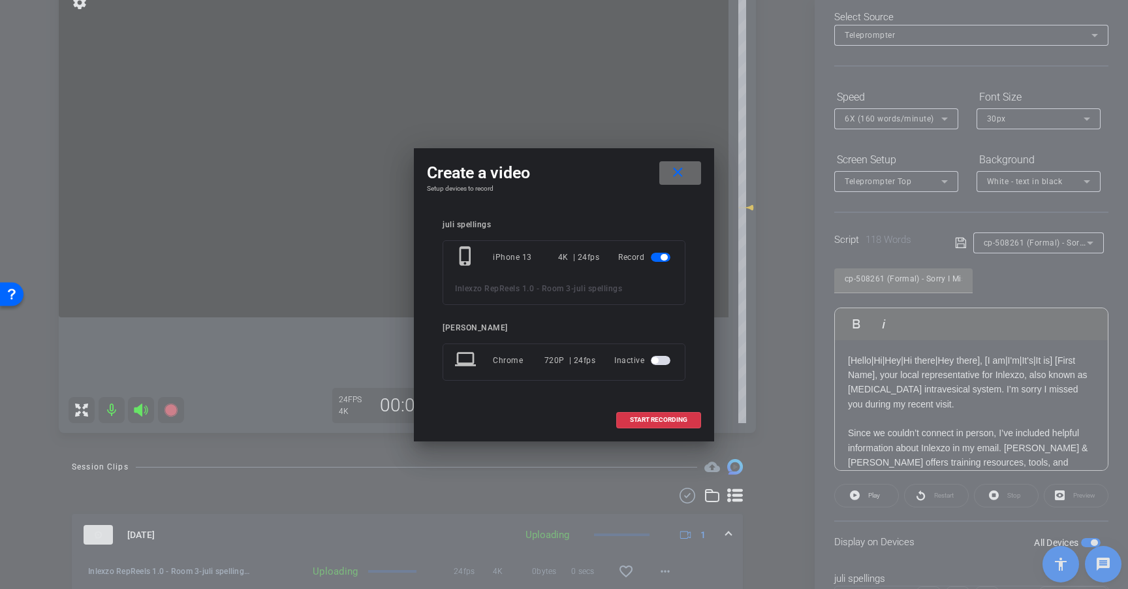
click at [678, 168] on mat-icon "close" at bounding box center [678, 173] width 16 height 16
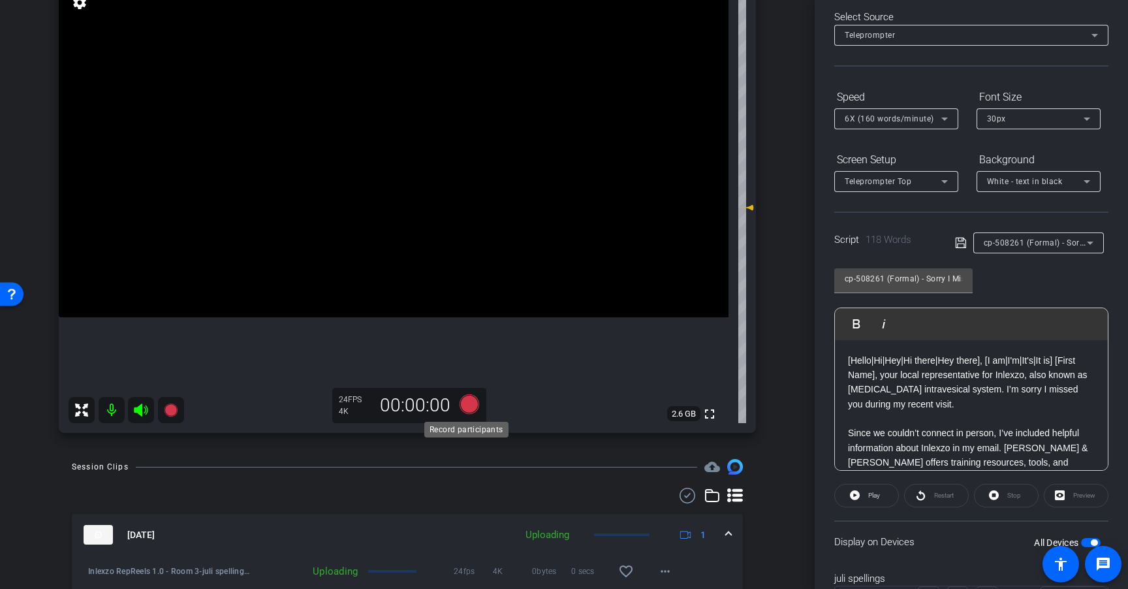
click at [469, 401] on icon at bounding box center [470, 404] width 20 height 20
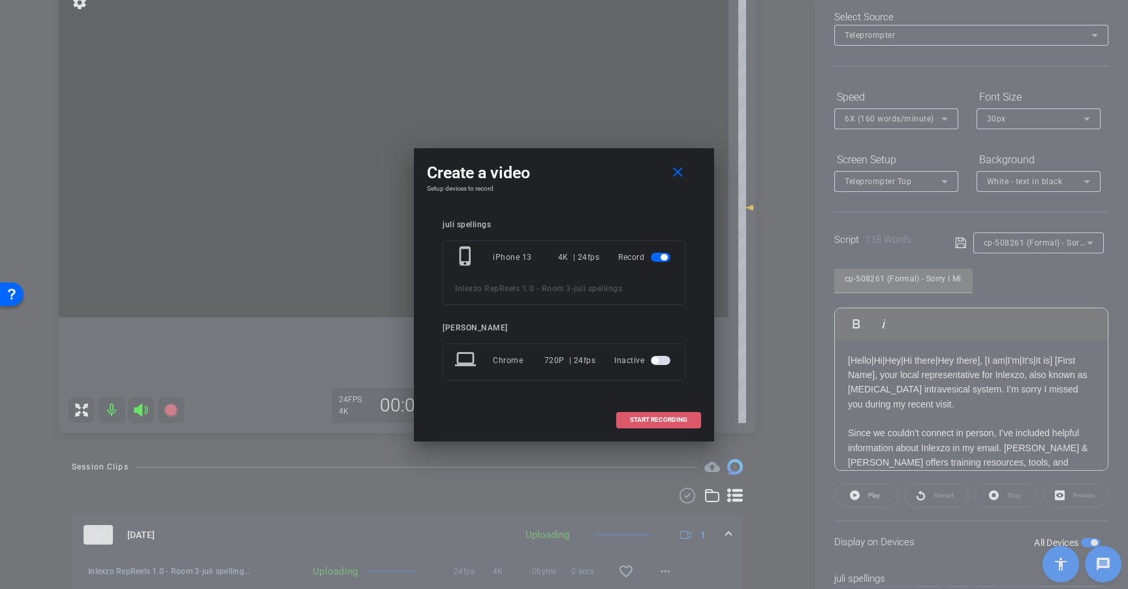
click at [686, 424] on span at bounding box center [659, 419] width 84 height 31
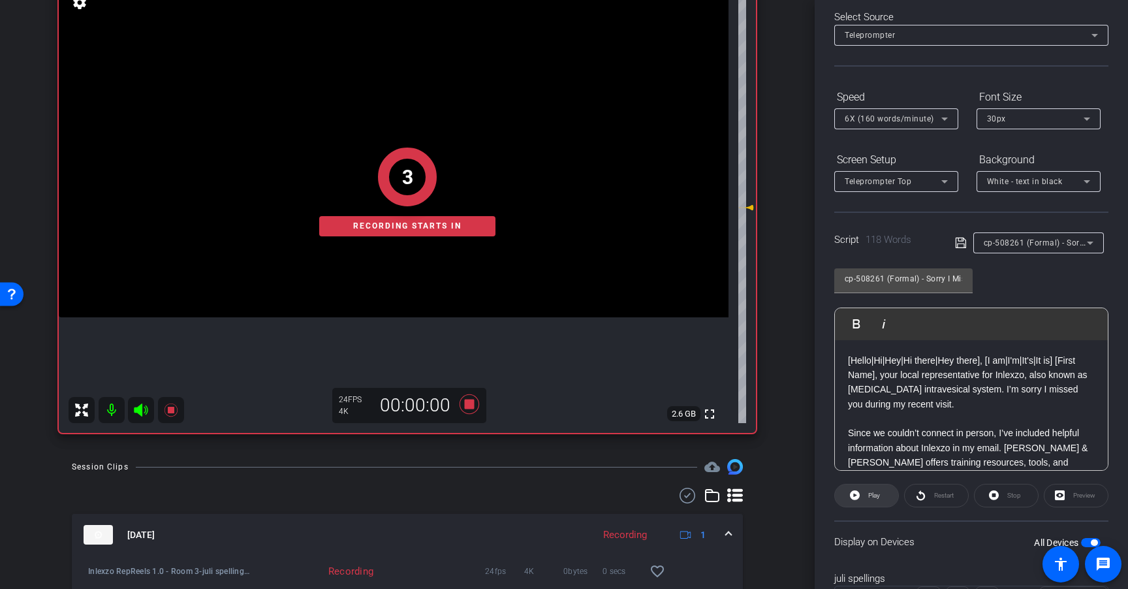
click at [879, 500] on span "Play" at bounding box center [872, 495] width 15 height 18
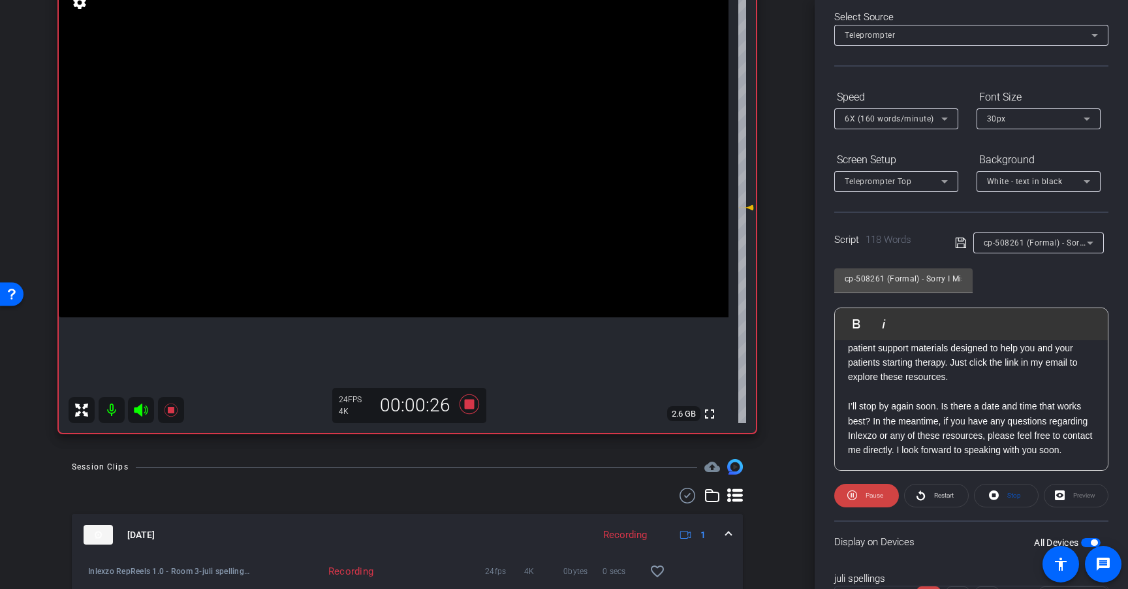
scroll to position [132, 0]
click at [943, 492] on span "Restart" at bounding box center [944, 495] width 20 height 7
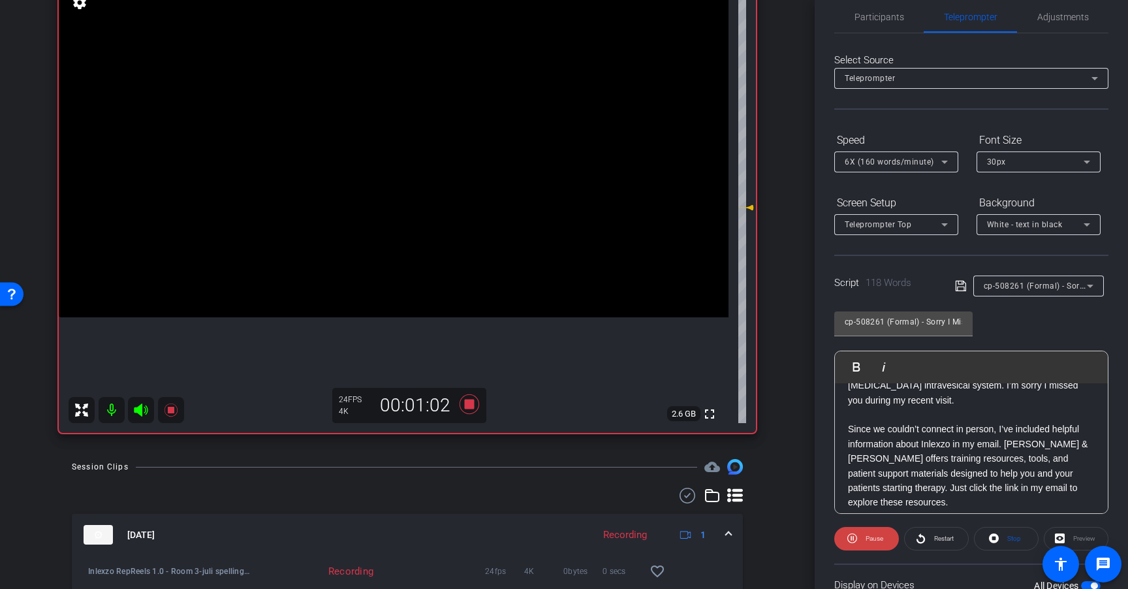
scroll to position [0, 0]
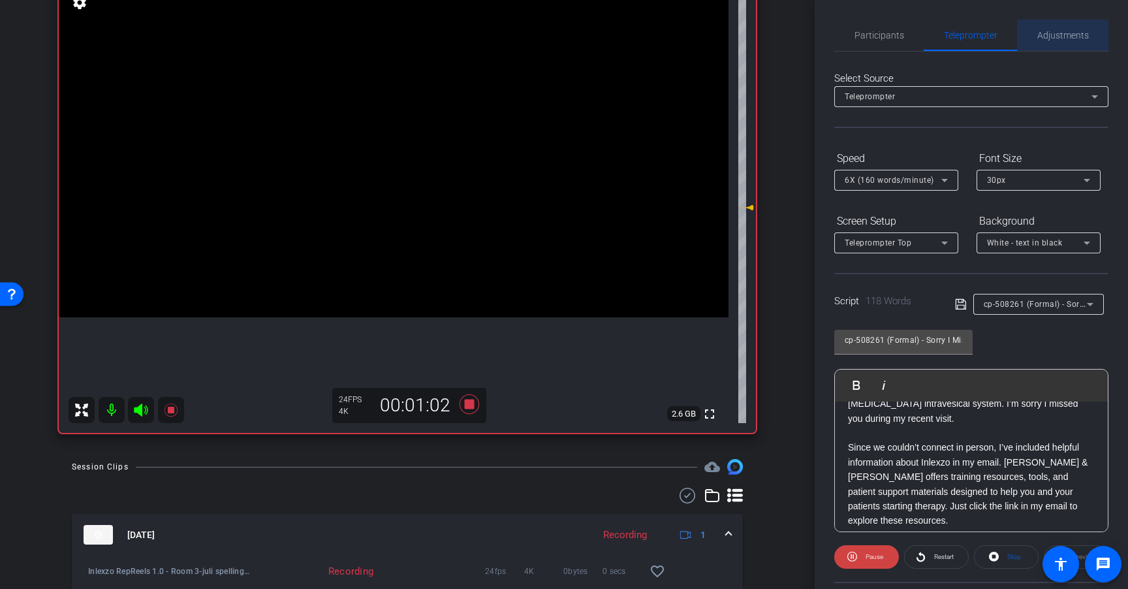
click at [1066, 35] on span "Adjustments" at bounding box center [1063, 35] width 52 height 9
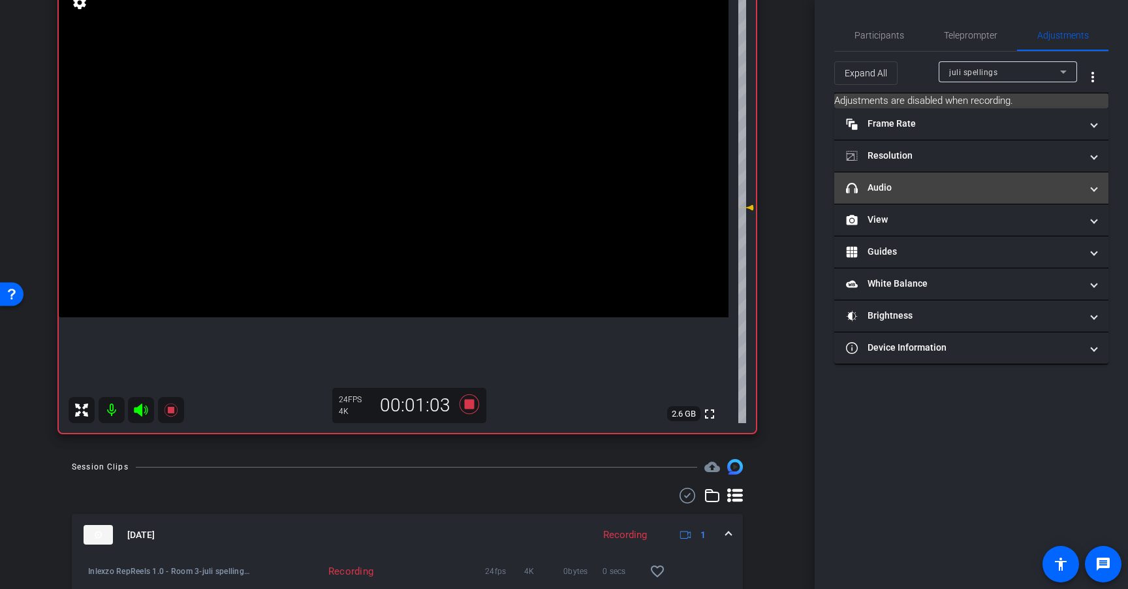
click at [985, 197] on mat-expansion-panel-header "headphone icon Audio" at bounding box center [971, 187] width 274 height 31
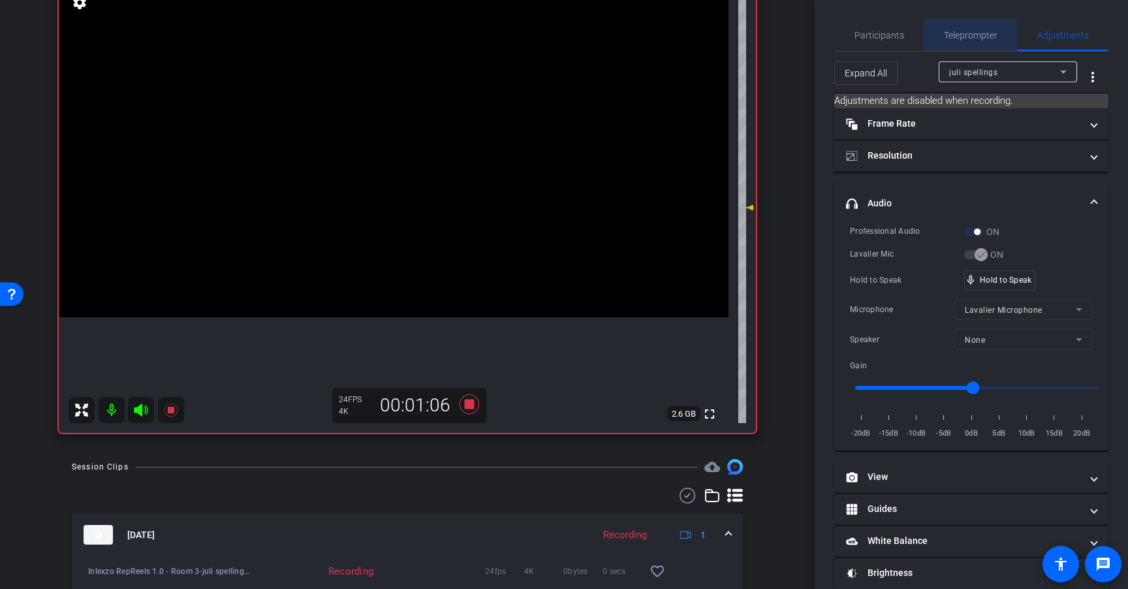
click at [971, 31] on span "Teleprompter" at bounding box center [971, 35] width 54 height 9
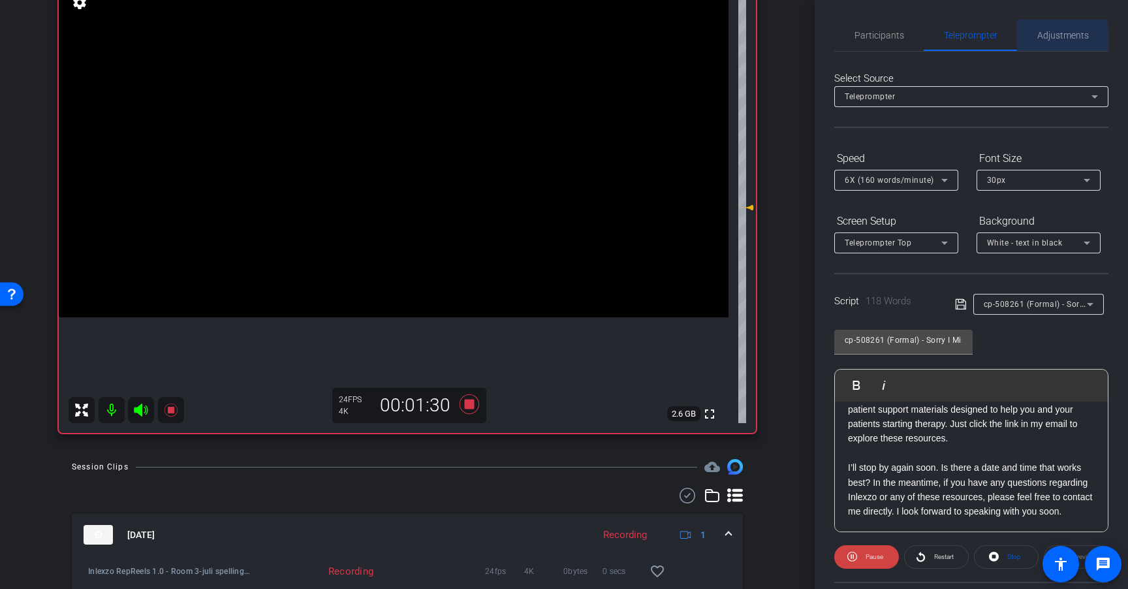
click at [1048, 39] on span "Adjustments" at bounding box center [1063, 35] width 52 height 9
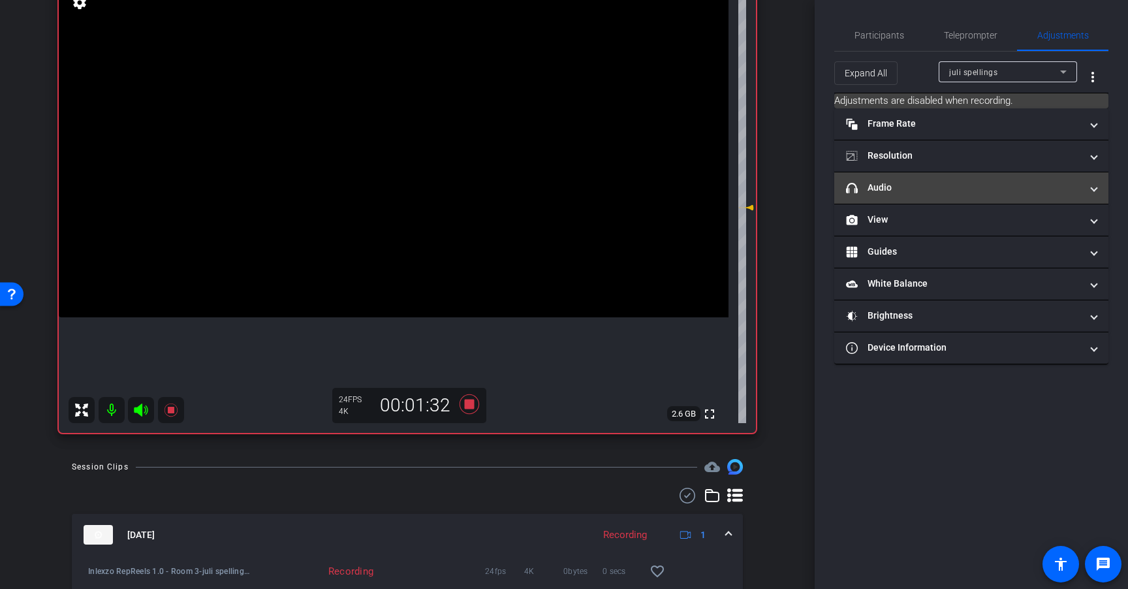
click at [989, 183] on mat-panel-title "headphone icon Audio" at bounding box center [963, 188] width 235 height 14
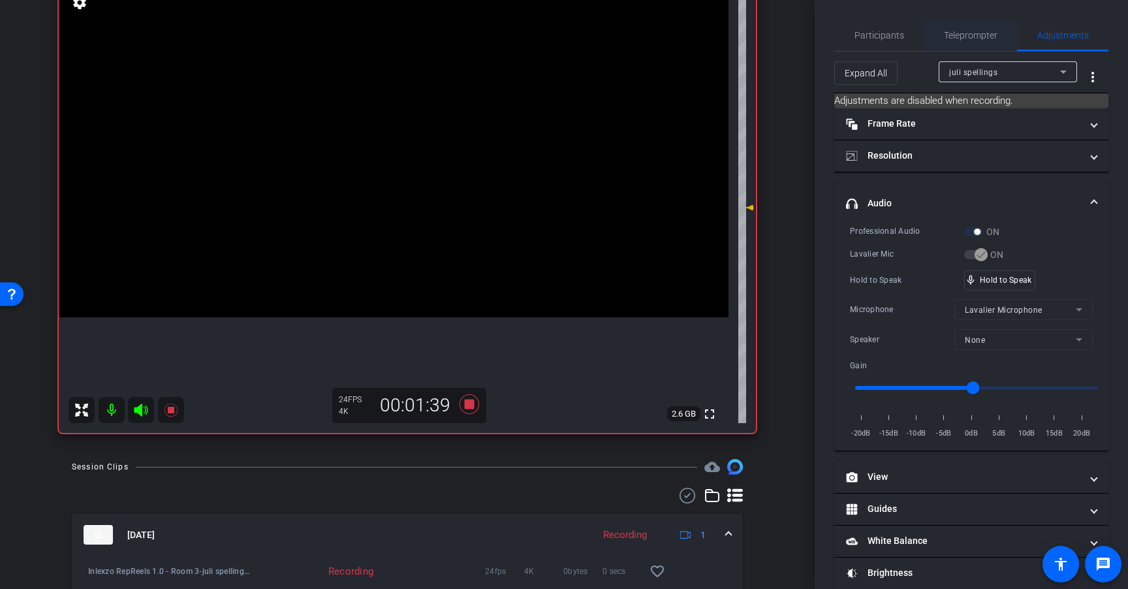
click at [987, 21] on span "Teleprompter" at bounding box center [971, 35] width 54 height 31
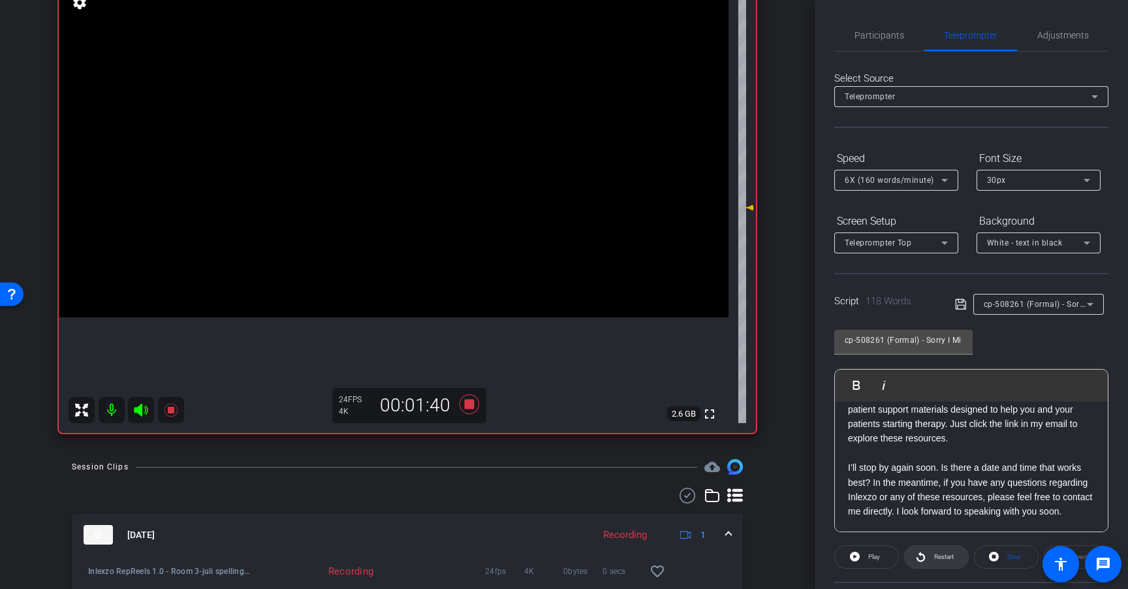
click at [934, 555] on span "Restart" at bounding box center [944, 556] width 20 height 7
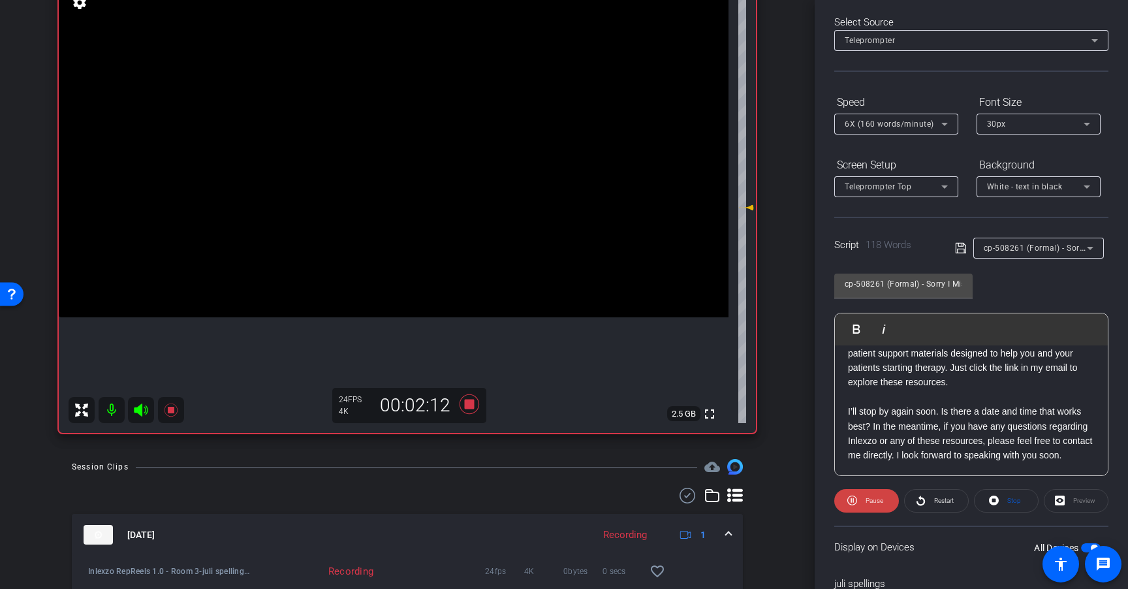
scroll to position [144, 0]
click at [467, 402] on icon at bounding box center [470, 404] width 20 height 20
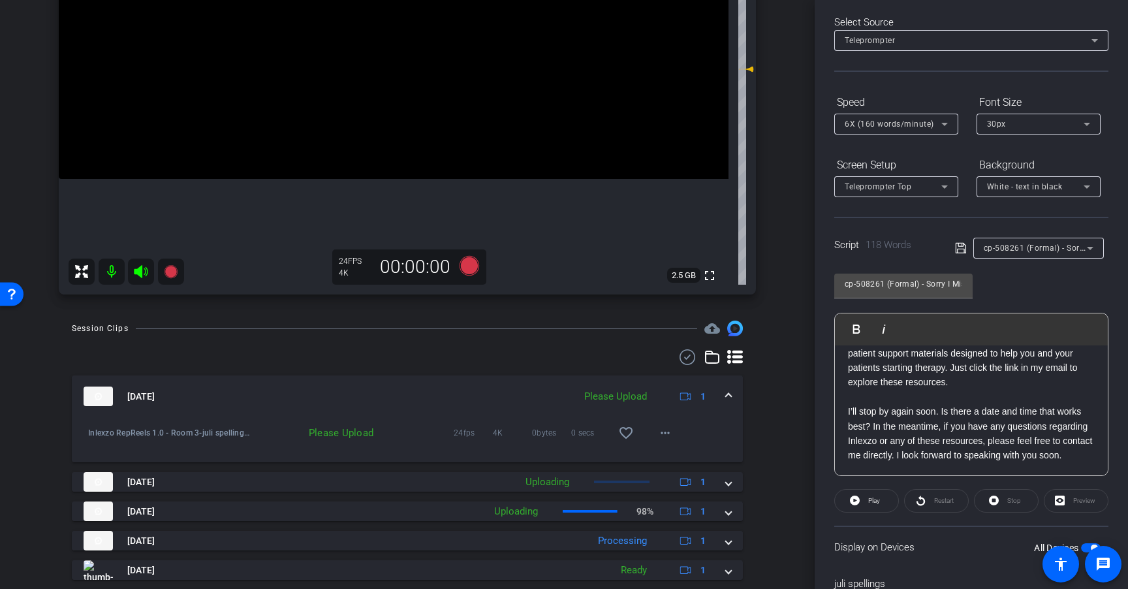
scroll to position [298, 0]
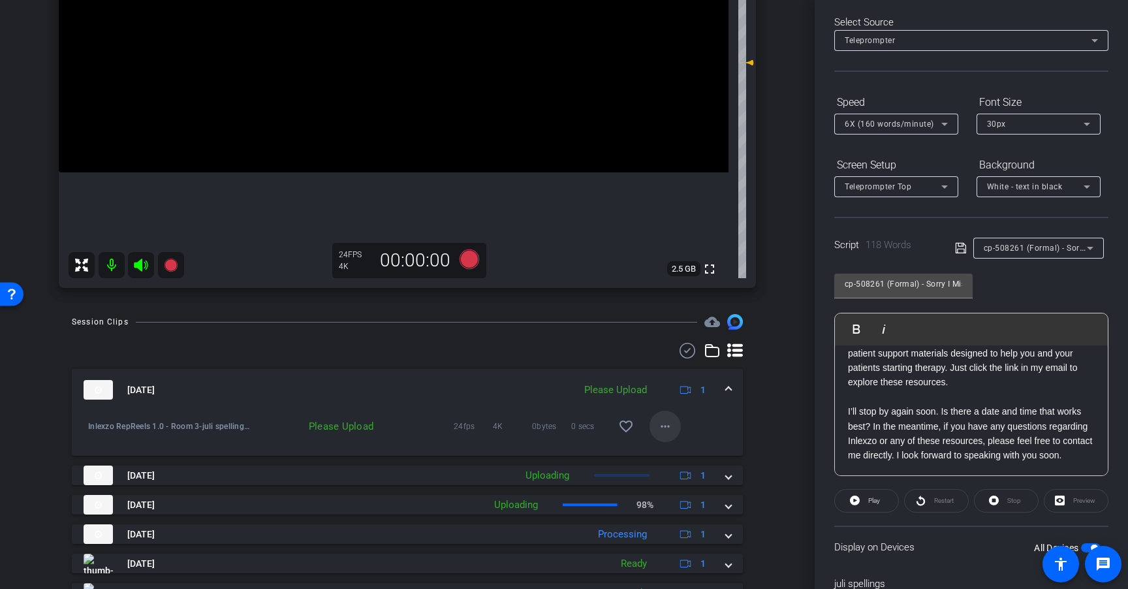
click at [657, 420] on mat-icon "more_horiz" at bounding box center [665, 426] width 16 height 16
click at [675, 454] on span "Upload" at bounding box center [680, 454] width 52 height 16
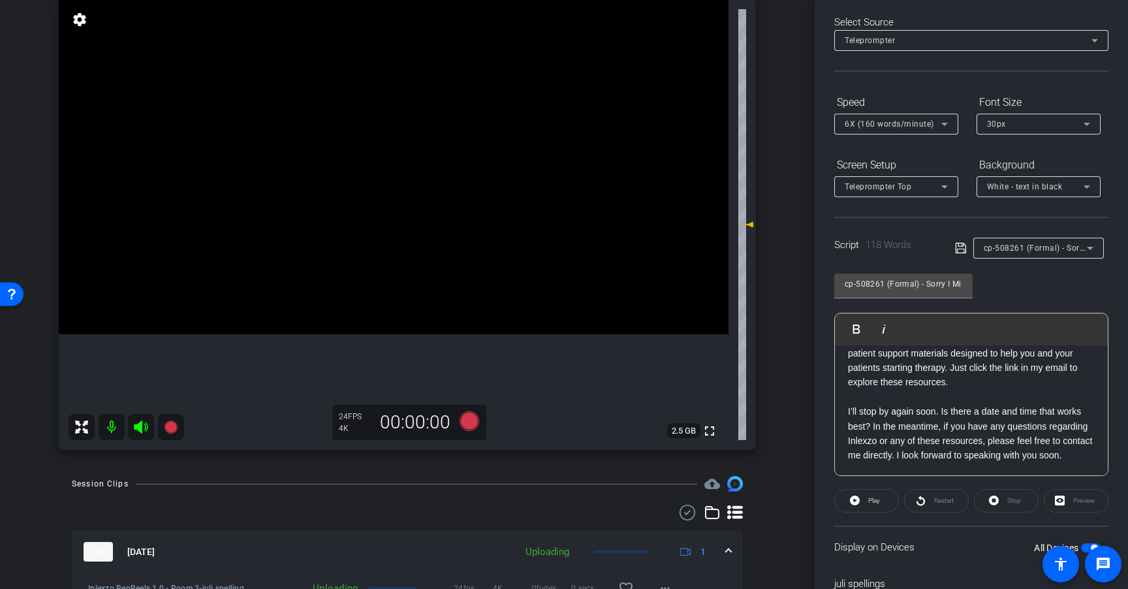
scroll to position [112, 0]
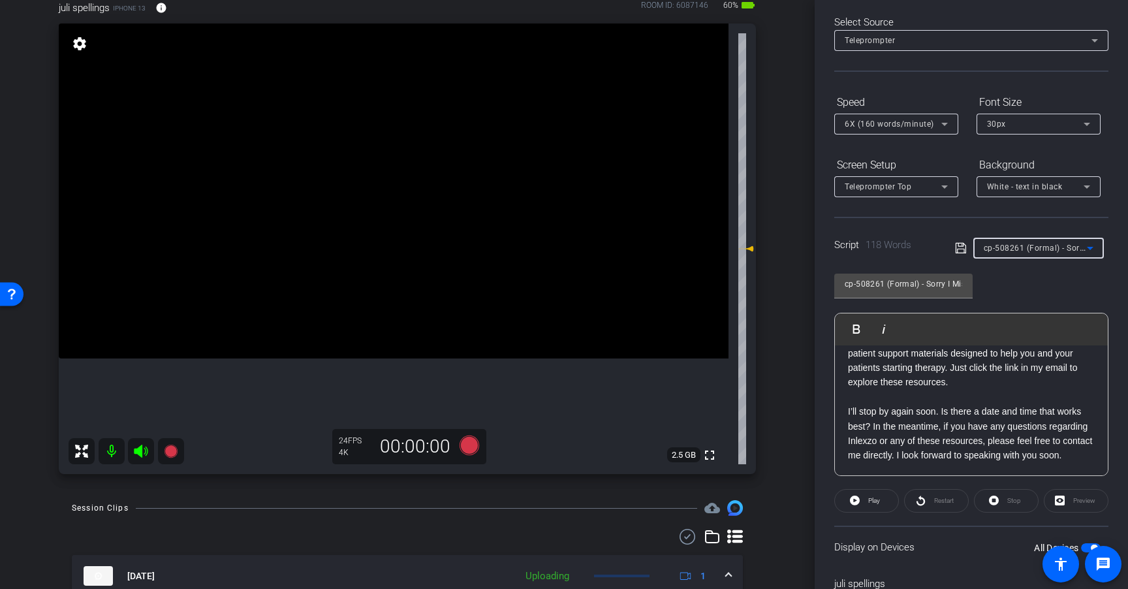
click at [1026, 255] on div "cp-508261 (Formal) - Sorry I Missed You" at bounding box center [1035, 248] width 103 height 16
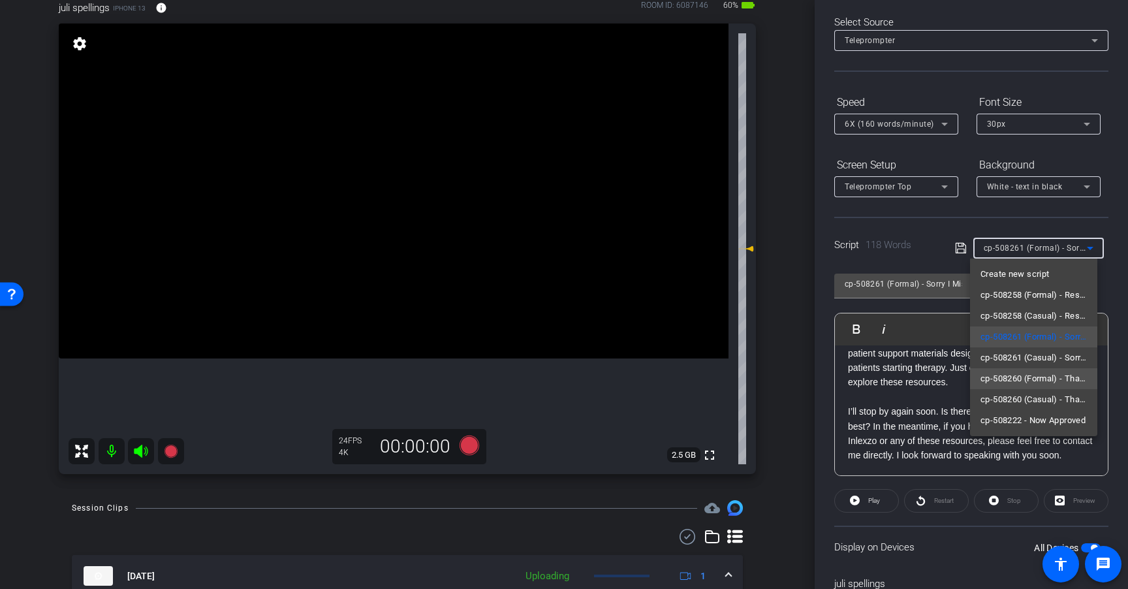
click at [1034, 382] on span "cp-508260 (Formal) - Thanks for Seeing Me" at bounding box center [1034, 379] width 106 height 16
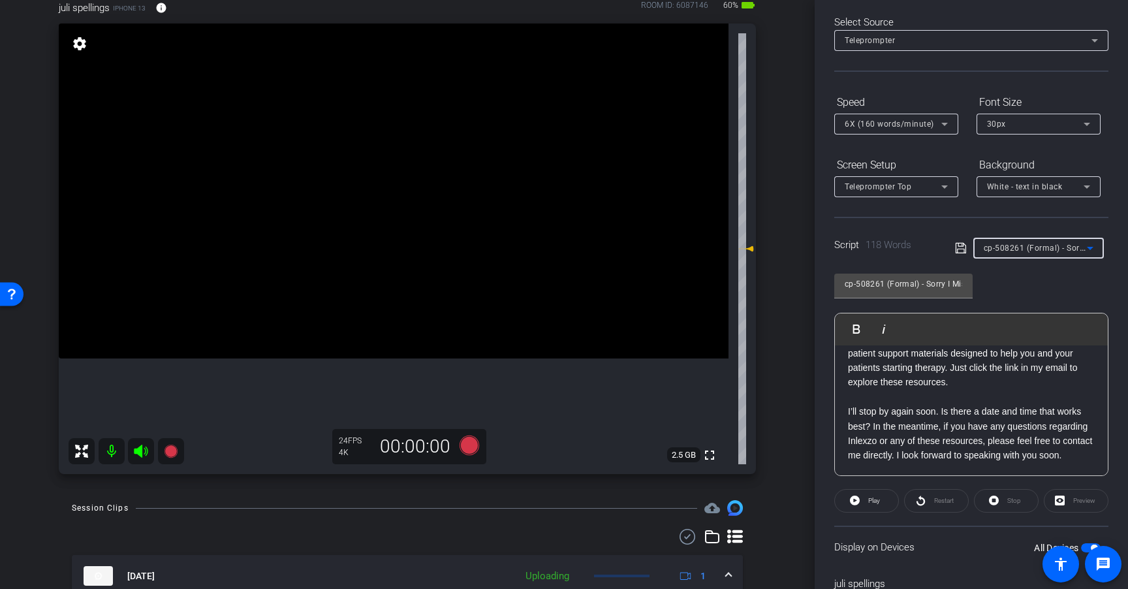
type input "cp-508260 (Formal) - Thanks for Seeing Me"
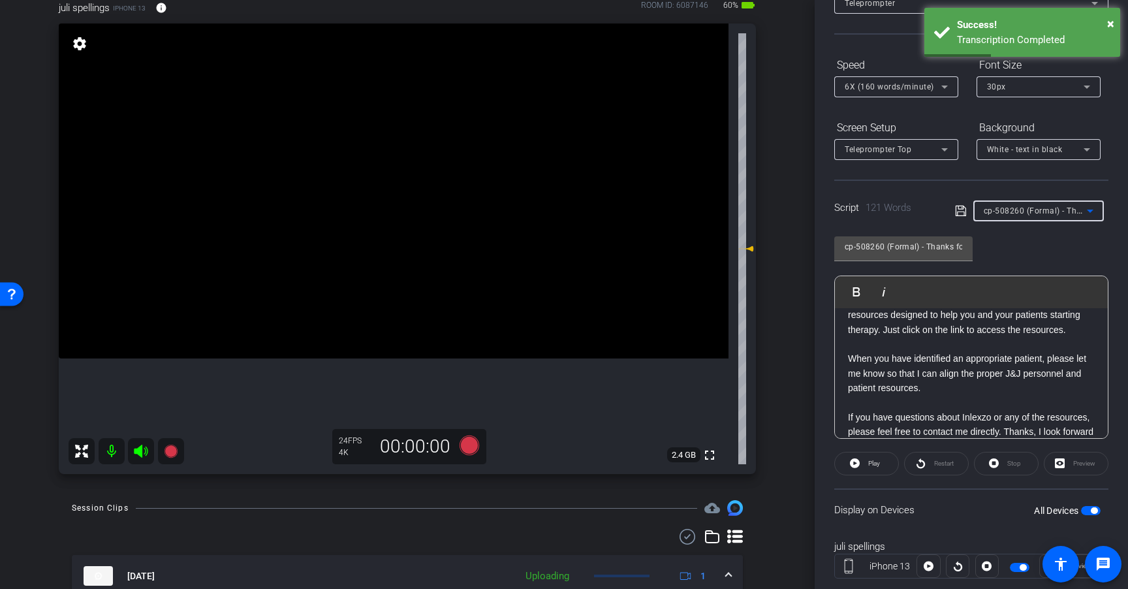
scroll to position [110, 0]
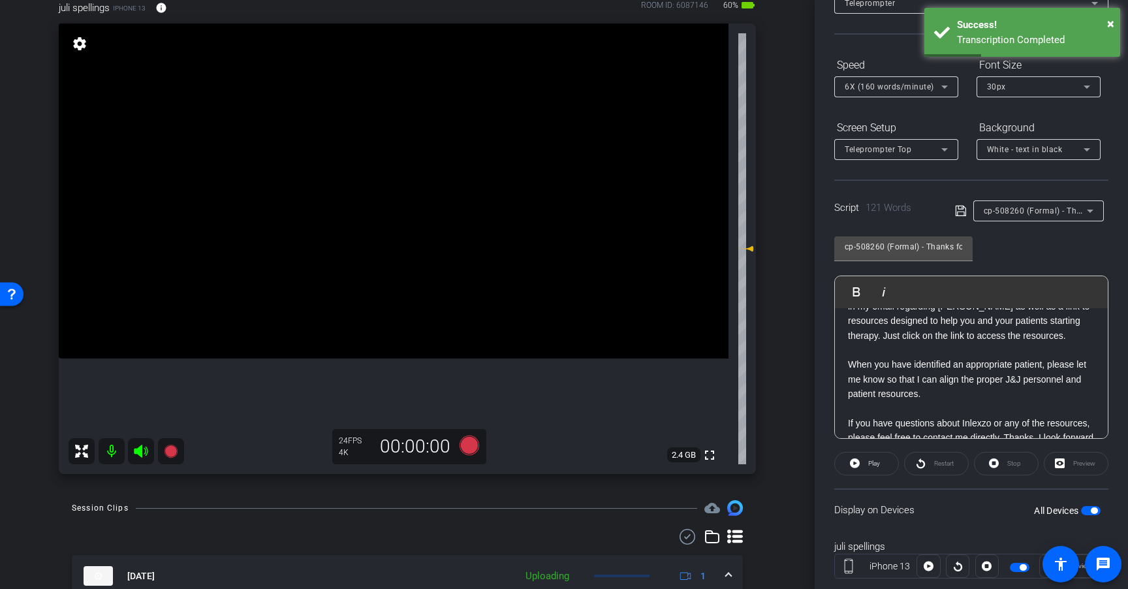
click at [1035, 357] on p at bounding box center [971, 350] width 247 height 14
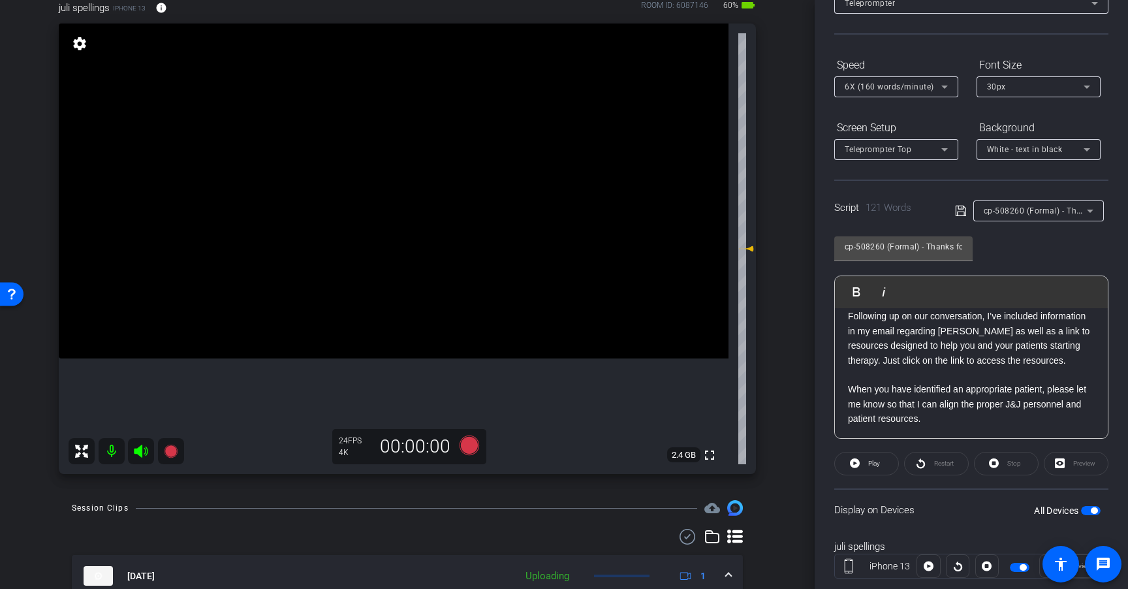
scroll to position [89, 0]
click at [1056, 355] on p "Following up on our conversation, I’ve included information in my email regardi…" at bounding box center [971, 334] width 247 height 59
click at [849, 364] on p "Following up on our conversation, I’ve included information in my email regardi…" at bounding box center [971, 334] width 247 height 59
click at [1011, 364] on p "Following up on our conversation, I’ve included information in my email regardi…" at bounding box center [971, 334] width 247 height 59
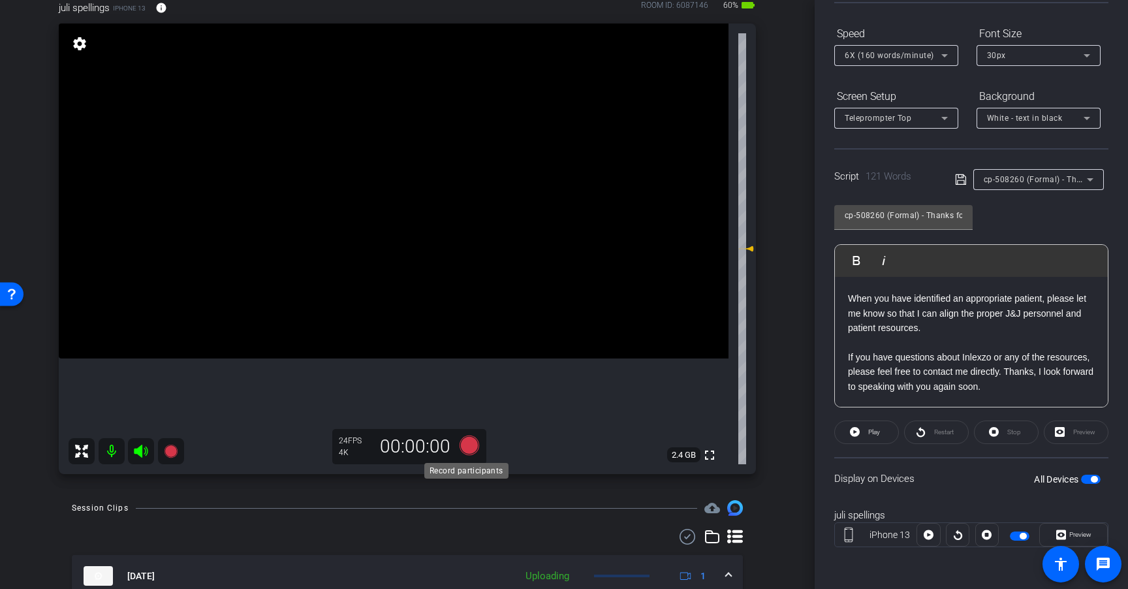
click at [462, 440] on icon at bounding box center [470, 445] width 20 height 20
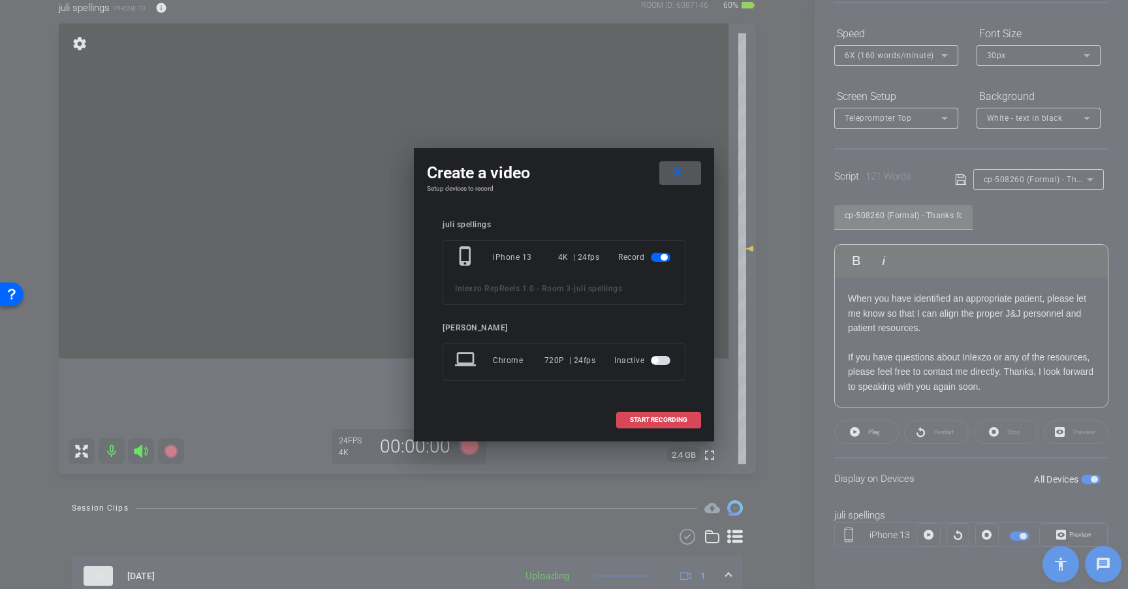
click at [663, 420] on span "START RECORDING" at bounding box center [658, 420] width 57 height 7
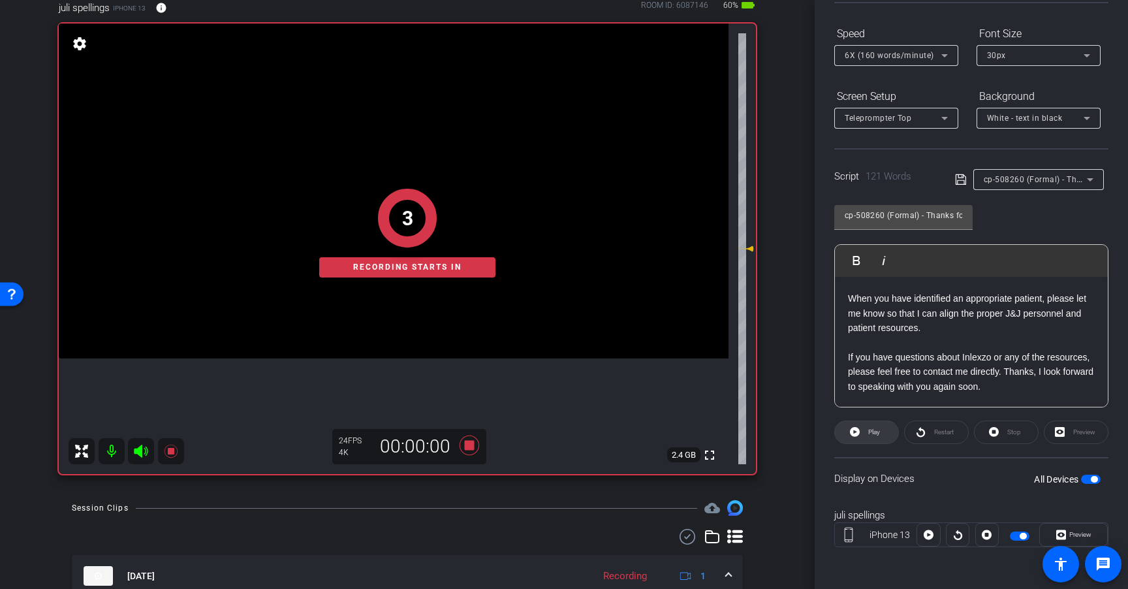
click at [874, 431] on span "Play" at bounding box center [874, 431] width 12 height 7
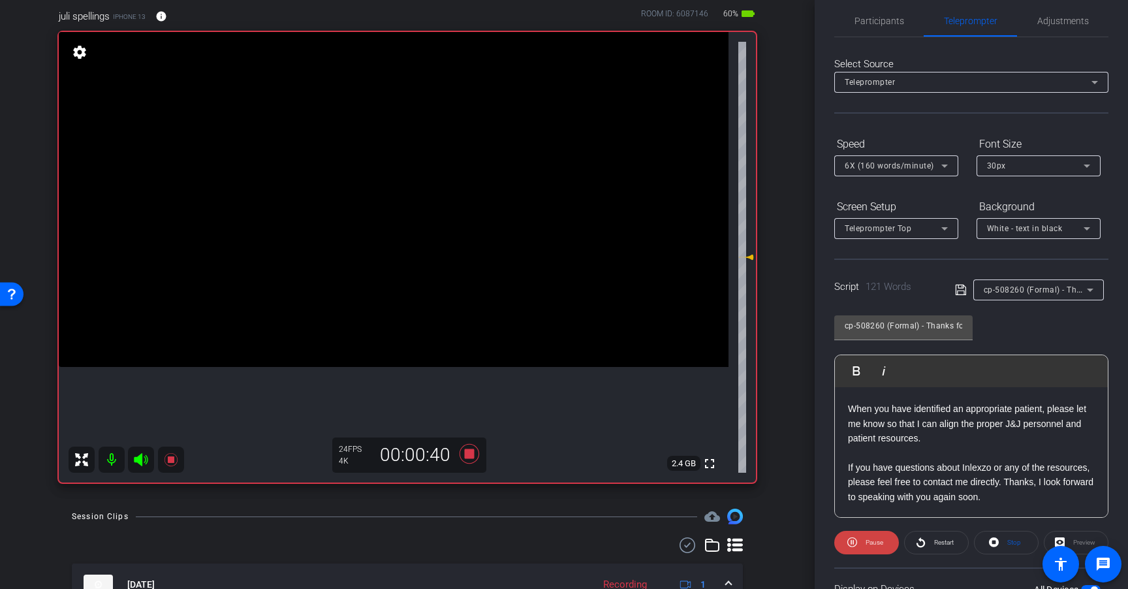
scroll to position [0, 0]
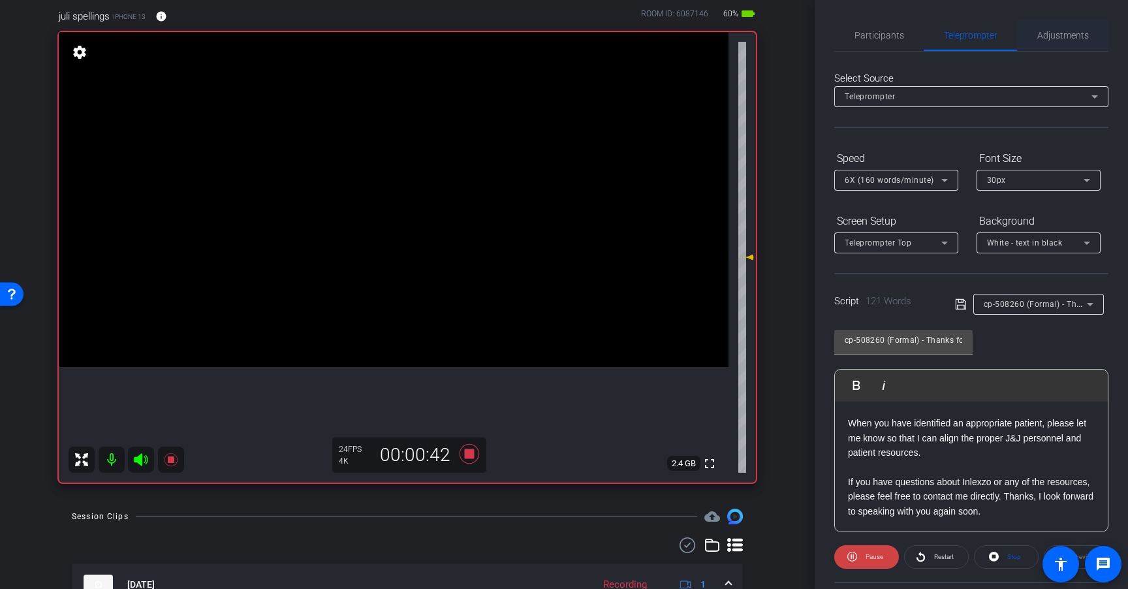
click at [1054, 33] on span "Adjustments" at bounding box center [1063, 35] width 52 height 9
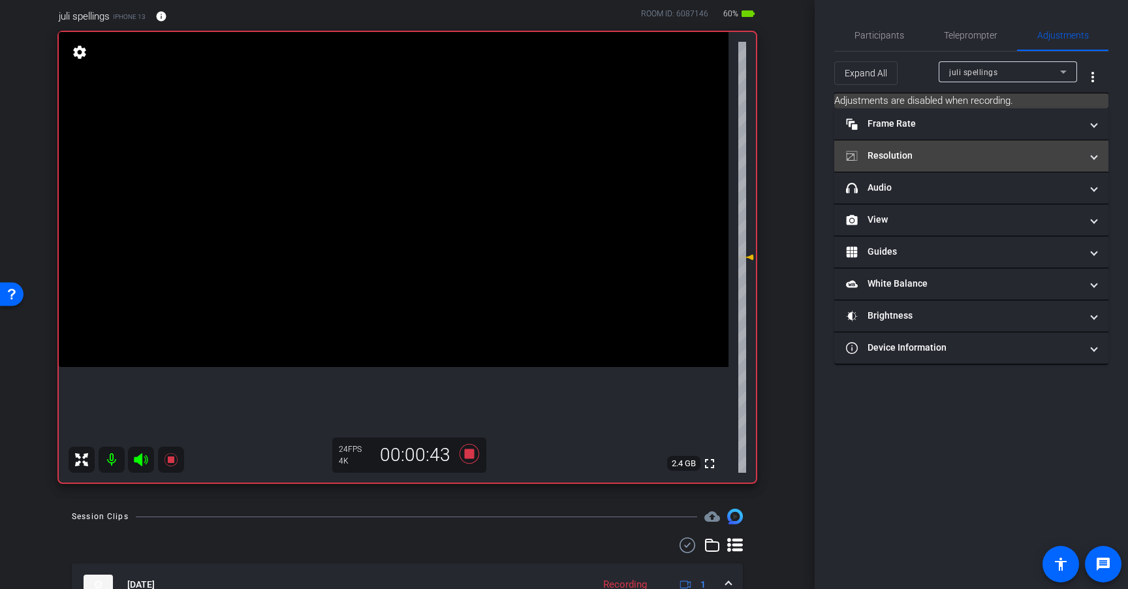
click at [955, 156] on mat-panel-title "Resolution" at bounding box center [963, 156] width 235 height 14
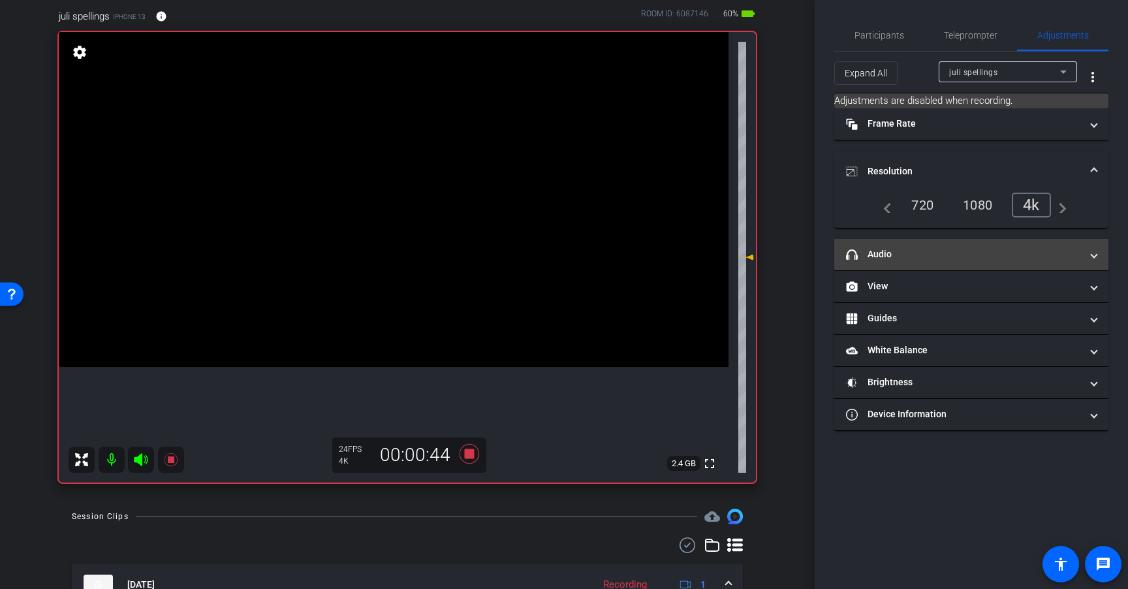
click at [948, 247] on mat-panel-title "headphone icon Audio" at bounding box center [963, 254] width 235 height 14
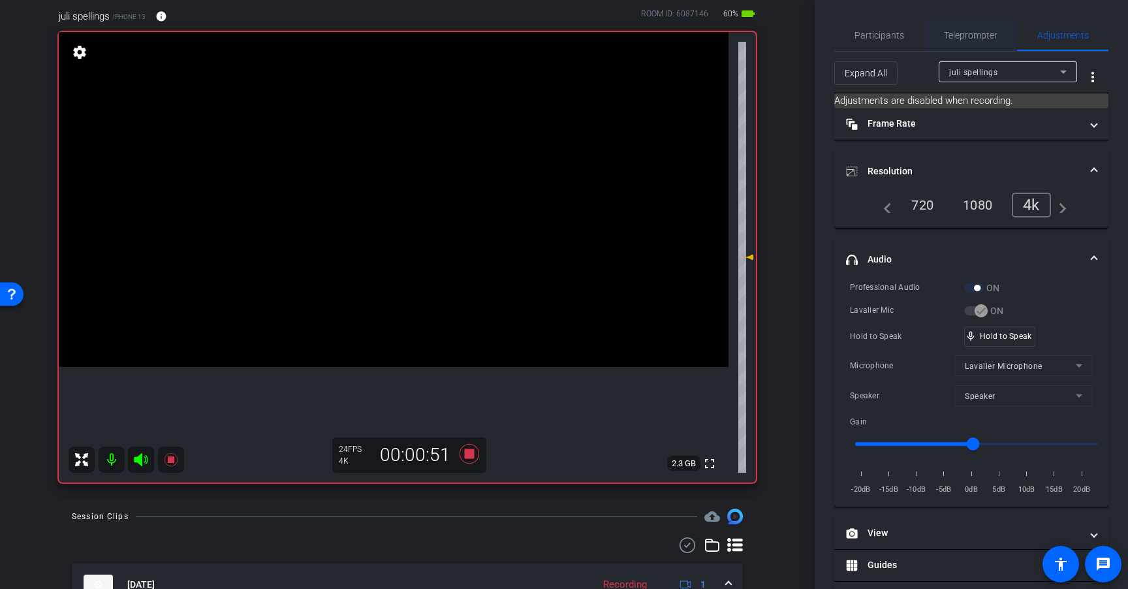
click at [971, 27] on span "Teleprompter" at bounding box center [971, 35] width 54 height 31
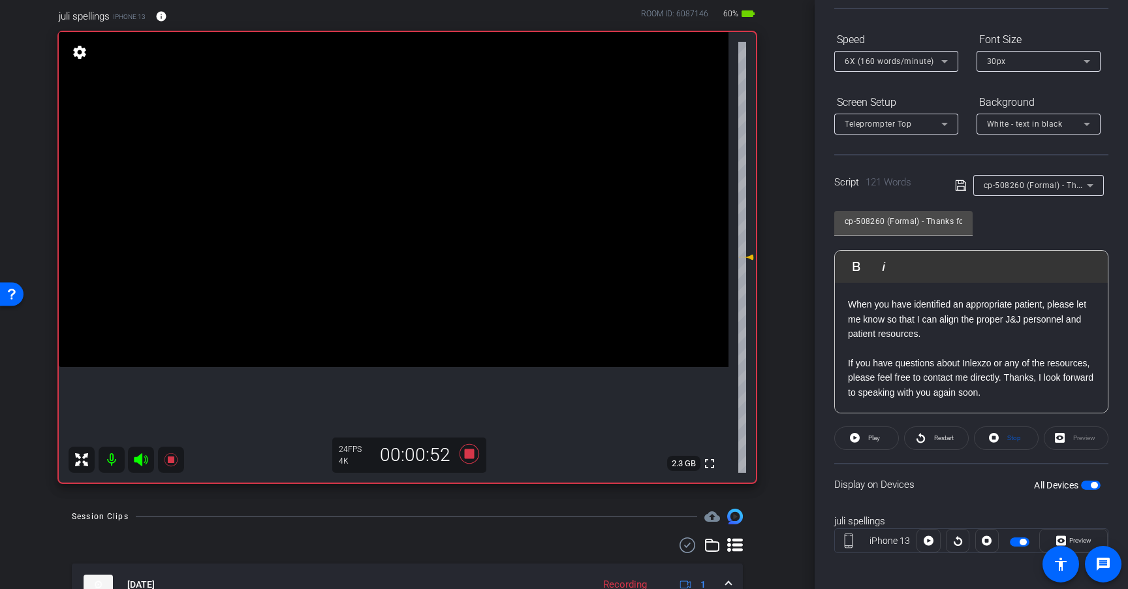
scroll to position [125, 0]
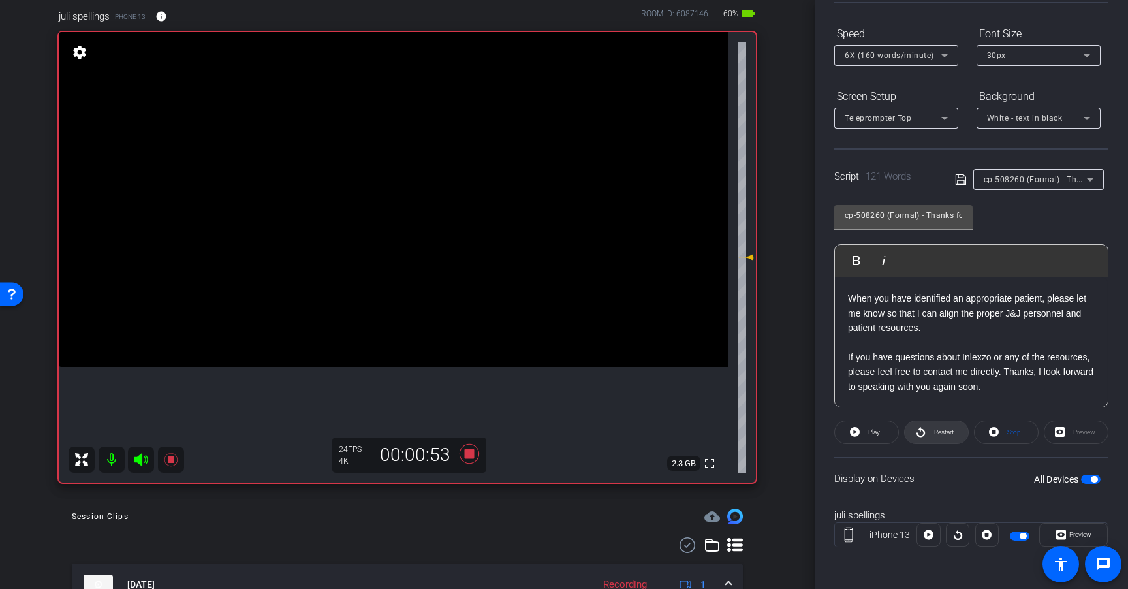
click at [942, 432] on span "Restart" at bounding box center [944, 431] width 20 height 7
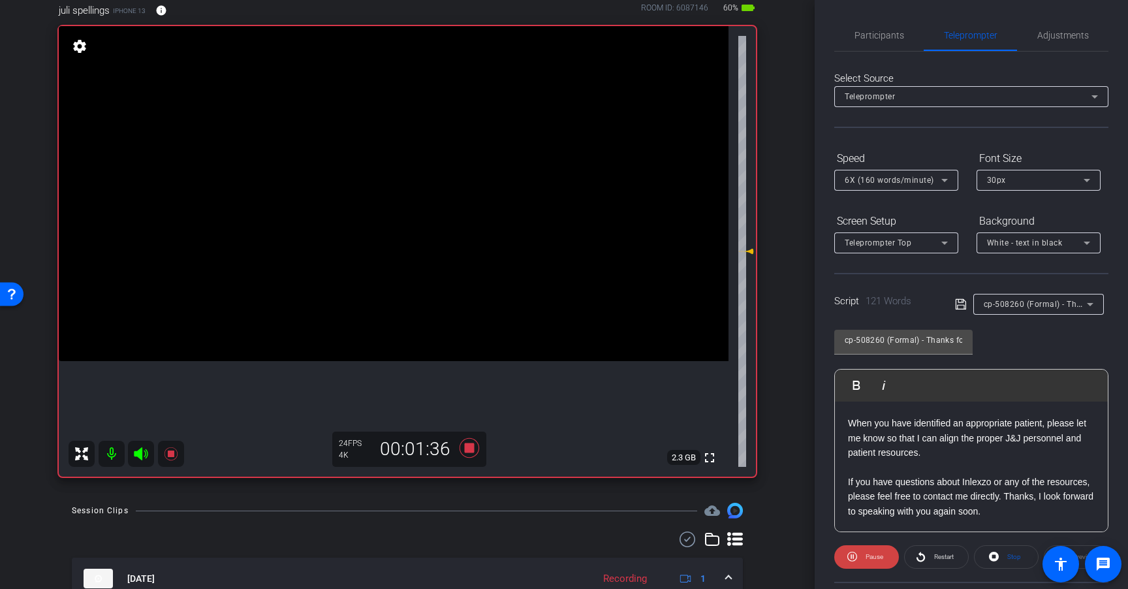
scroll to position [112, 0]
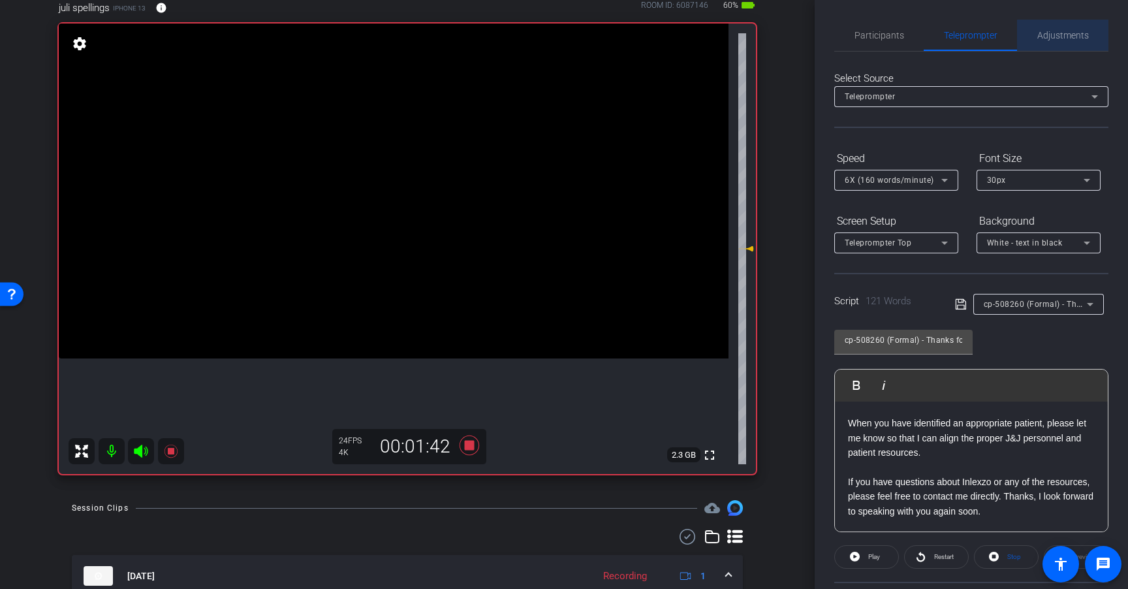
click at [1064, 32] on span "Adjustments" at bounding box center [1063, 35] width 52 height 9
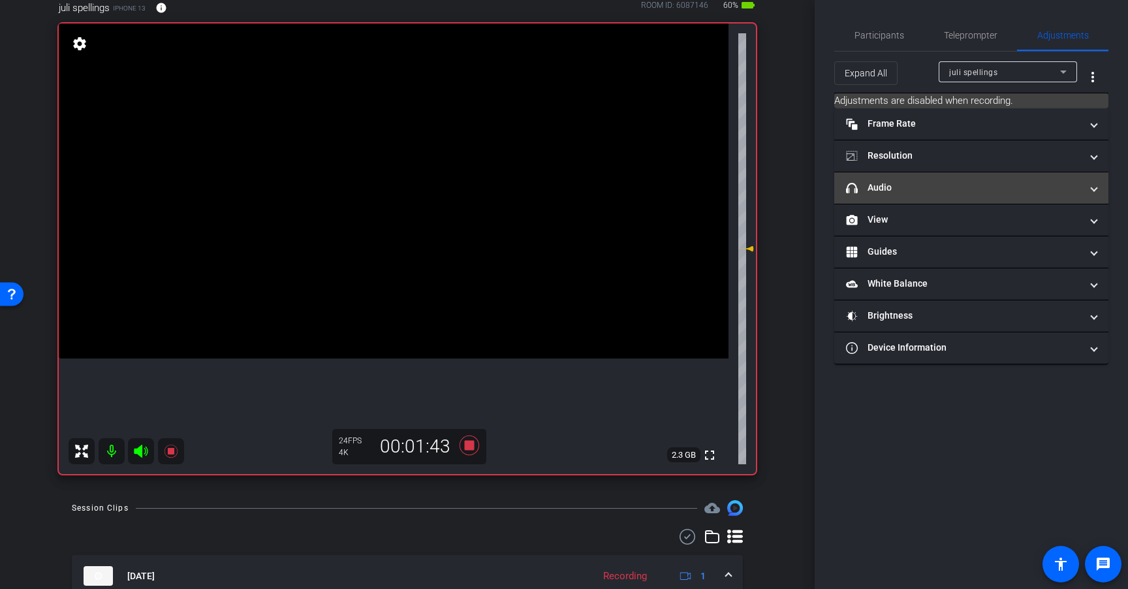
click at [977, 178] on mat-expansion-panel-header "headphone icon Audio" at bounding box center [971, 187] width 274 height 31
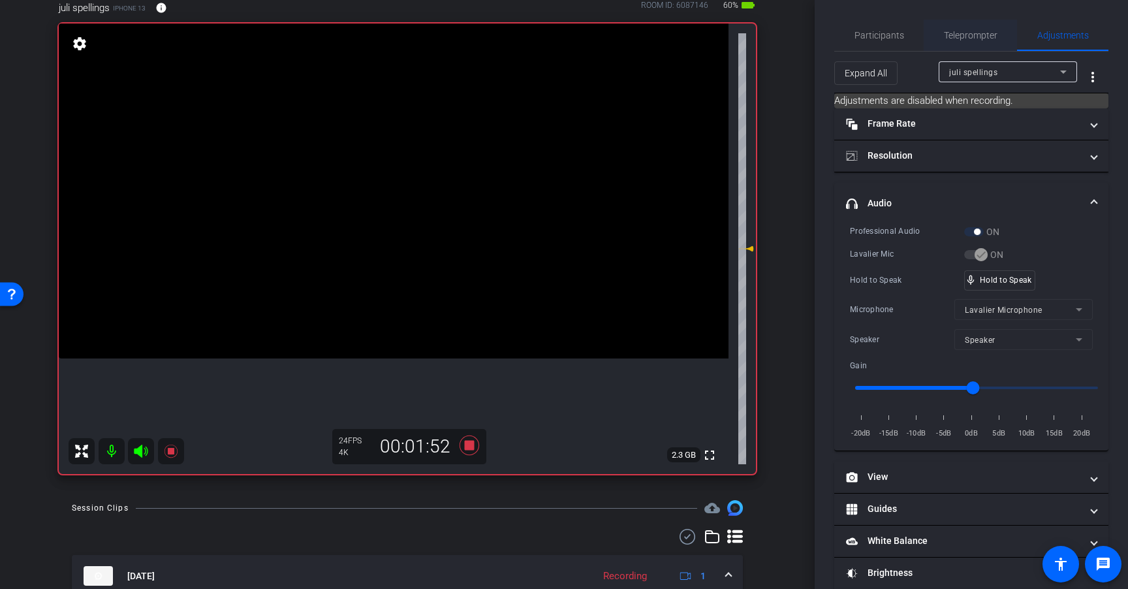
click at [981, 34] on span "Teleprompter" at bounding box center [971, 35] width 54 height 9
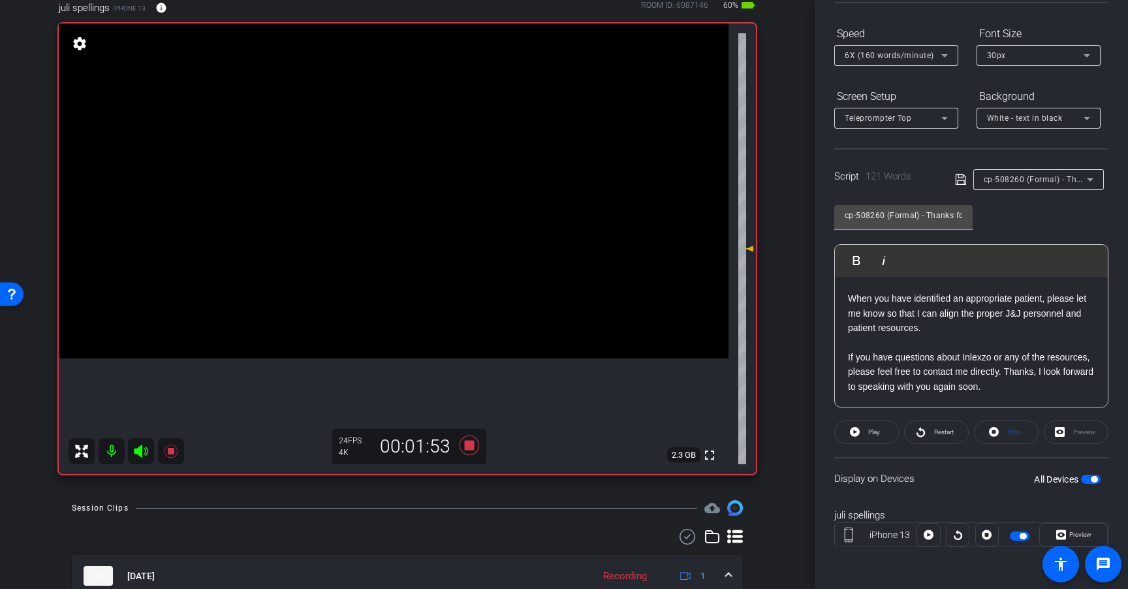
scroll to position [123, 0]
click at [945, 418] on openreel-capture-teleprompter "Speed 6X (160 words/minute) Font Size 30px Screen Setup Teleprompter Top Backgr…" at bounding box center [971, 297] width 274 height 547
click at [945, 434] on span "Restart" at bounding box center [944, 433] width 20 height 7
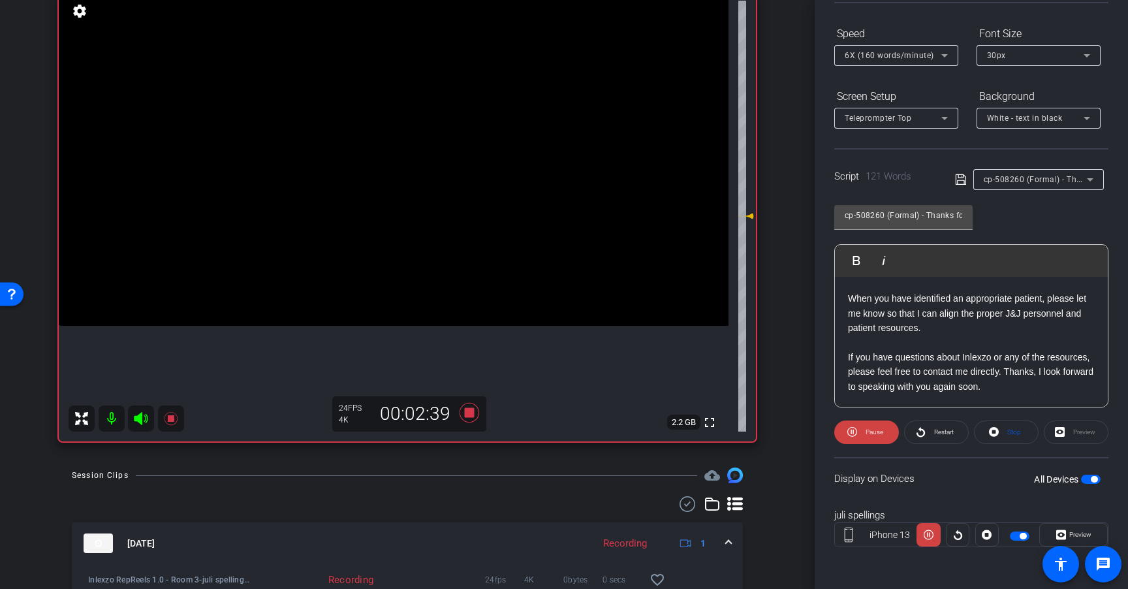
scroll to position [152, 0]
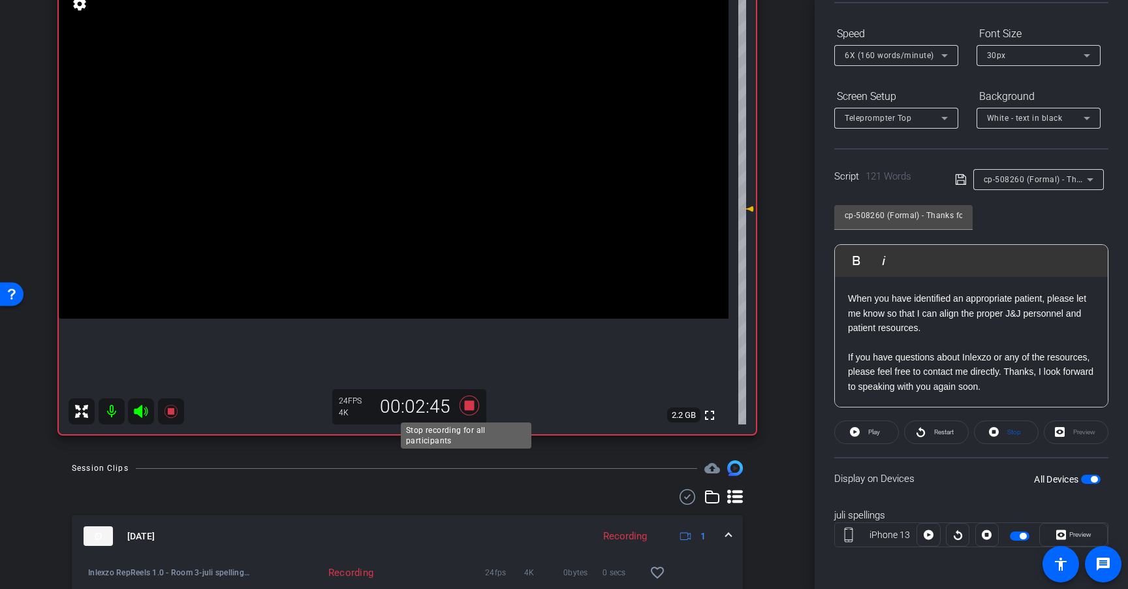
click at [466, 404] on icon at bounding box center [470, 406] width 20 height 20
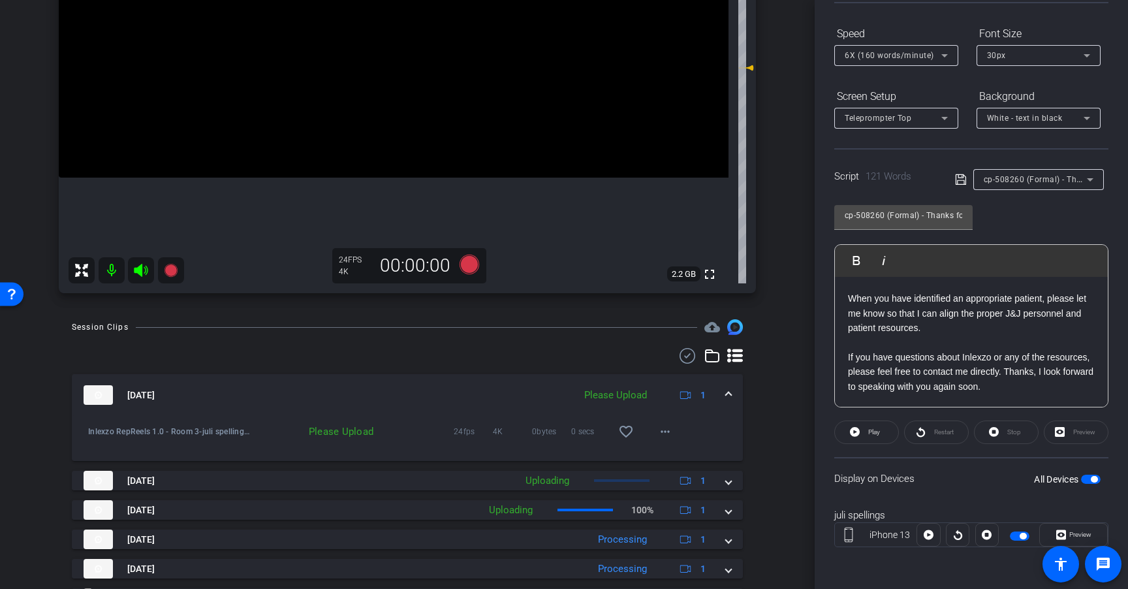
scroll to position [291, 0]
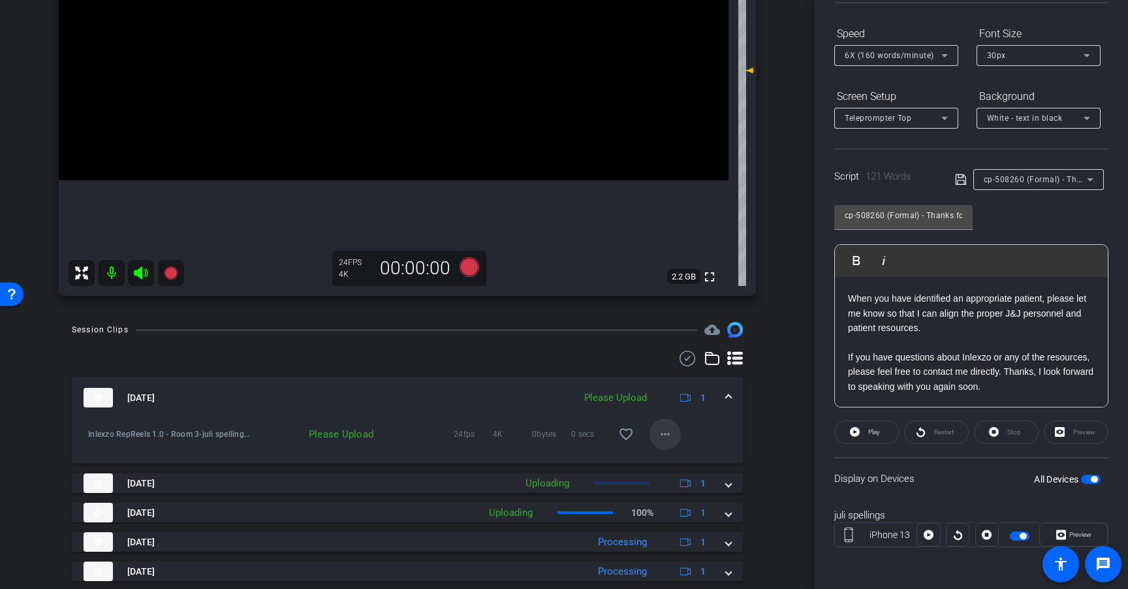
click at [657, 429] on mat-icon "more_horiz" at bounding box center [665, 434] width 16 height 16
click at [671, 458] on span "Upload" at bounding box center [680, 462] width 52 height 16
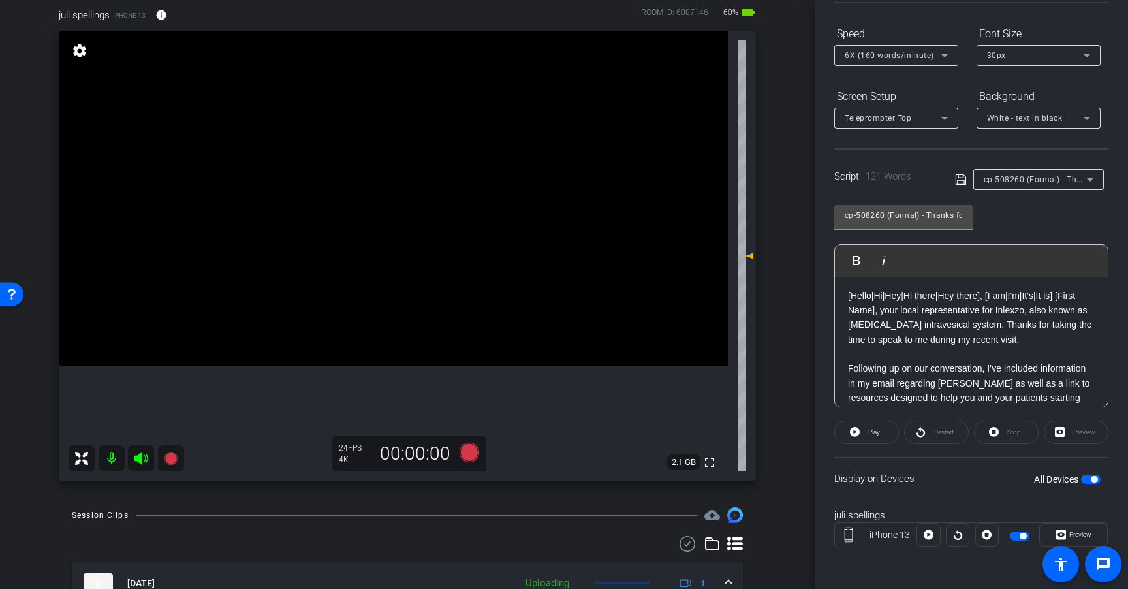
scroll to position [3, 0]
click at [465, 452] on icon at bounding box center [470, 453] width 20 height 20
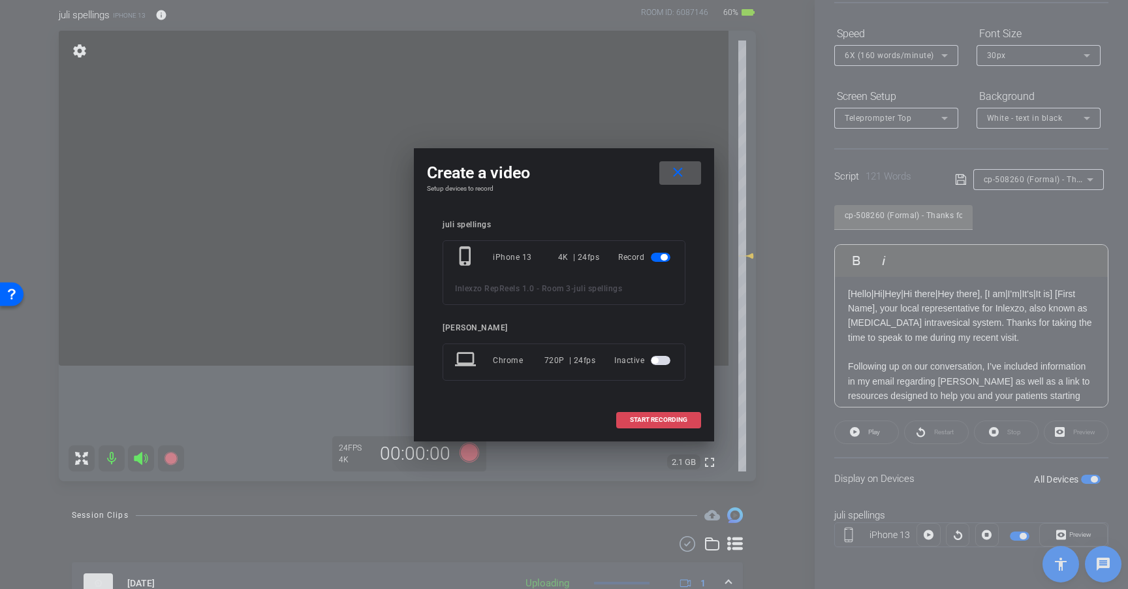
click at [651, 409] on span at bounding box center [659, 419] width 84 height 31
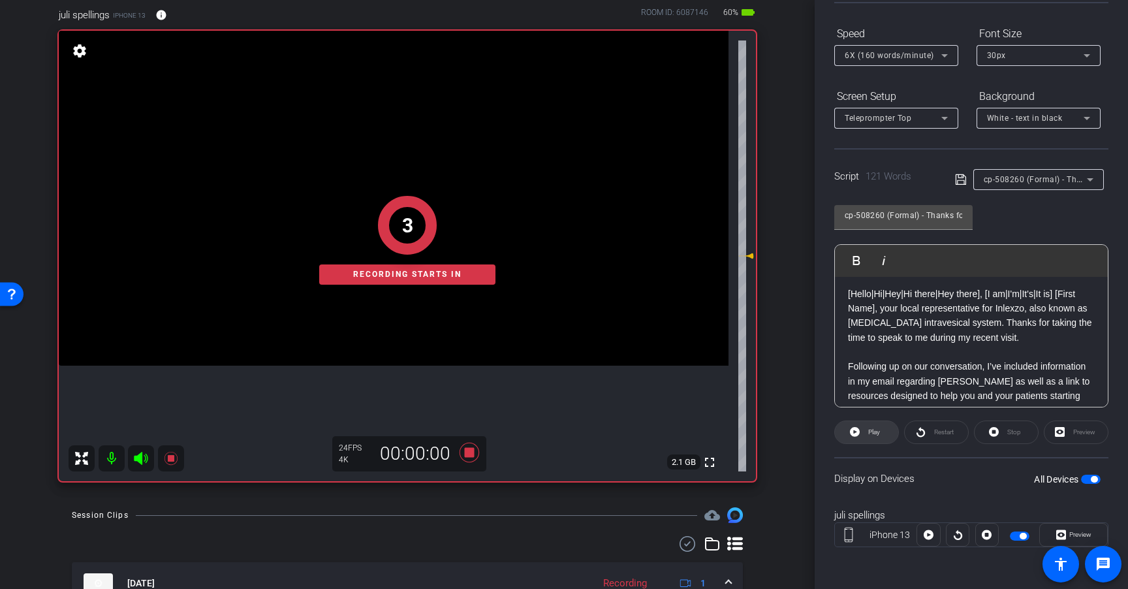
click at [872, 423] on span "Play" at bounding box center [872, 432] width 15 height 18
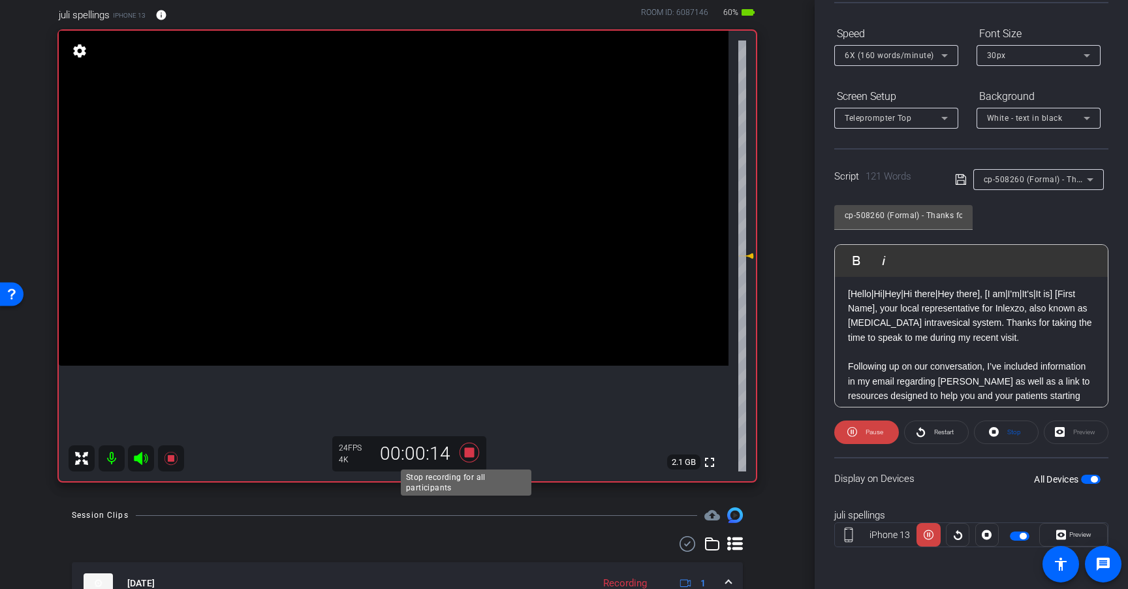
click at [468, 454] on icon at bounding box center [470, 453] width 20 height 20
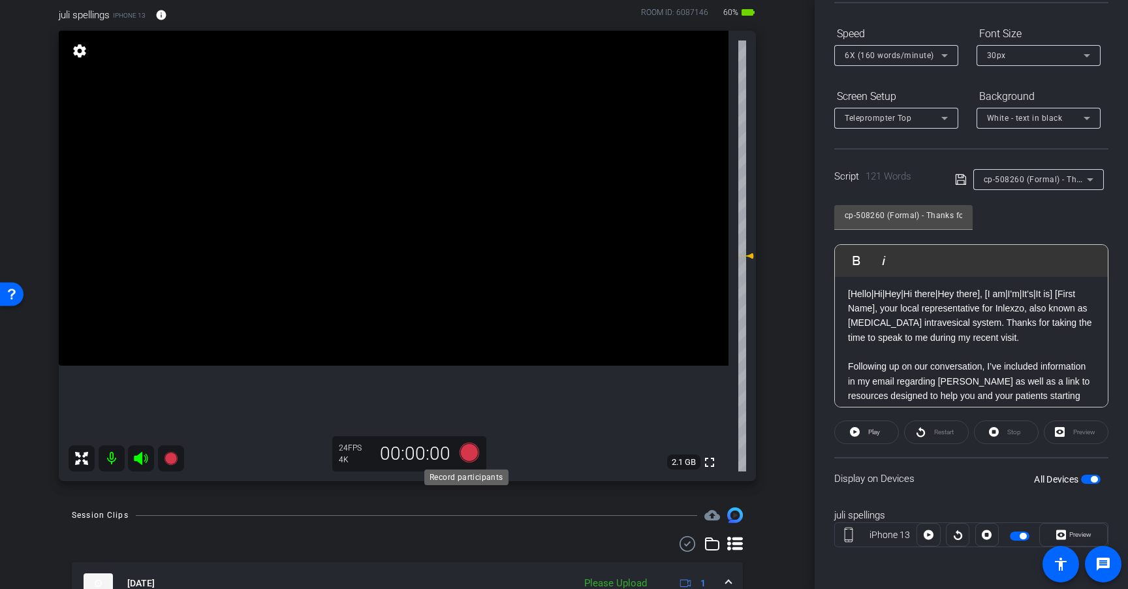
click at [466, 452] on icon at bounding box center [470, 453] width 20 height 20
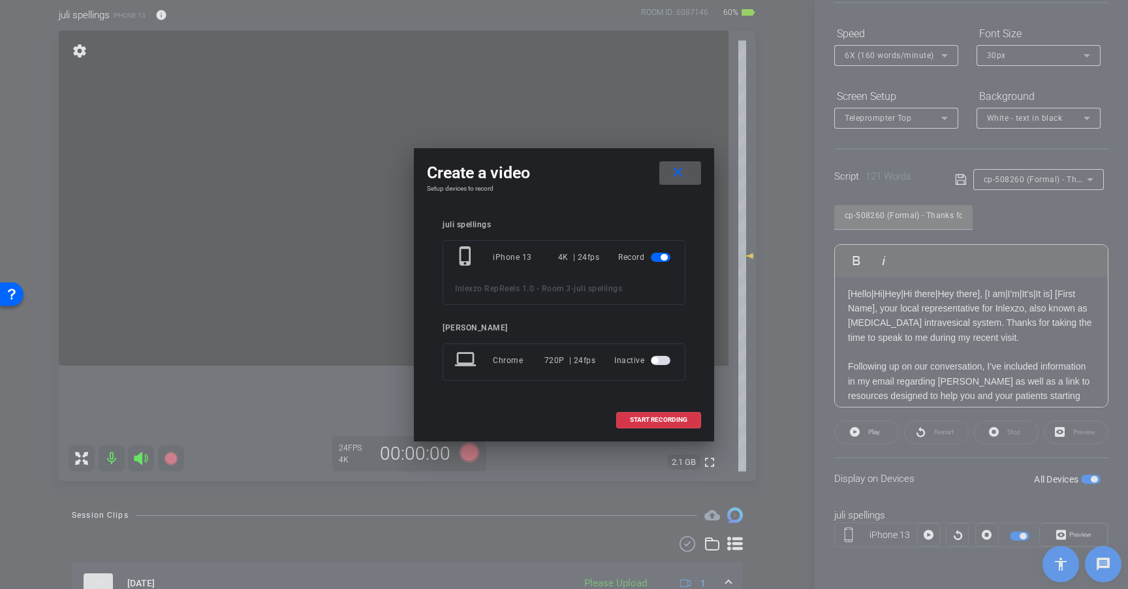
click at [684, 175] on mat-icon "close" at bounding box center [678, 173] width 16 height 16
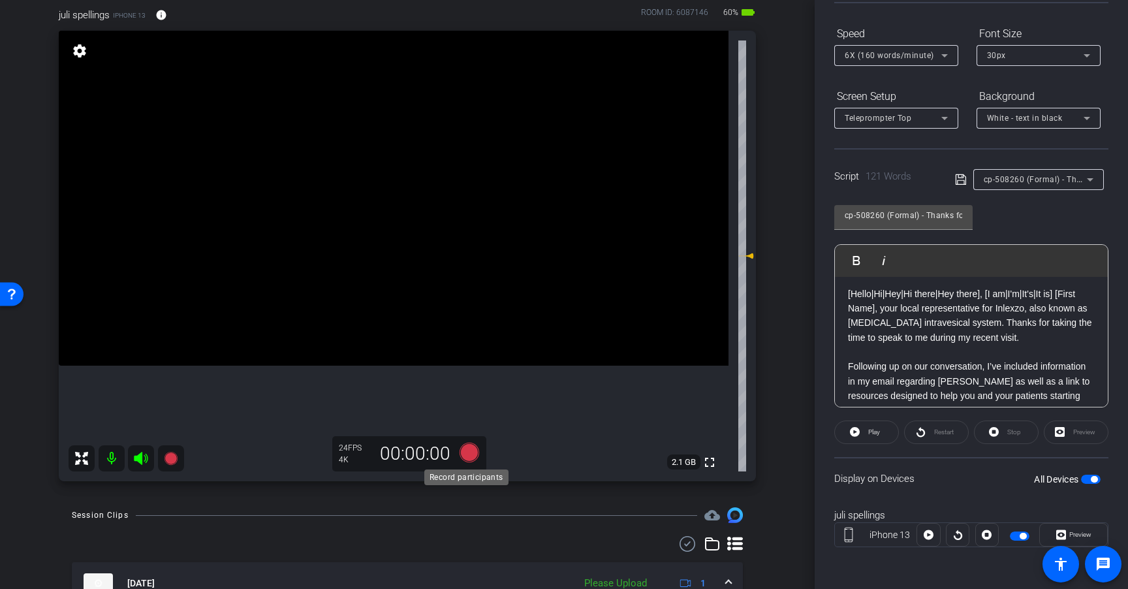
click at [471, 450] on icon at bounding box center [470, 453] width 20 height 20
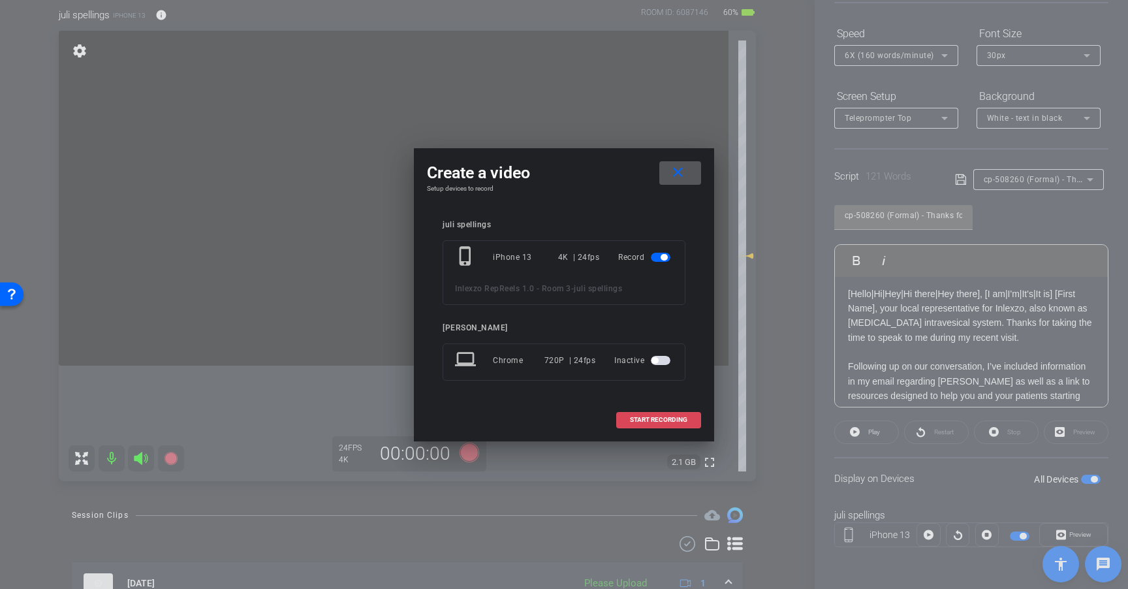
click at [668, 413] on span at bounding box center [659, 419] width 84 height 31
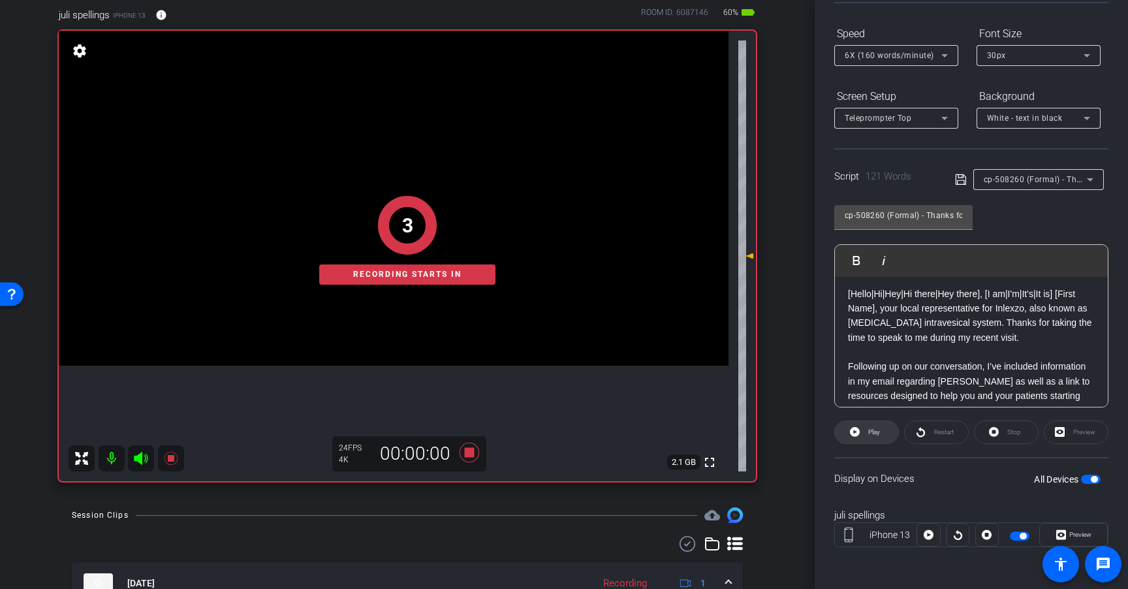
click at [872, 428] on span "Play" at bounding box center [874, 431] width 12 height 7
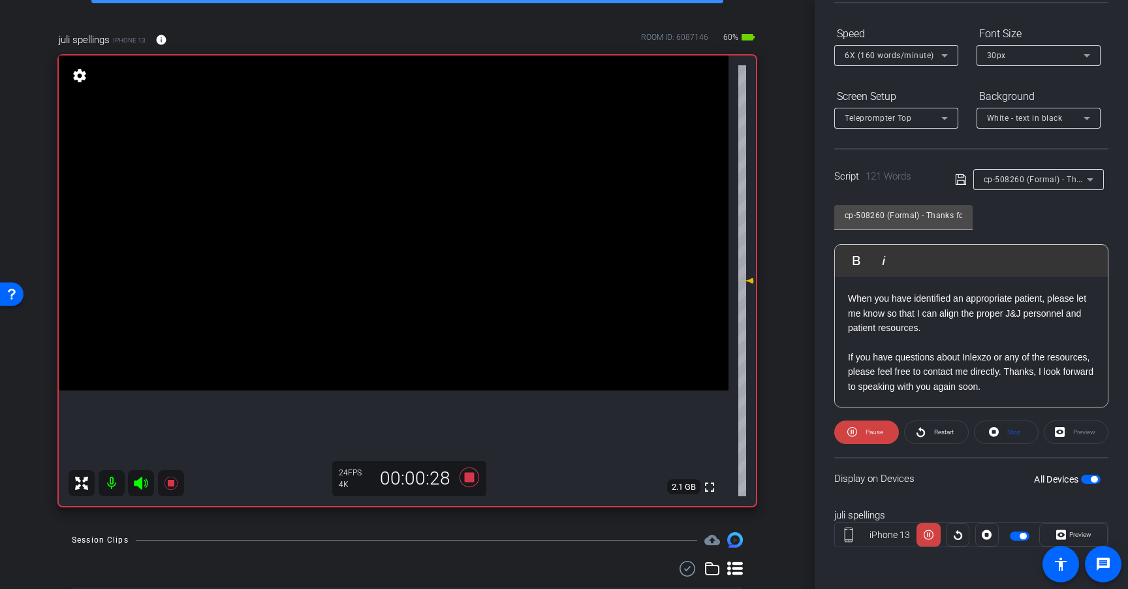
scroll to position [155, 0]
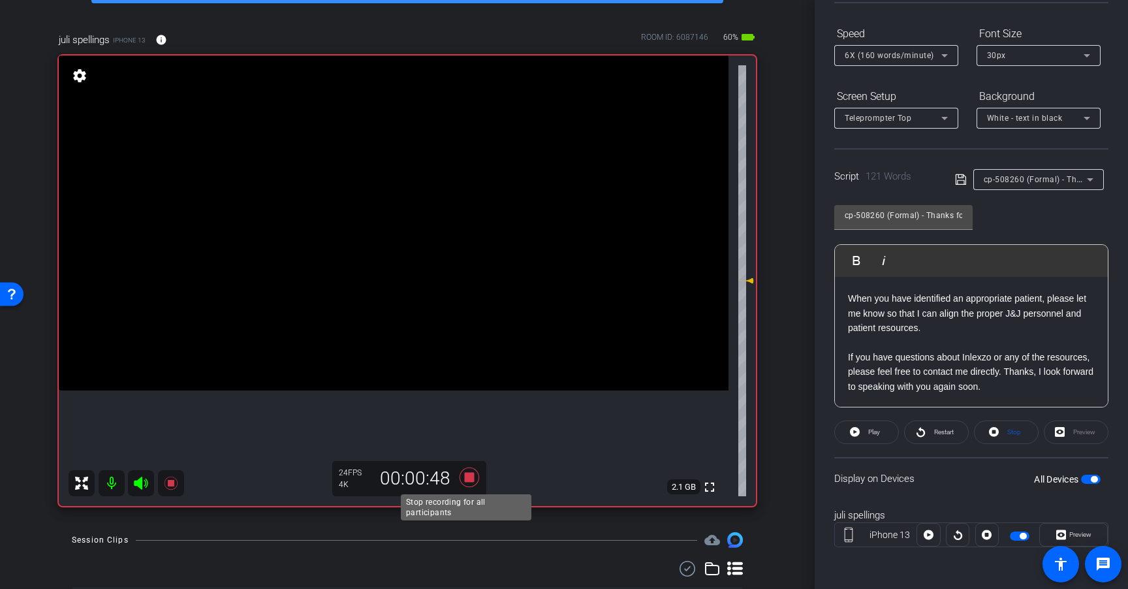
click at [466, 477] on icon at bounding box center [470, 477] width 20 height 20
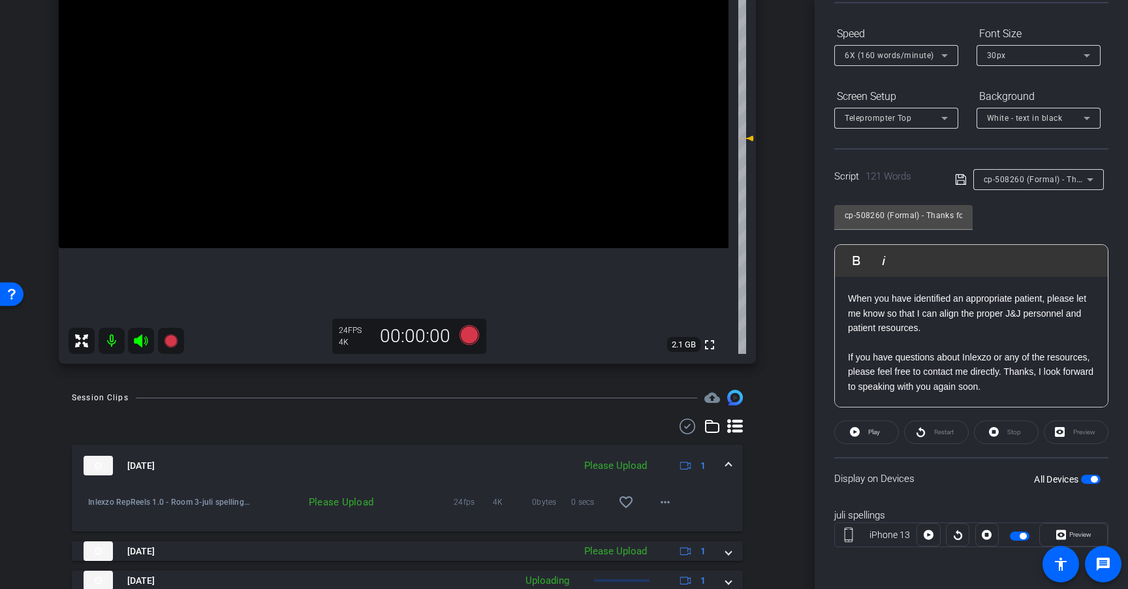
scroll to position [230, 0]
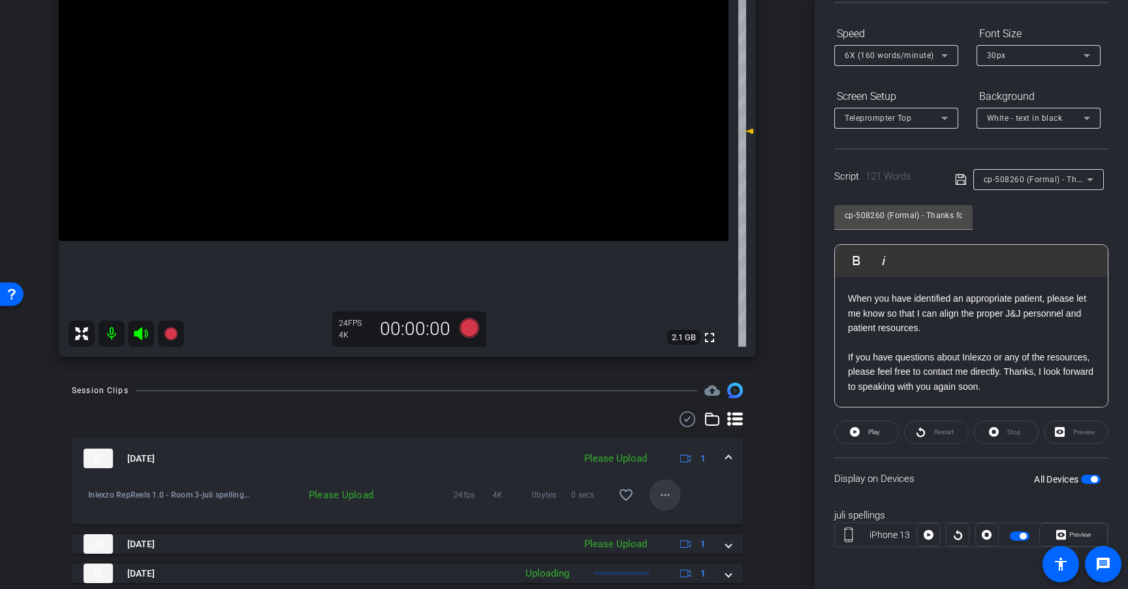
click at [657, 496] on mat-icon "more_horiz" at bounding box center [665, 495] width 16 height 16
click at [672, 523] on span "Upload" at bounding box center [680, 522] width 52 height 16
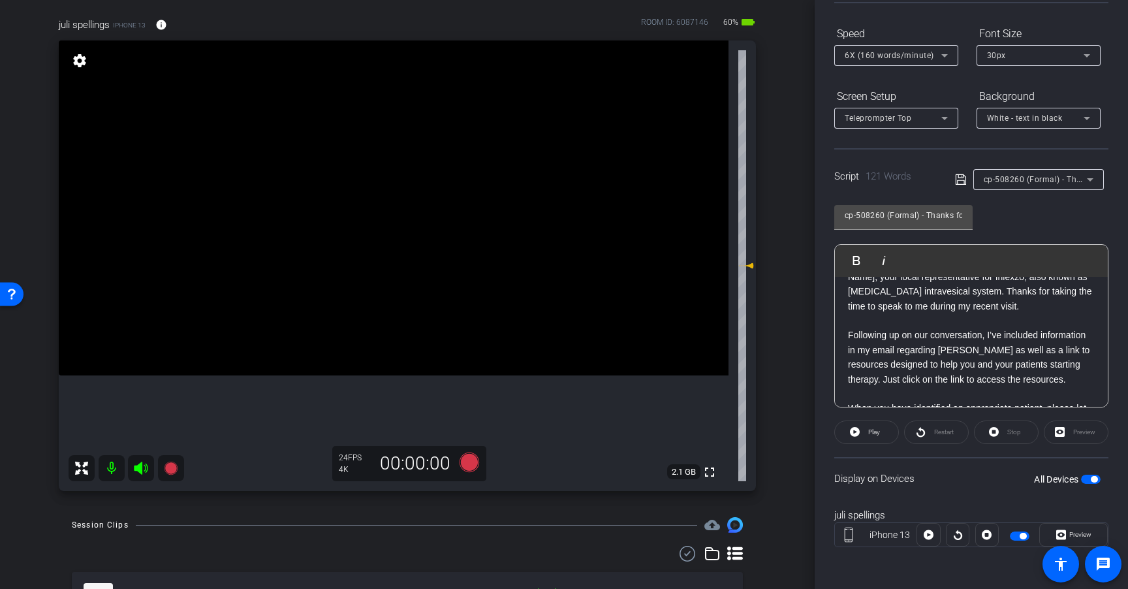
scroll to position [0, 0]
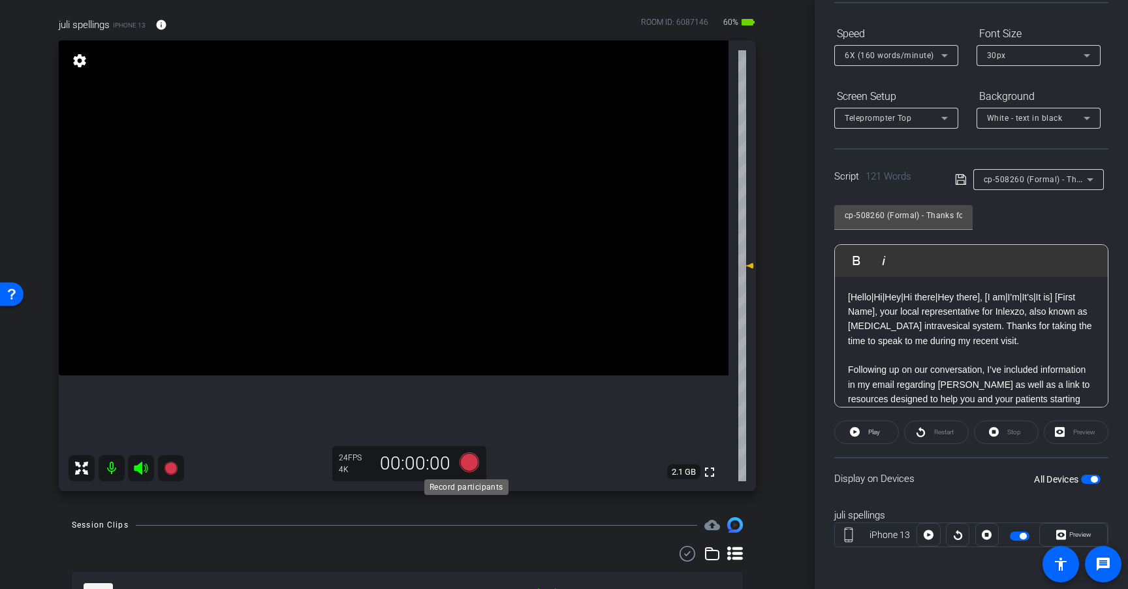
click at [470, 466] on icon at bounding box center [470, 462] width 20 height 20
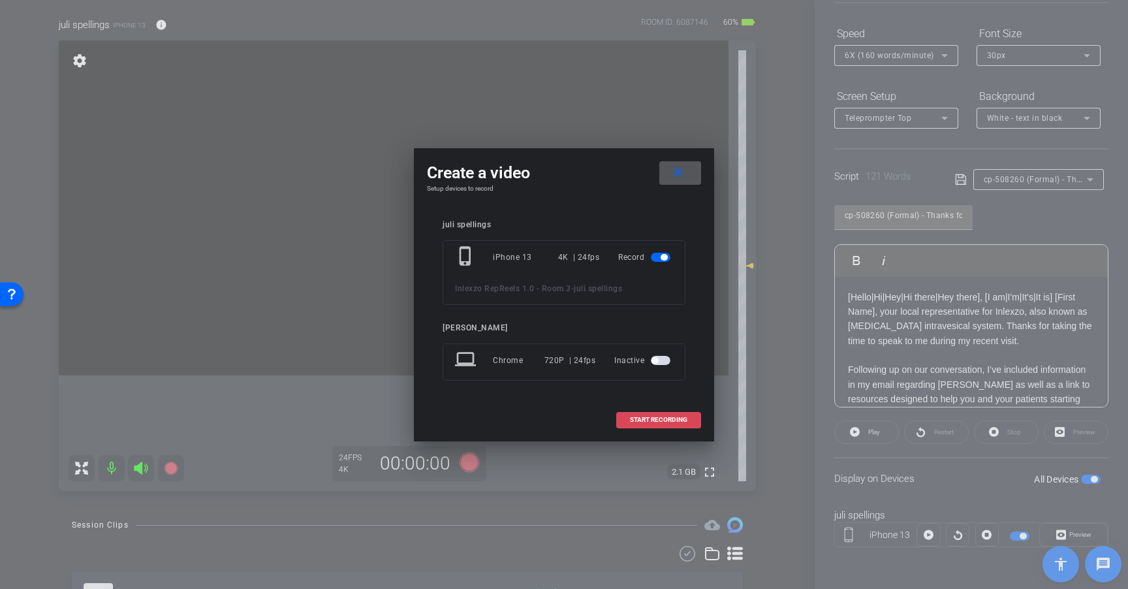
click at [665, 428] on span at bounding box center [659, 419] width 84 height 31
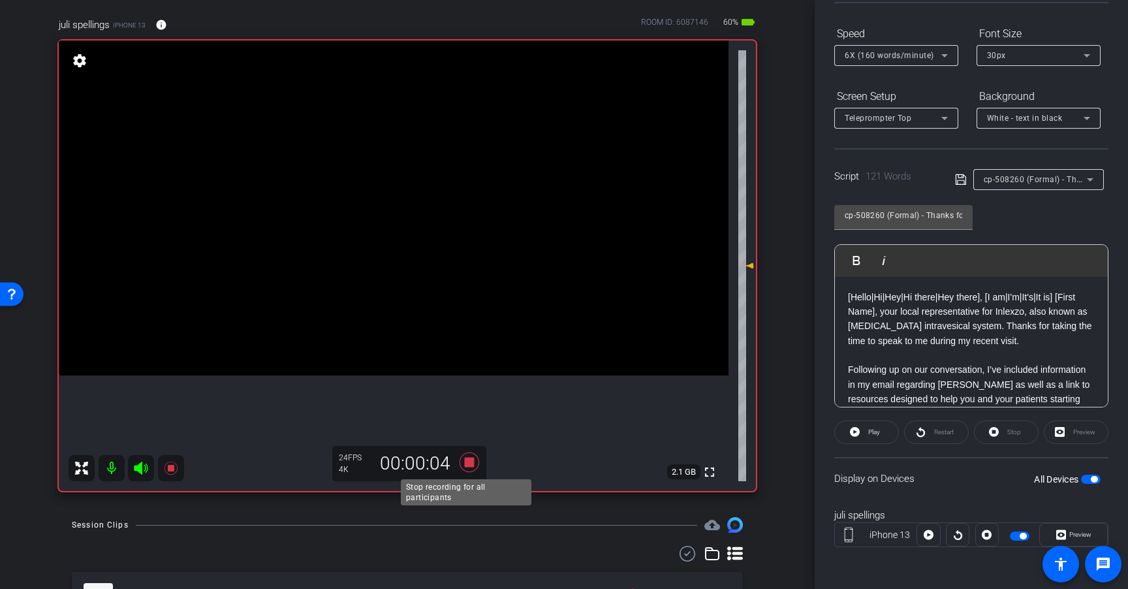
click at [464, 461] on icon at bounding box center [470, 462] width 20 height 20
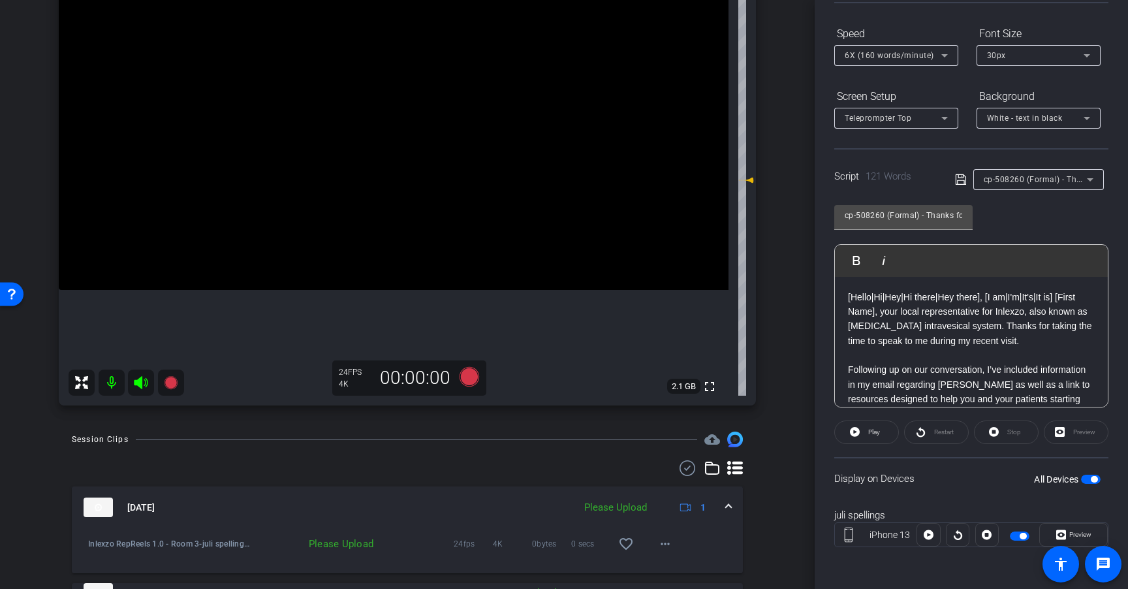
scroll to position [192, 0]
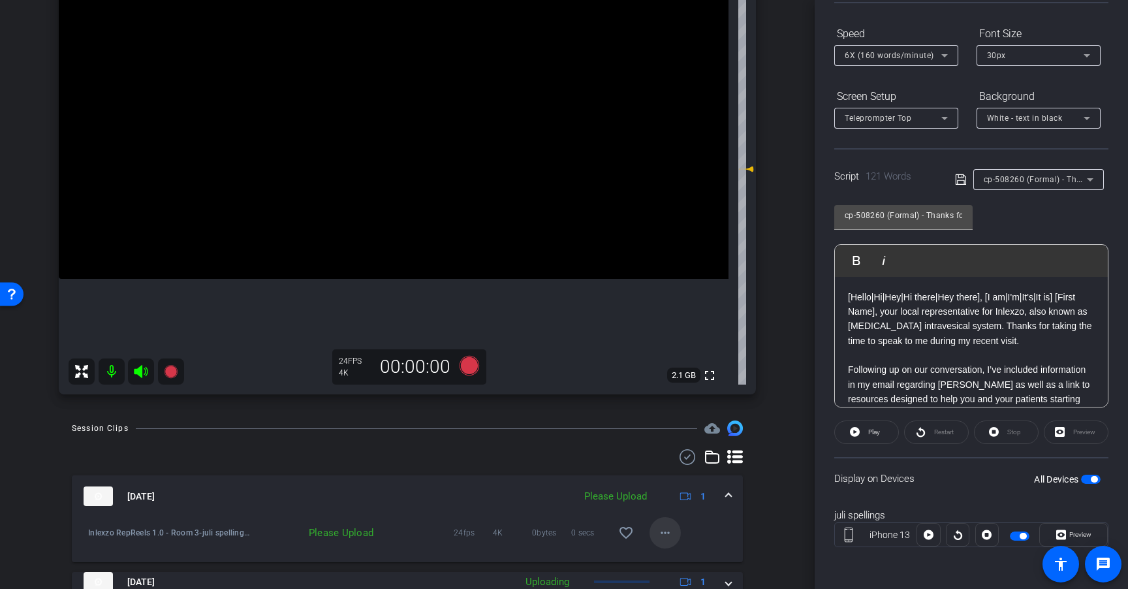
click at [658, 524] on span at bounding box center [665, 532] width 31 height 31
click at [674, 471] on span "Upload" at bounding box center [680, 474] width 52 height 16
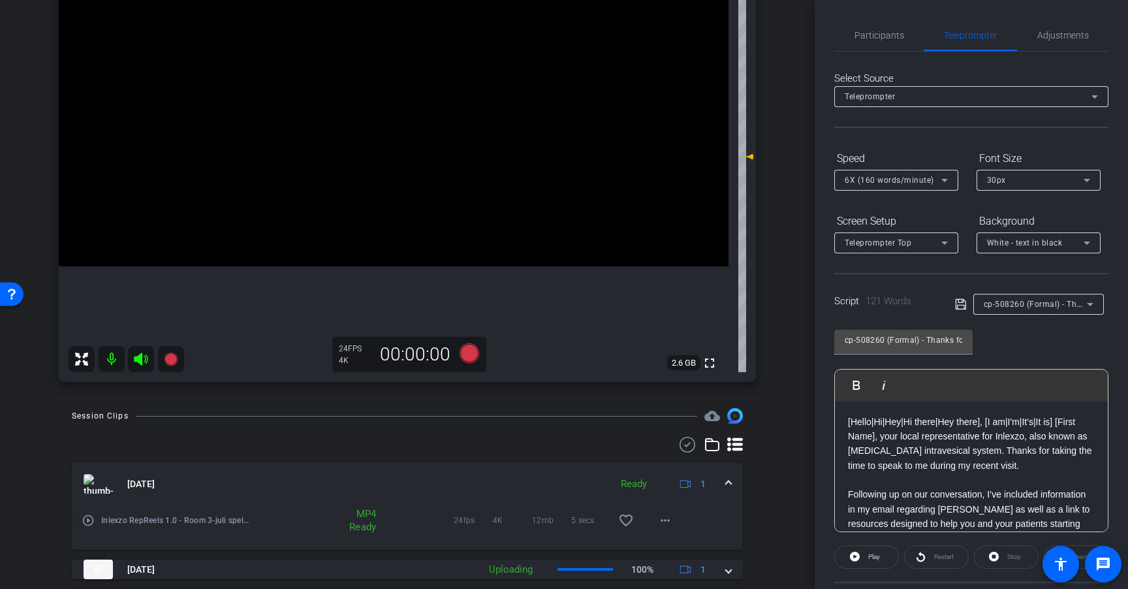
scroll to position [0, 0]
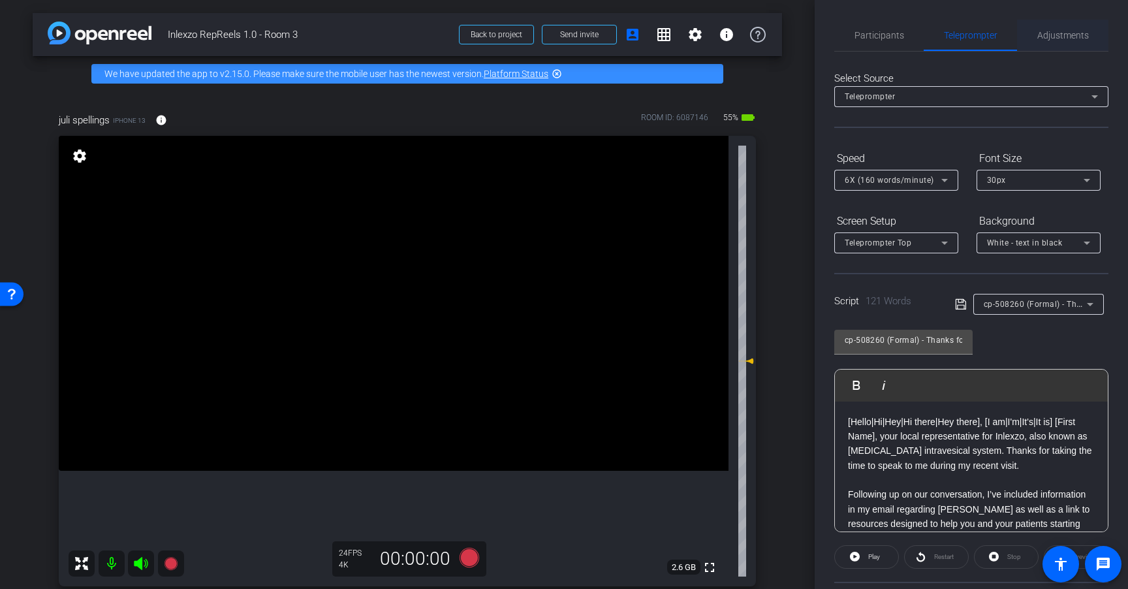
click at [1067, 32] on span "Adjustments" at bounding box center [1063, 35] width 52 height 9
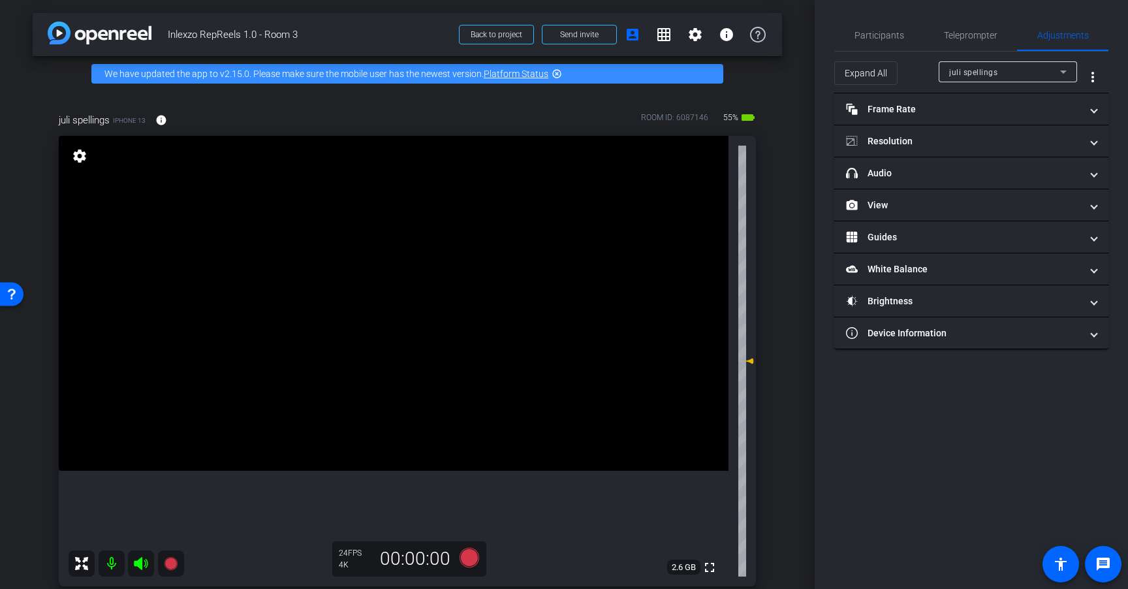
scroll to position [53, 0]
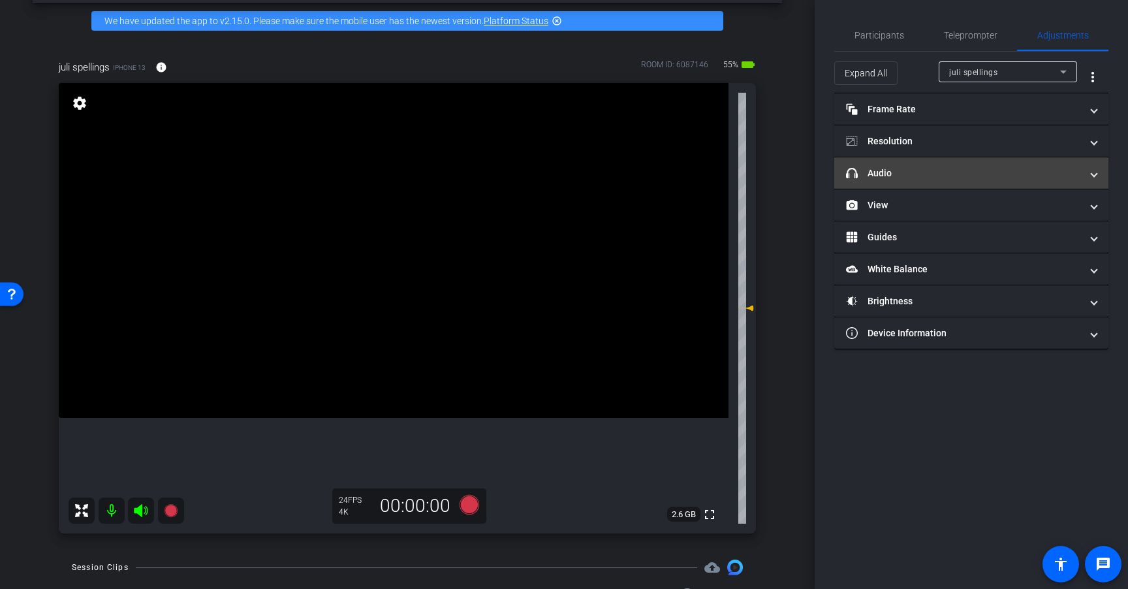
click at [938, 172] on mat-panel-title "headphone icon Audio" at bounding box center [963, 173] width 235 height 14
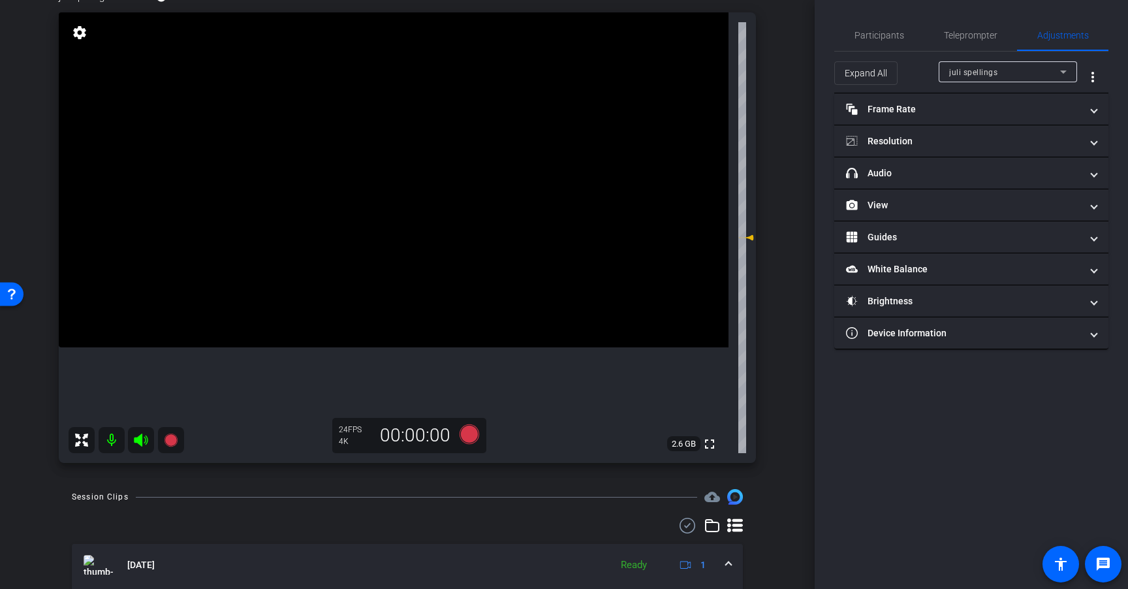
scroll to position [476, 0]
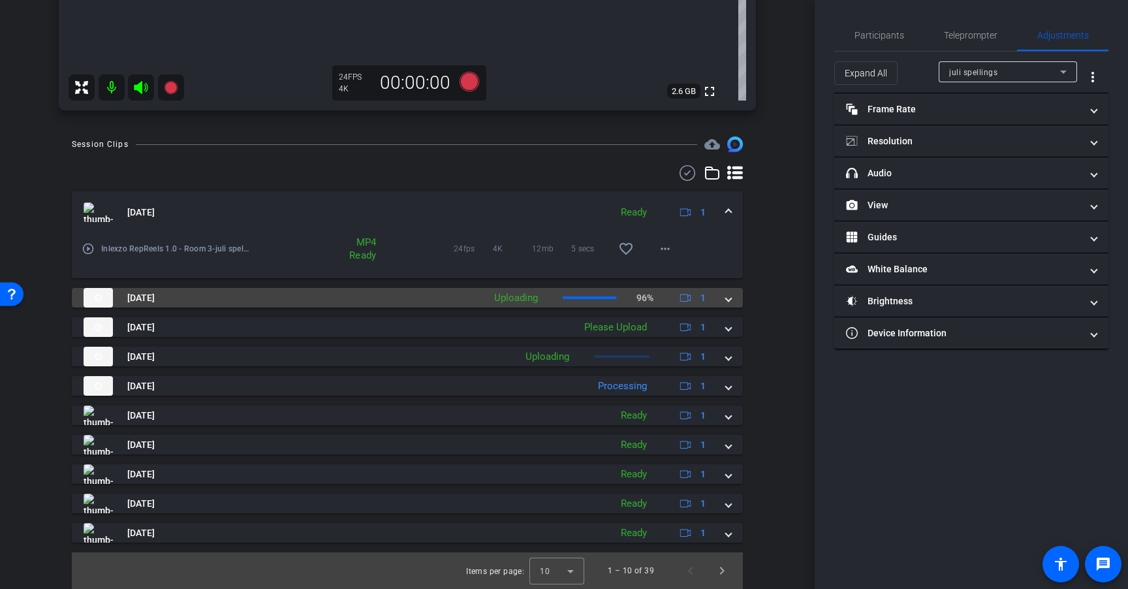
click at [652, 297] on mat-panel-description "Uploading 96% 1" at bounding box center [602, 298] width 228 height 20
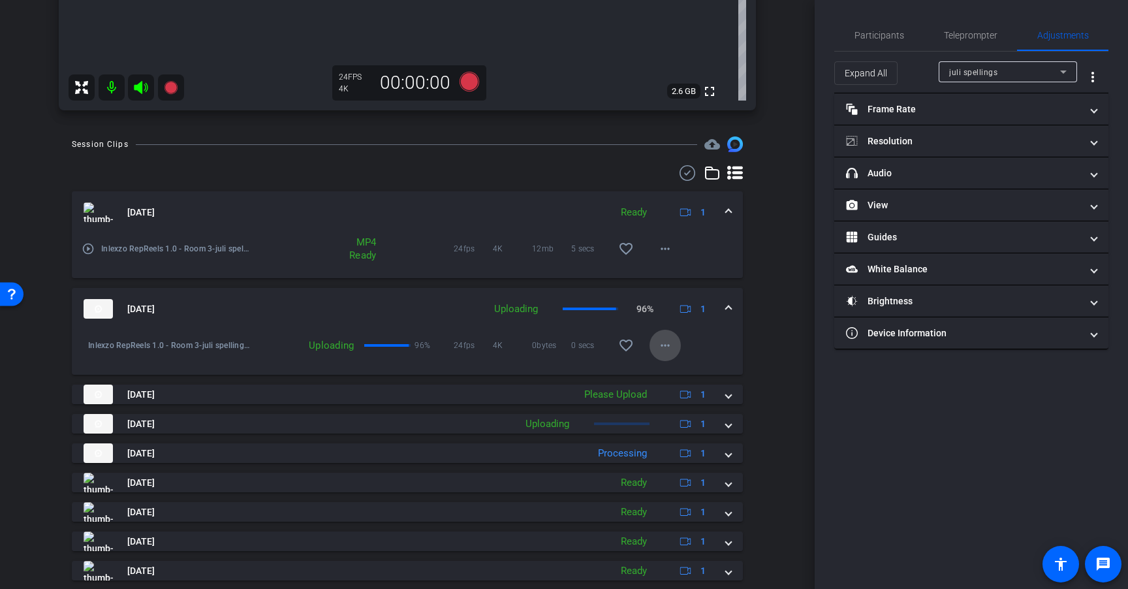
click at [671, 352] on span at bounding box center [665, 345] width 31 height 31
click at [682, 343] on div at bounding box center [564, 294] width 1128 height 589
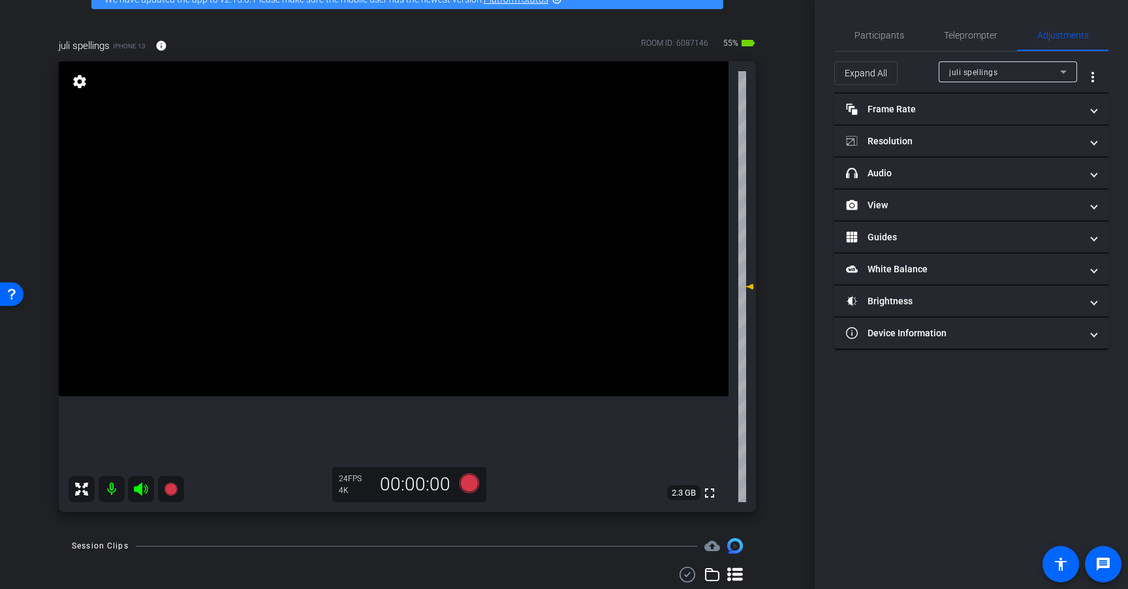
scroll to position [82, 0]
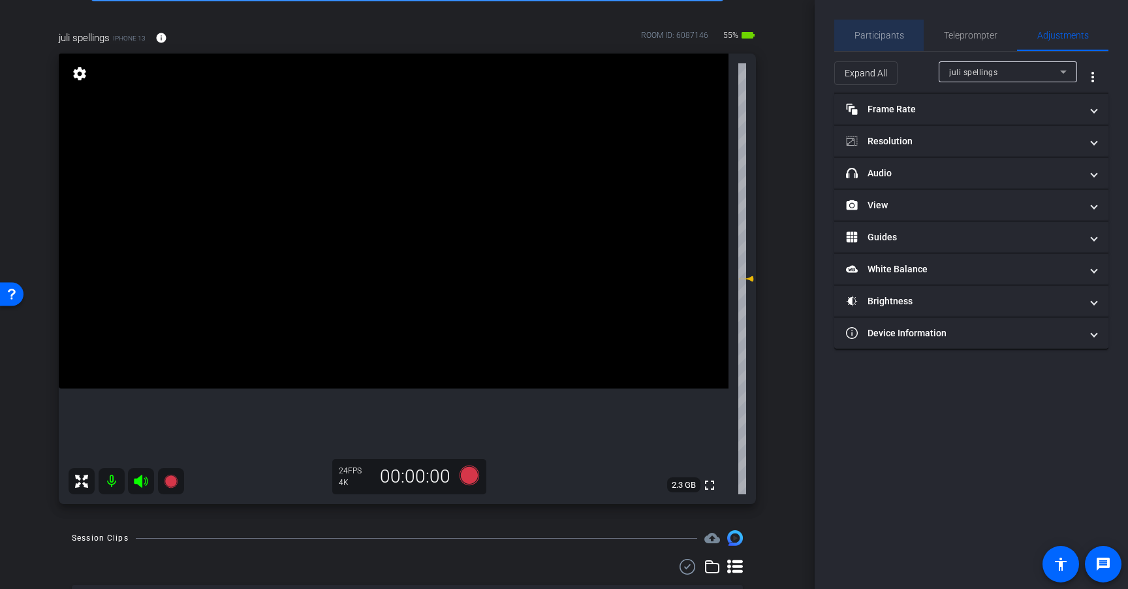
click at [907, 31] on div "Participants" at bounding box center [878, 35] width 89 height 31
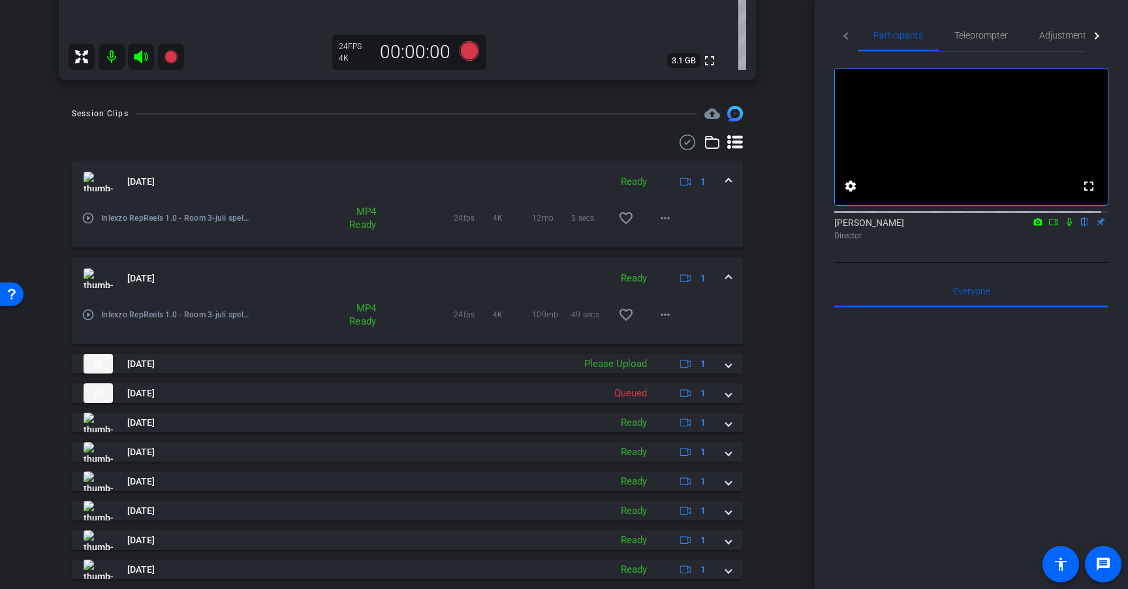
scroll to position [514, 0]
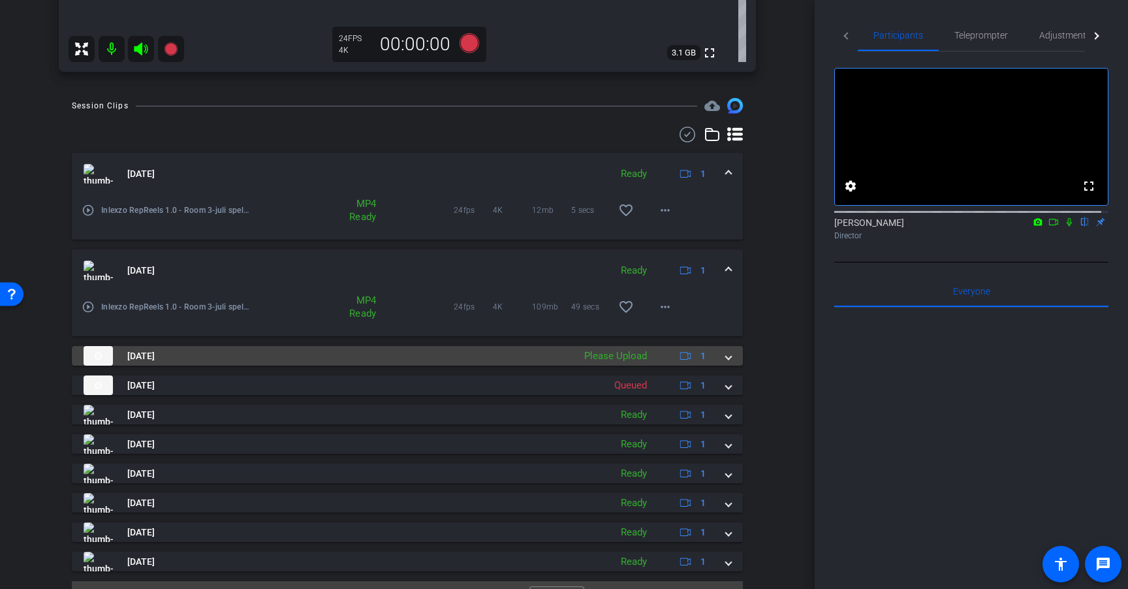
click at [507, 358] on mat-panel-title "Aug 20, 2025" at bounding box center [326, 356] width 484 height 20
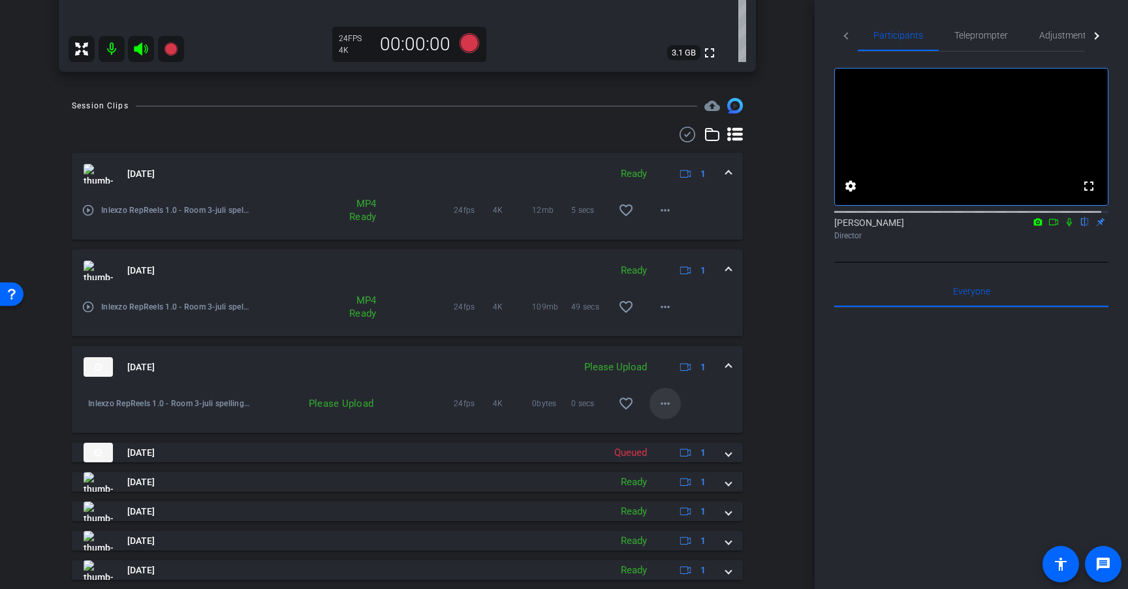
click at [650, 403] on span at bounding box center [665, 403] width 31 height 31
click at [458, 366] on div at bounding box center [564, 294] width 1128 height 589
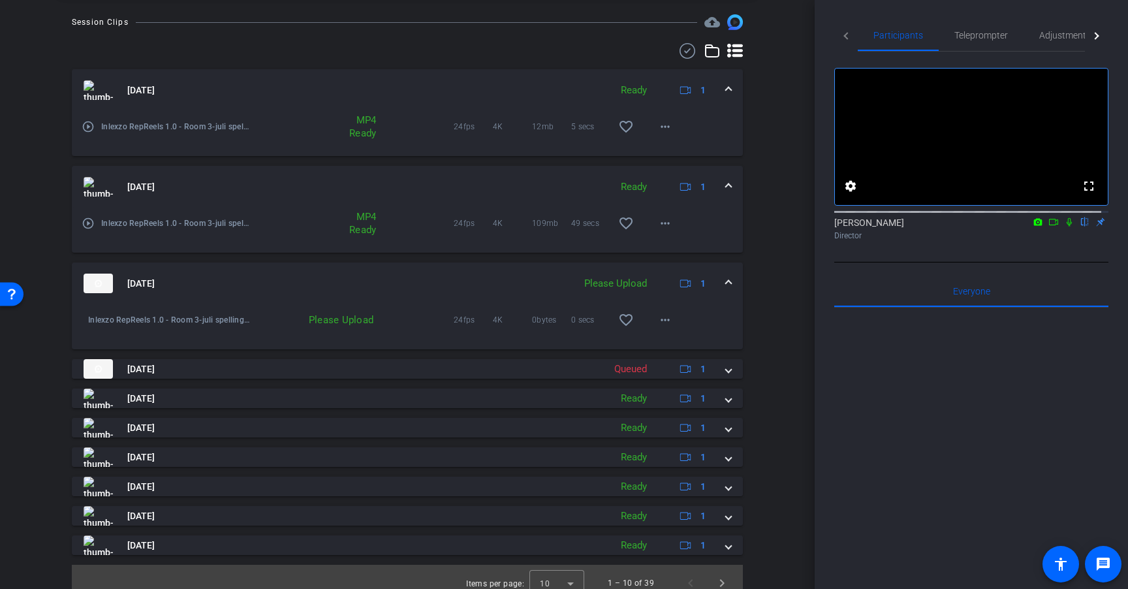
scroll to position [610, 0]
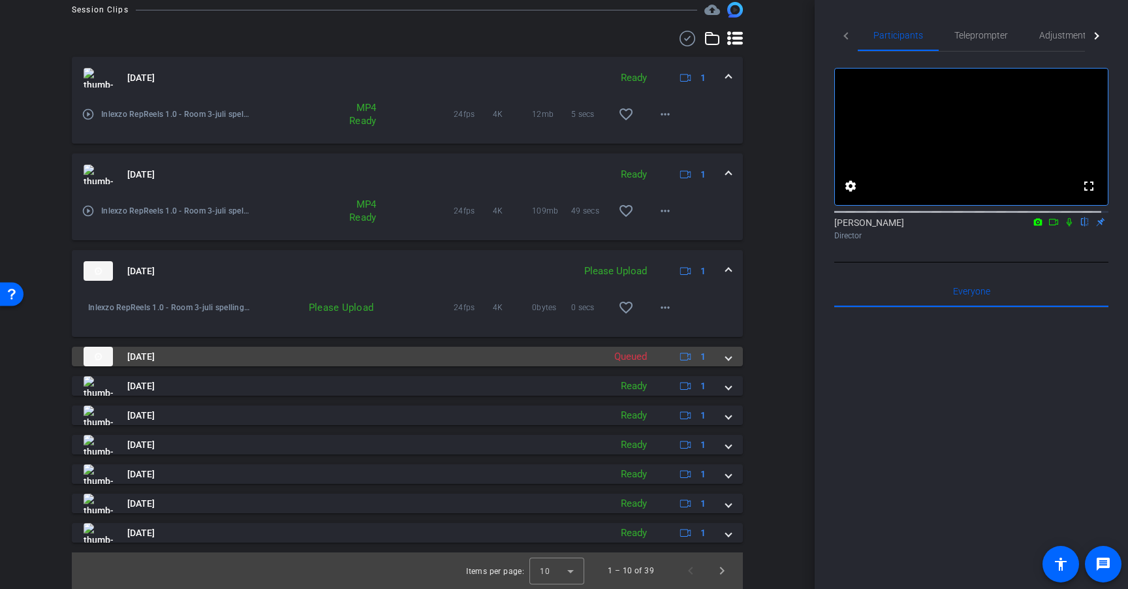
click at [497, 351] on mat-panel-title "Aug 20, 2025" at bounding box center [341, 357] width 514 height 20
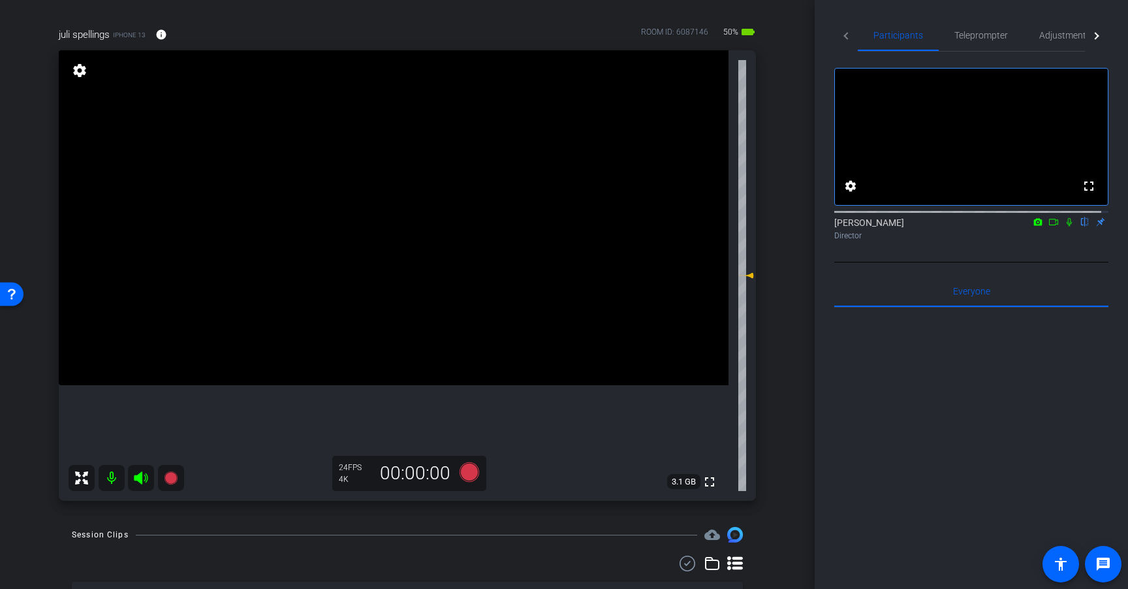
scroll to position [82, 0]
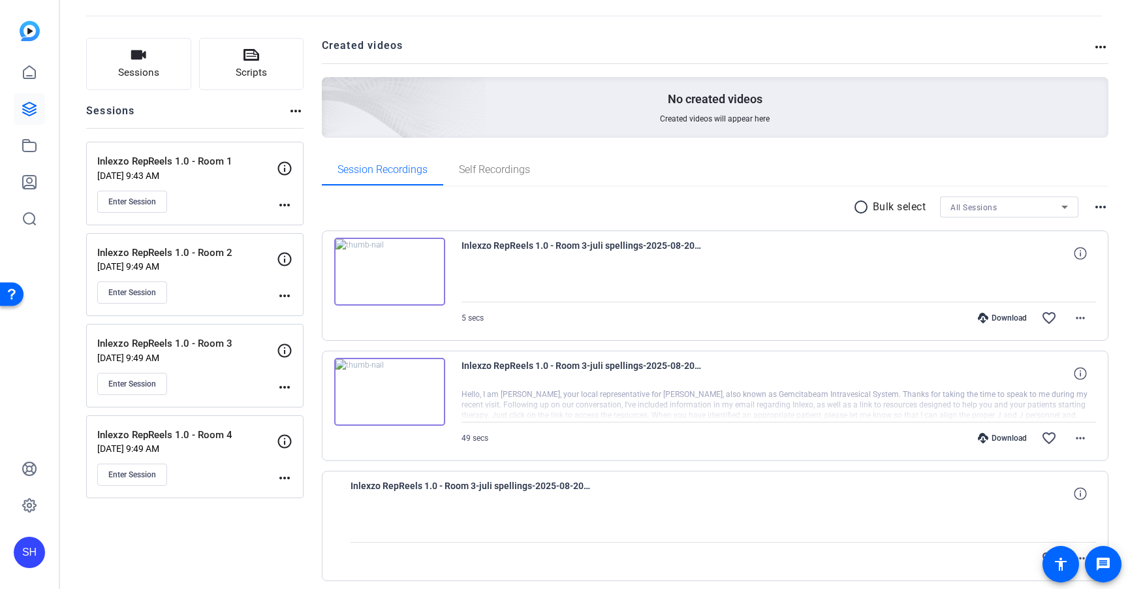
scroll to position [62, 0]
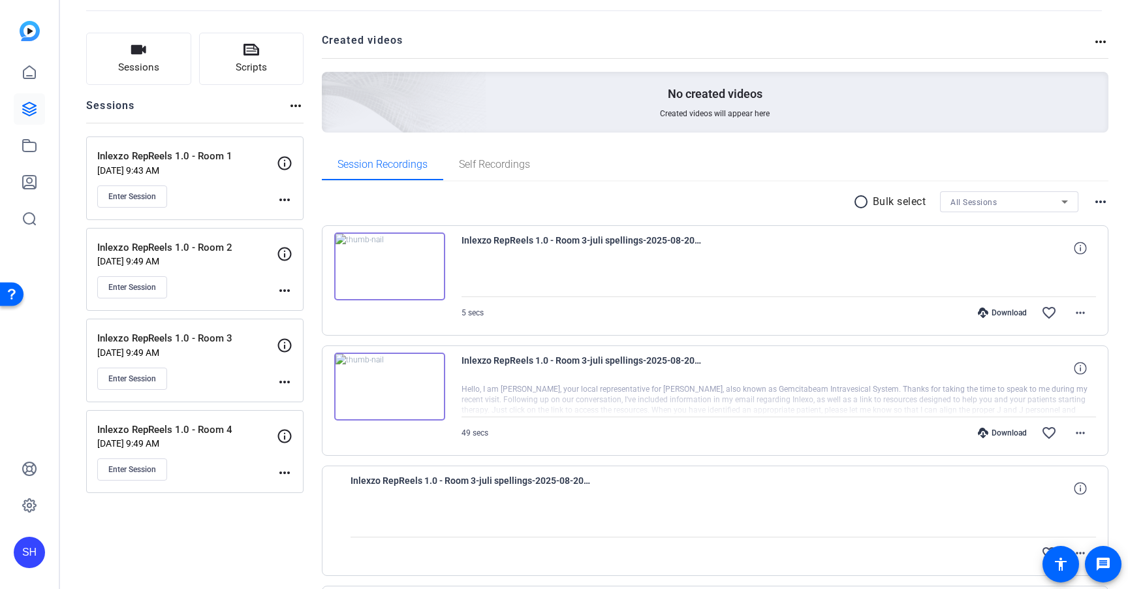
click at [991, 309] on div "Download" at bounding box center [1002, 313] width 62 height 10
click at [995, 428] on div "Download" at bounding box center [1002, 433] width 62 height 10
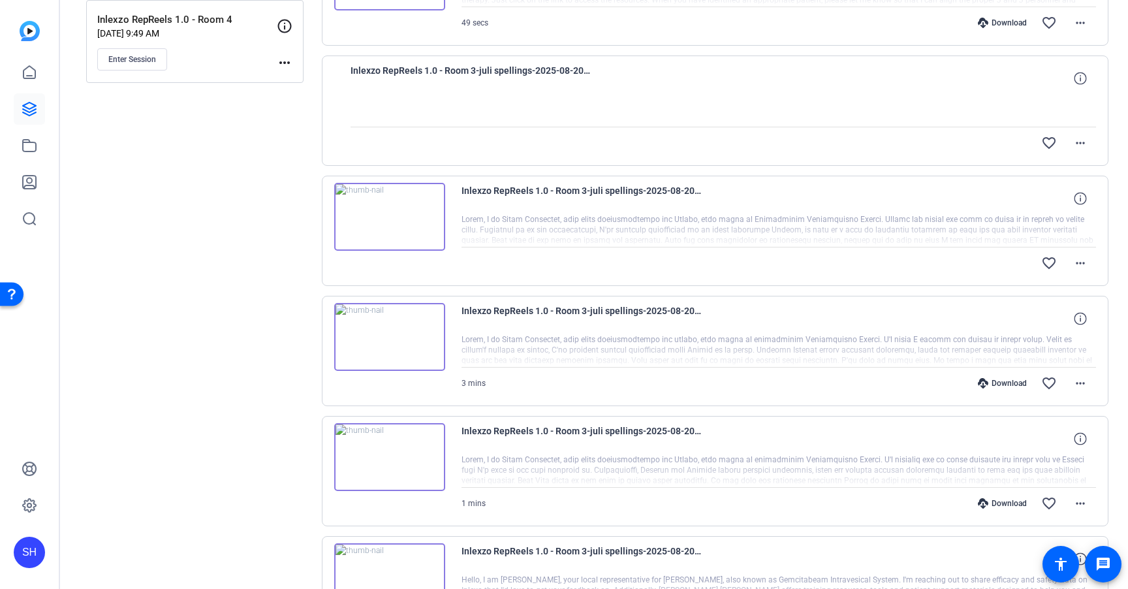
scroll to position [467, 0]
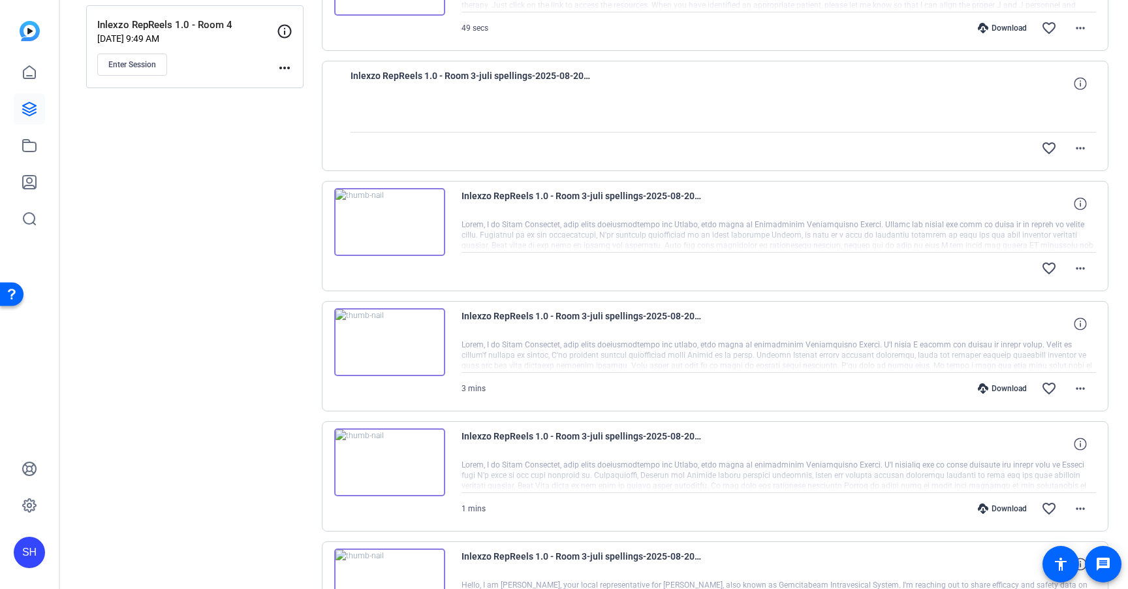
click at [1000, 390] on div "Download" at bounding box center [1002, 388] width 62 height 10
click at [998, 505] on div "Download" at bounding box center [1002, 508] width 62 height 10
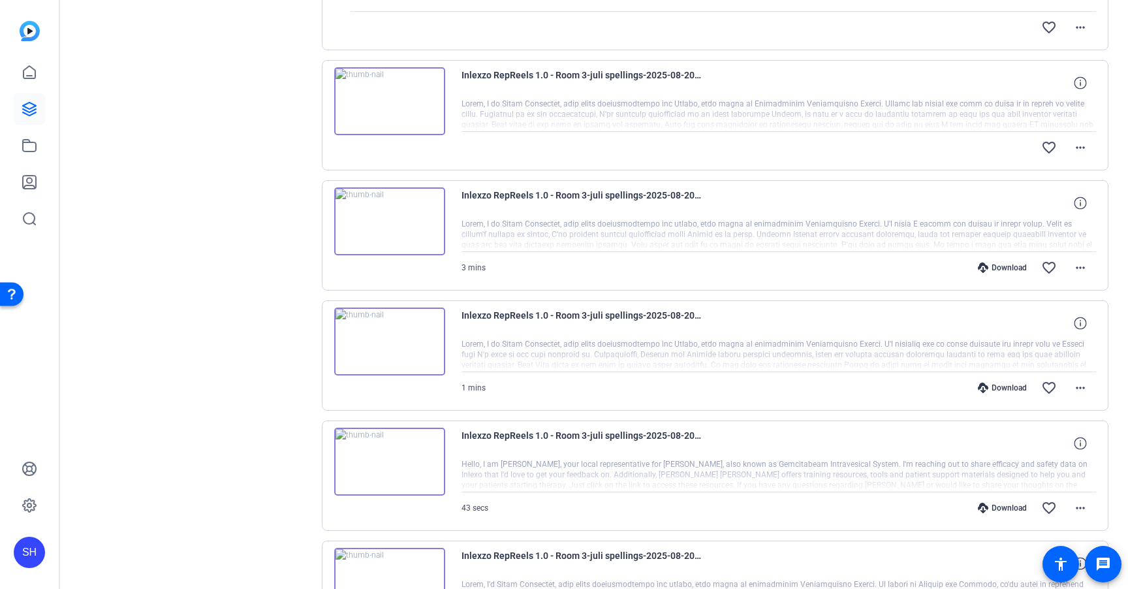
scroll to position [607, 0]
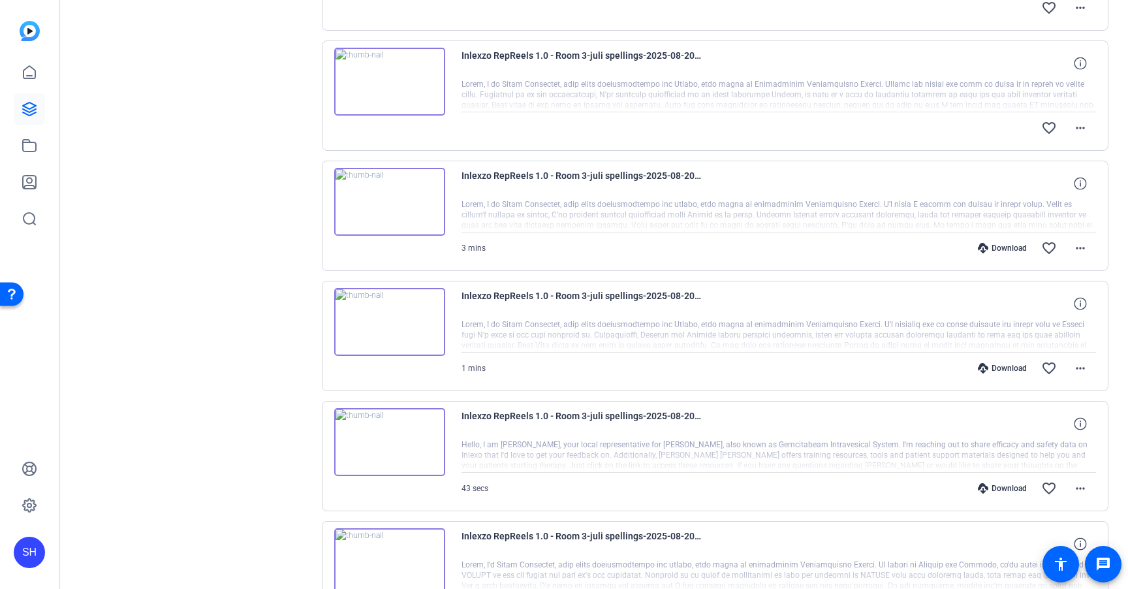
click at [1002, 488] on div "Download" at bounding box center [1002, 488] width 62 height 10
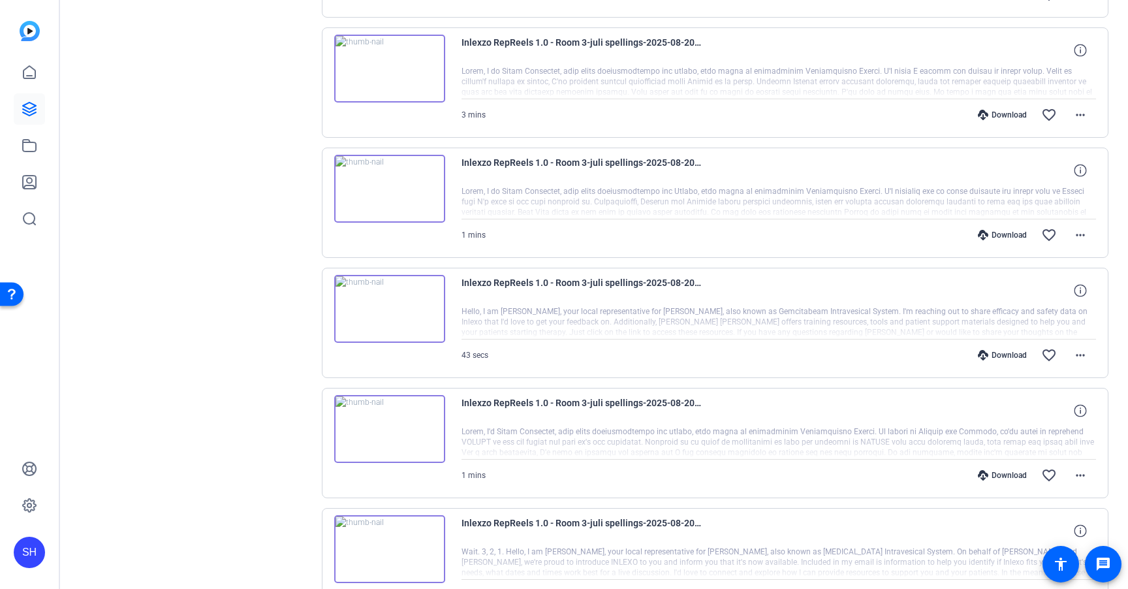
scroll to position [743, 0]
click at [1002, 475] on div "Download" at bounding box center [1002, 472] width 62 height 10
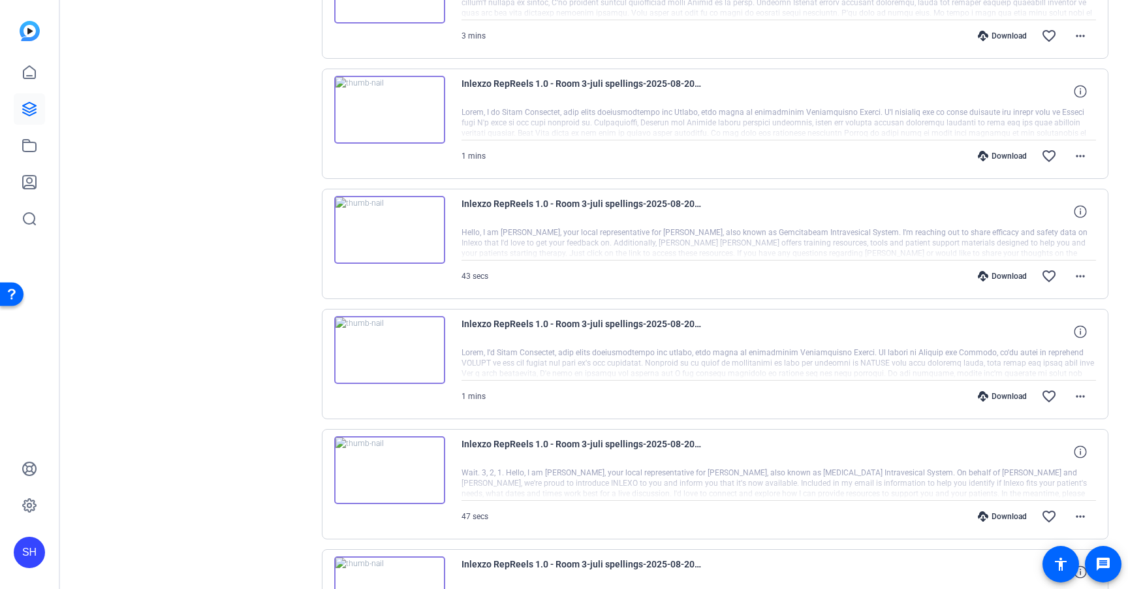
scroll to position [833, 0]
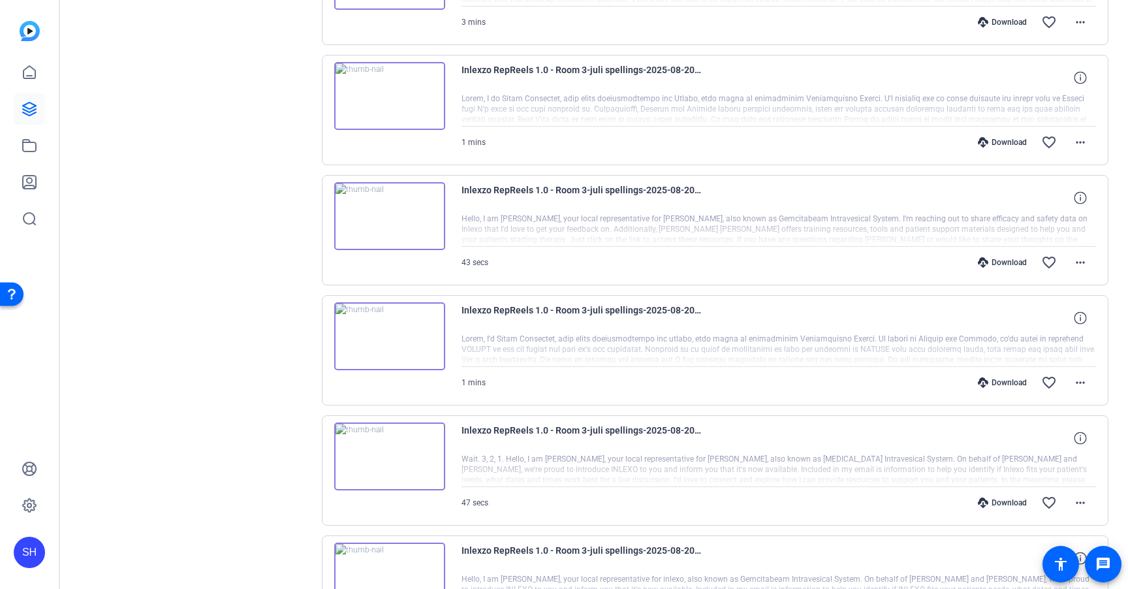
click at [1000, 501] on div "Download" at bounding box center [1002, 502] width 62 height 10
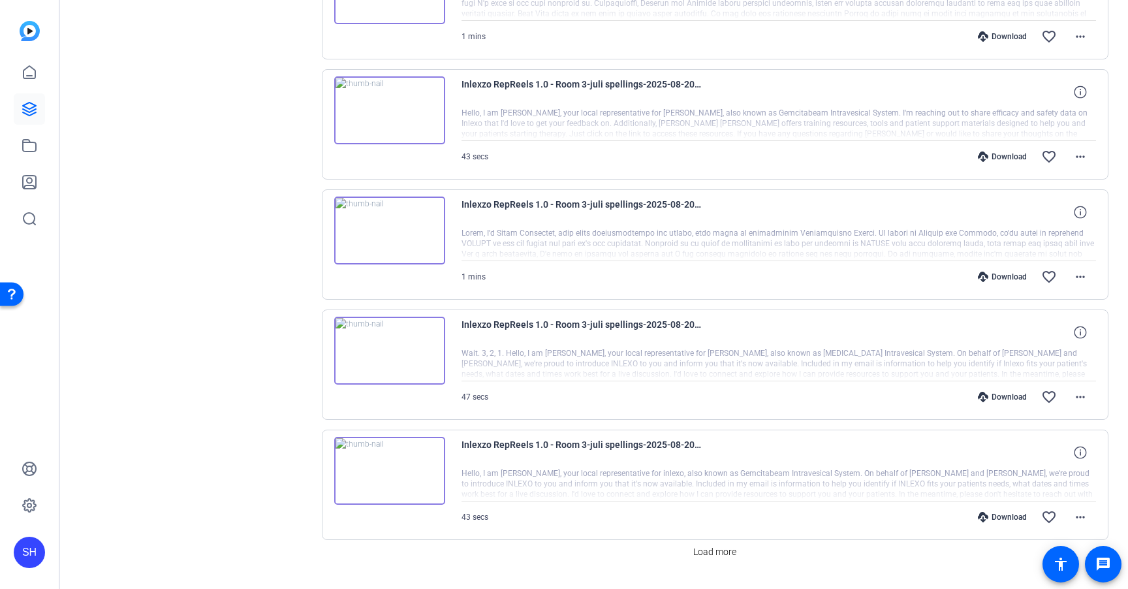
scroll to position [949, 0]
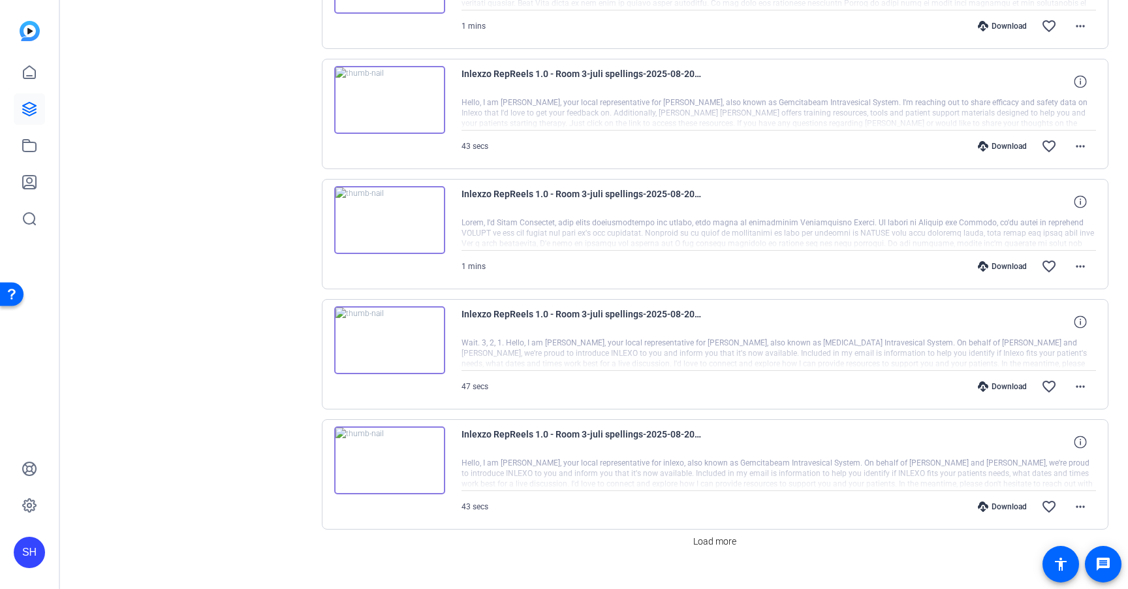
click at [1000, 501] on div "Download" at bounding box center [1002, 506] width 62 height 10
click at [713, 543] on span "Load more" at bounding box center [714, 542] width 43 height 14
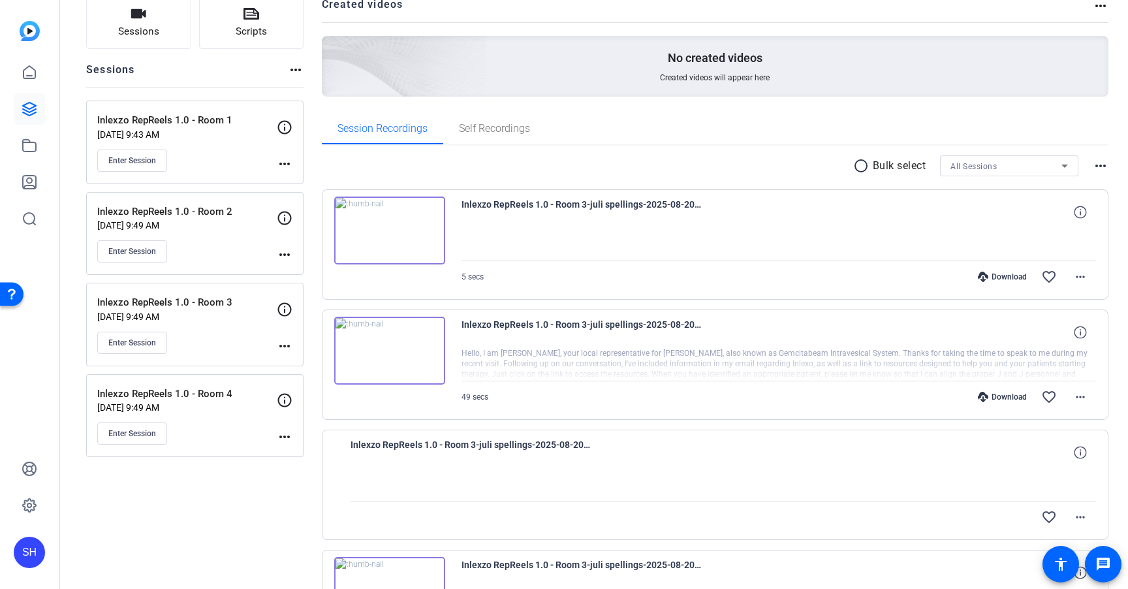
scroll to position [0, 0]
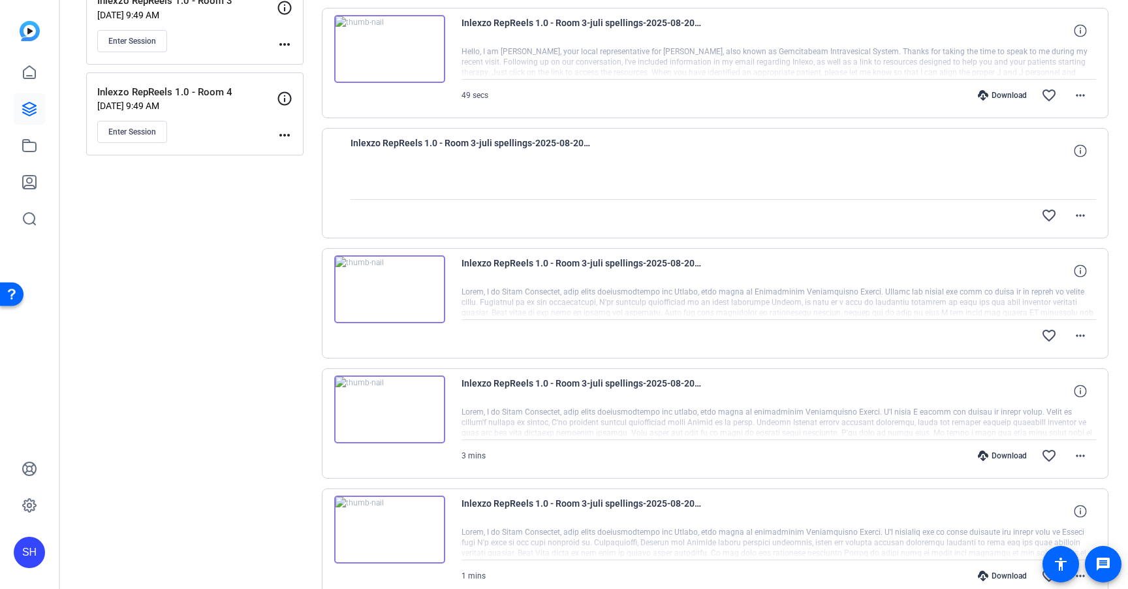
scroll to position [401, 0]
click at [930, 311] on div at bounding box center [779, 301] width 635 height 33
click at [1073, 329] on mat-icon "more_horiz" at bounding box center [1081, 334] width 16 height 16
click at [1064, 358] on span "Download Original" at bounding box center [1039, 362] width 78 height 16
